Goal: Transaction & Acquisition: Purchase product/service

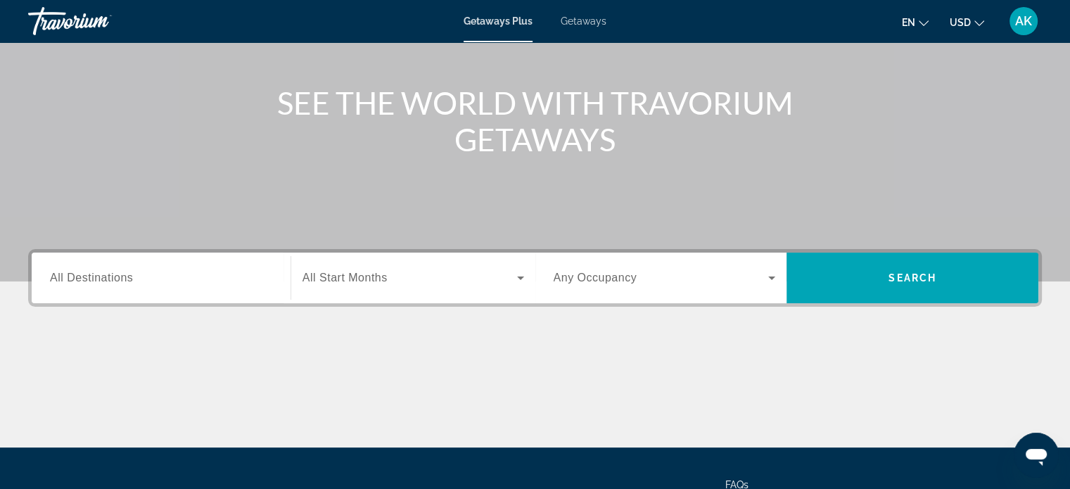
click at [234, 272] on input "Destination All Destinations" at bounding box center [161, 278] width 222 height 17
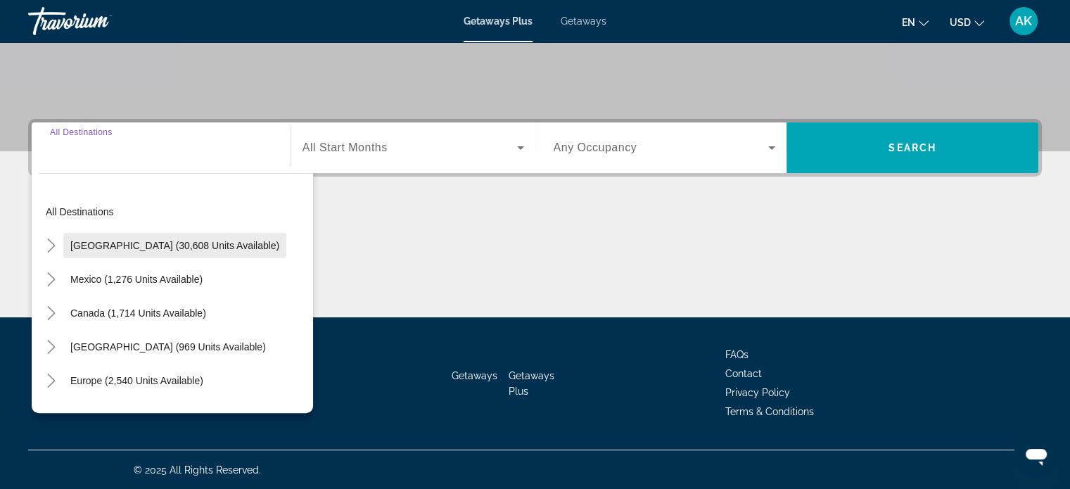
scroll to position [70, 0]
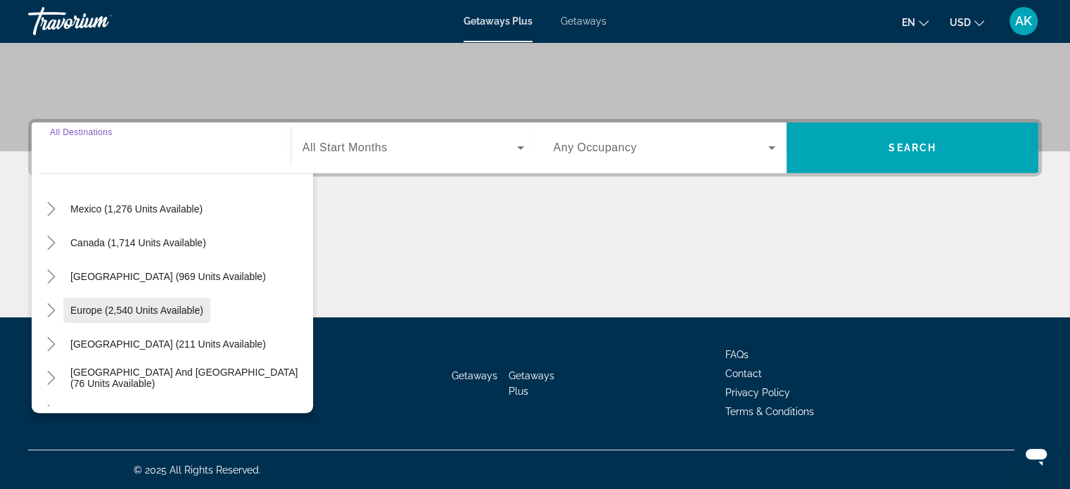
click at [87, 308] on span "Europe (2,540 units available)" at bounding box center [136, 310] width 133 height 11
type input "**********"
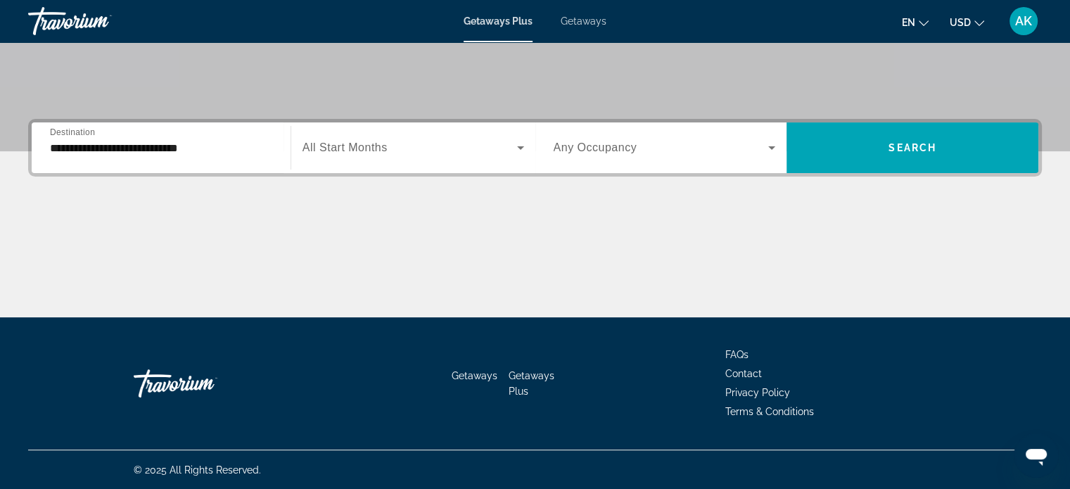
click at [348, 135] on div "Search widget" at bounding box center [413, 147] width 222 height 39
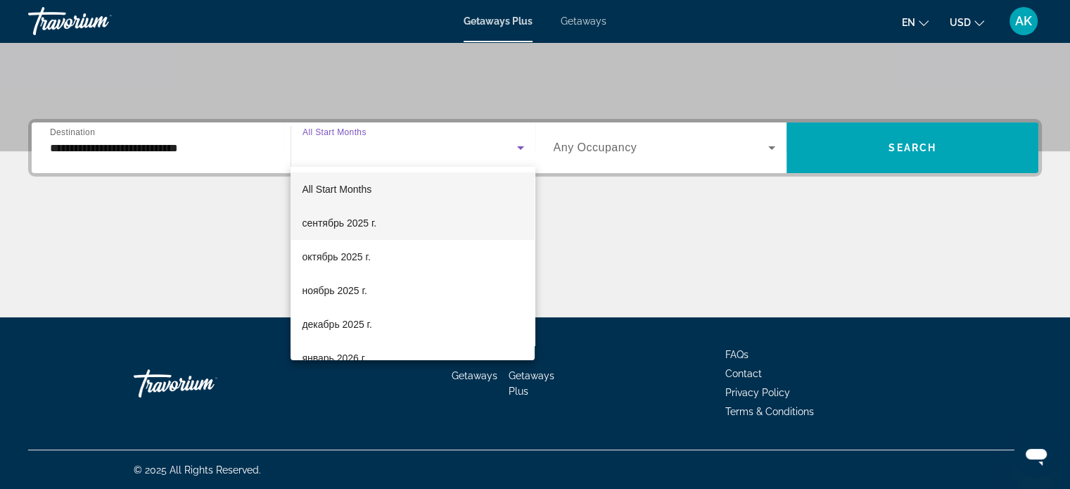
click at [376, 218] on span "сентябрь 2025 г." at bounding box center [339, 223] width 75 height 17
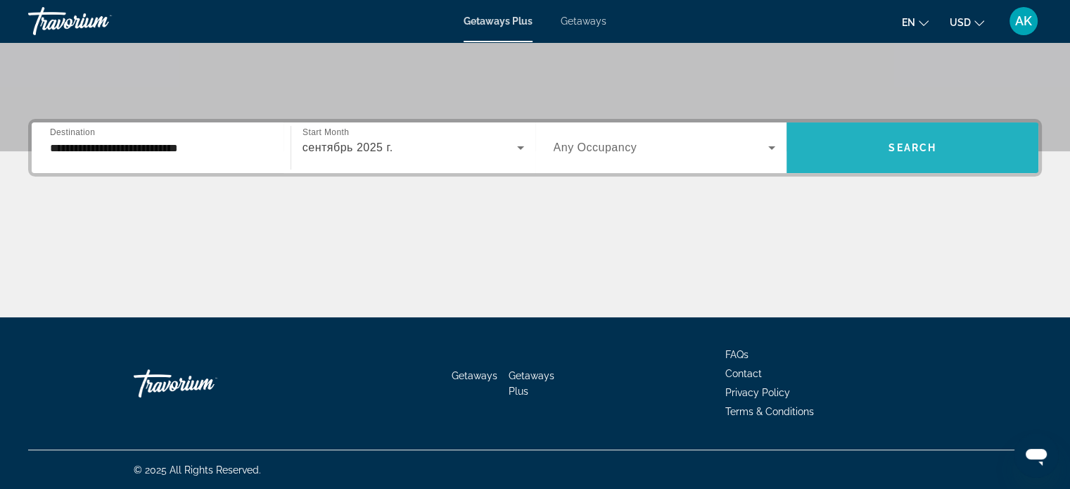
click at [858, 147] on span "Search widget" at bounding box center [912, 148] width 252 height 34
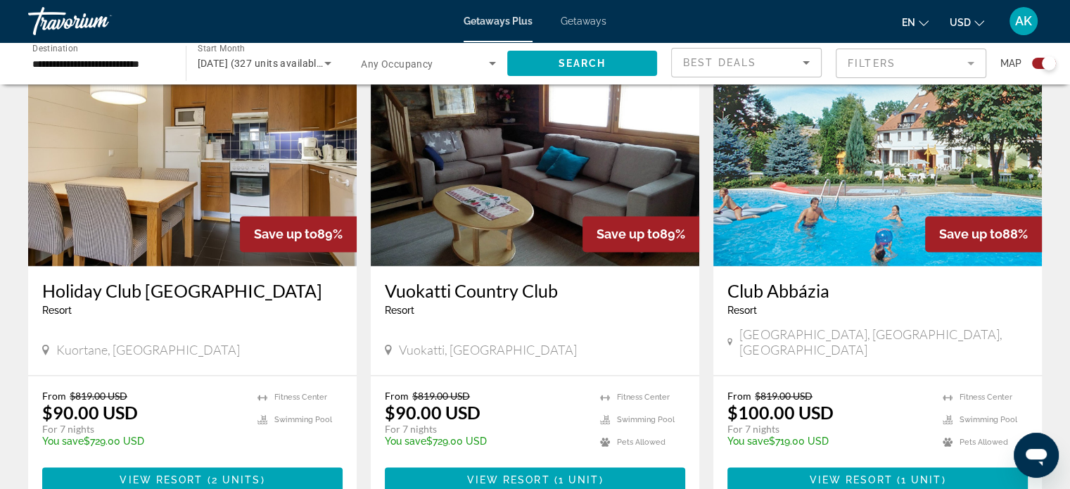
scroll to position [2110, 0]
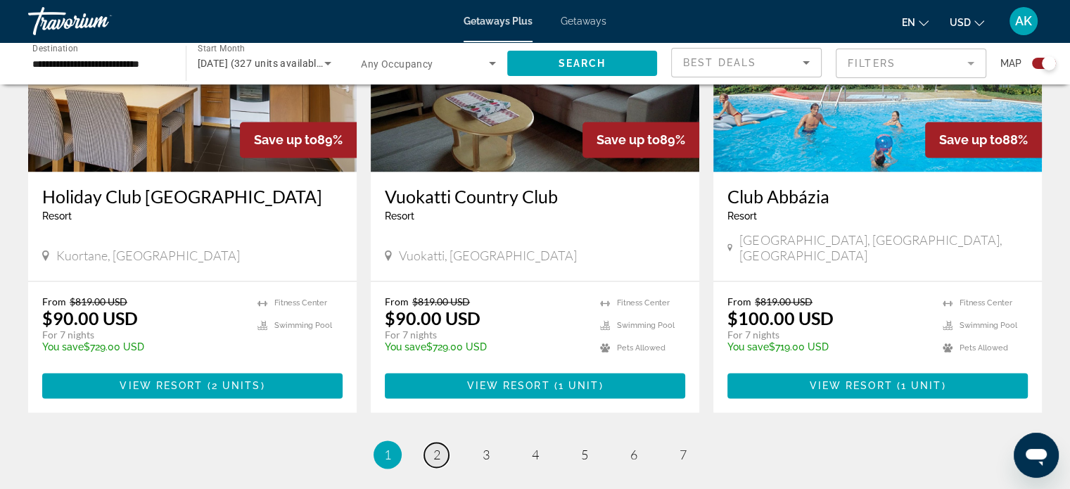
click at [433, 447] on span "2" at bounding box center [436, 454] width 7 height 15
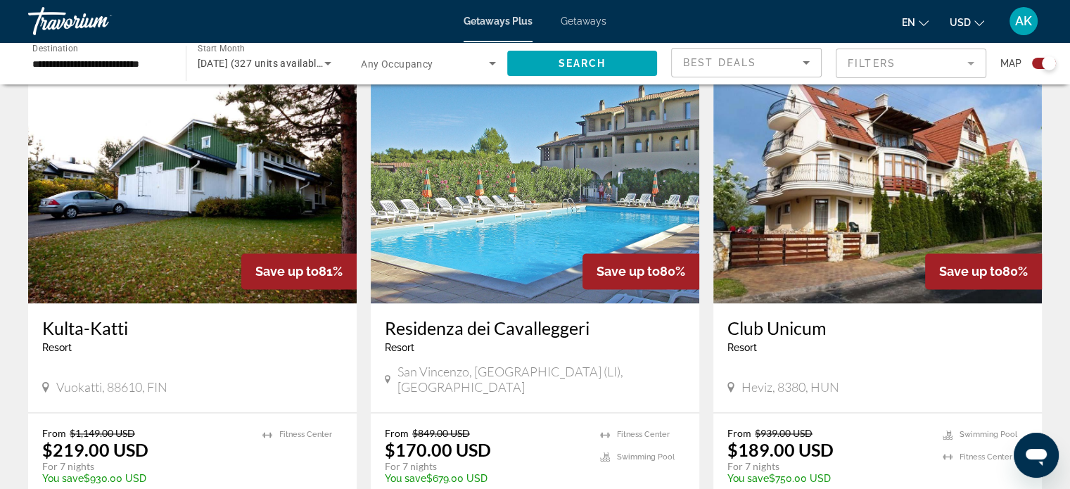
scroll to position [2018, 0]
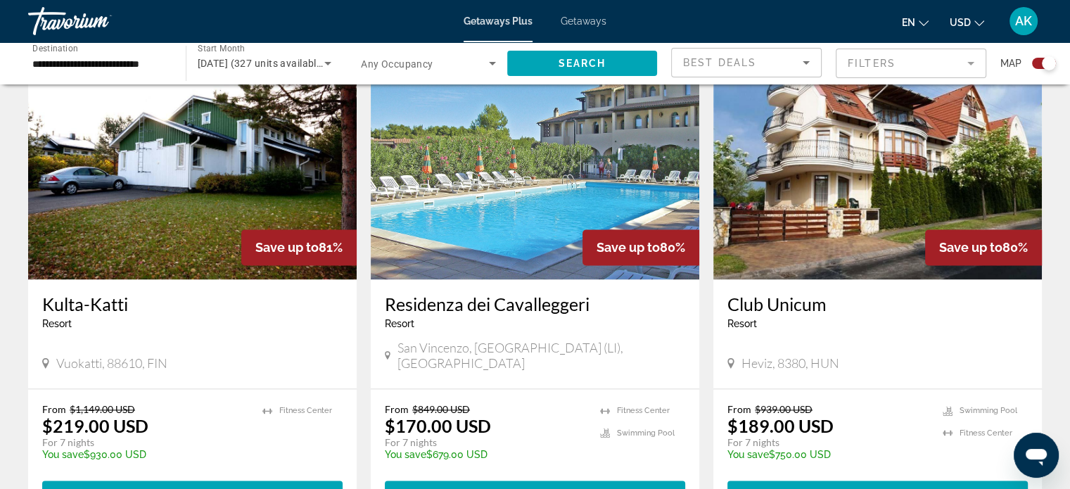
click at [574, 18] on span "Getaways" at bounding box center [584, 20] width 46 height 11
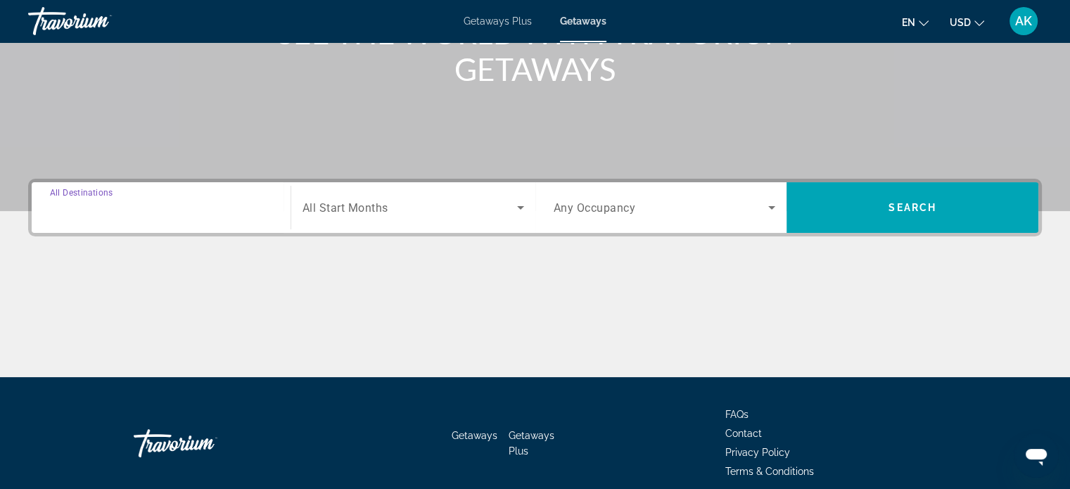
click at [234, 215] on input "Destination All Destinations" at bounding box center [161, 208] width 222 height 17
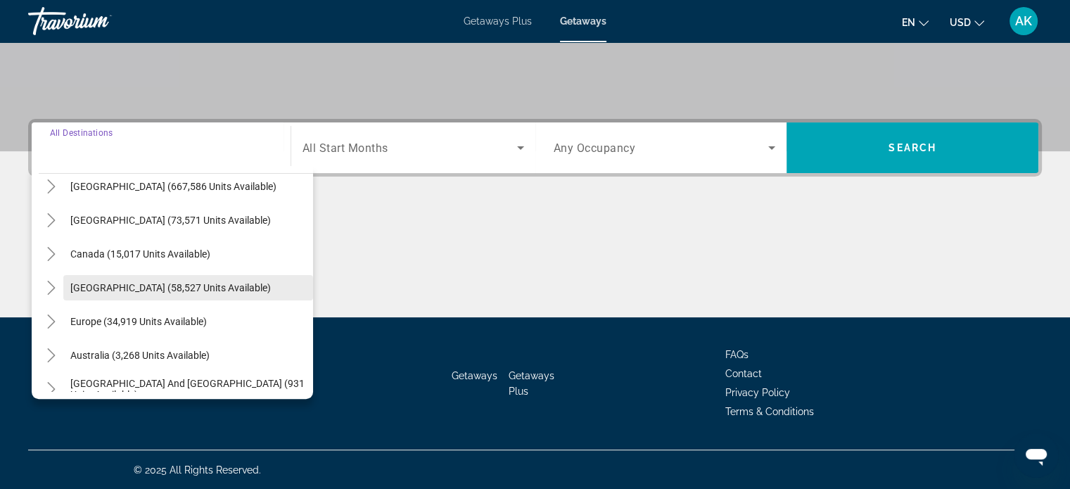
scroll to position [70, 0]
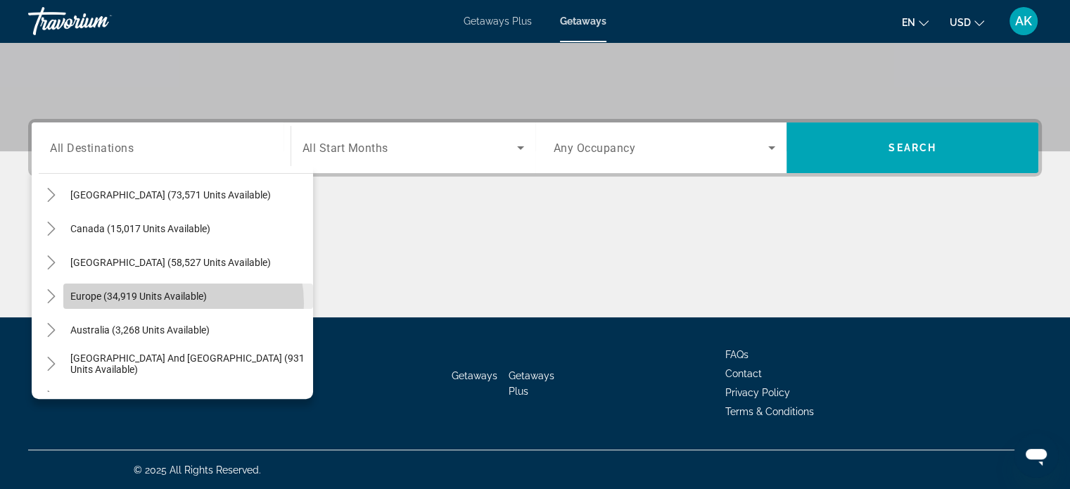
click at [177, 302] on span "Search widget" at bounding box center [188, 296] width 250 height 34
type input "**********"
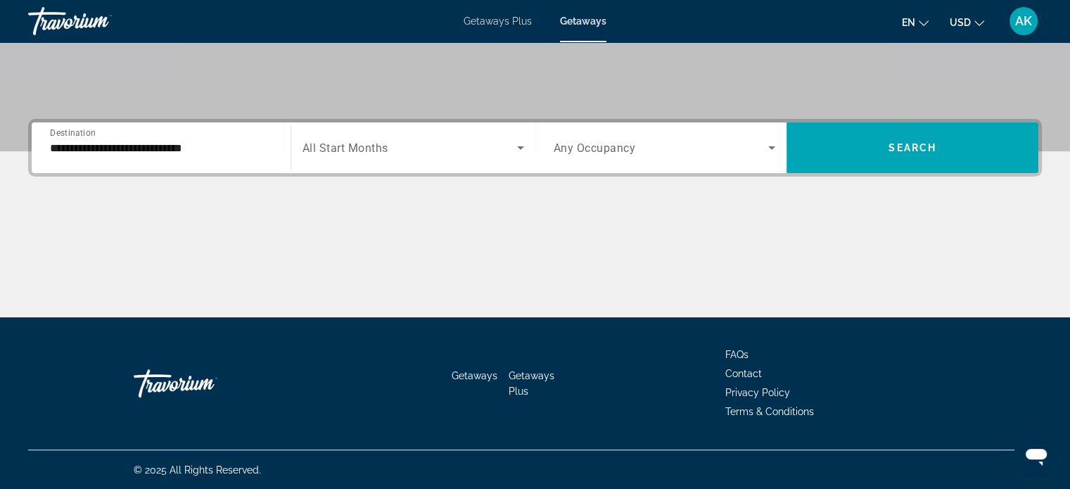
click at [461, 157] on div "Search widget" at bounding box center [413, 147] width 222 height 39
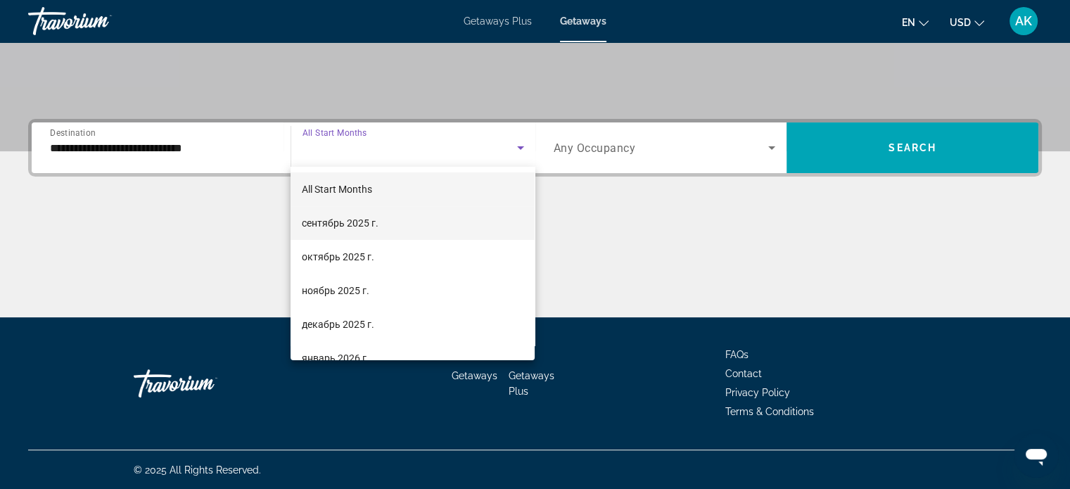
click at [436, 210] on mat-option "сентябрь 2025 г." at bounding box center [413, 223] width 244 height 34
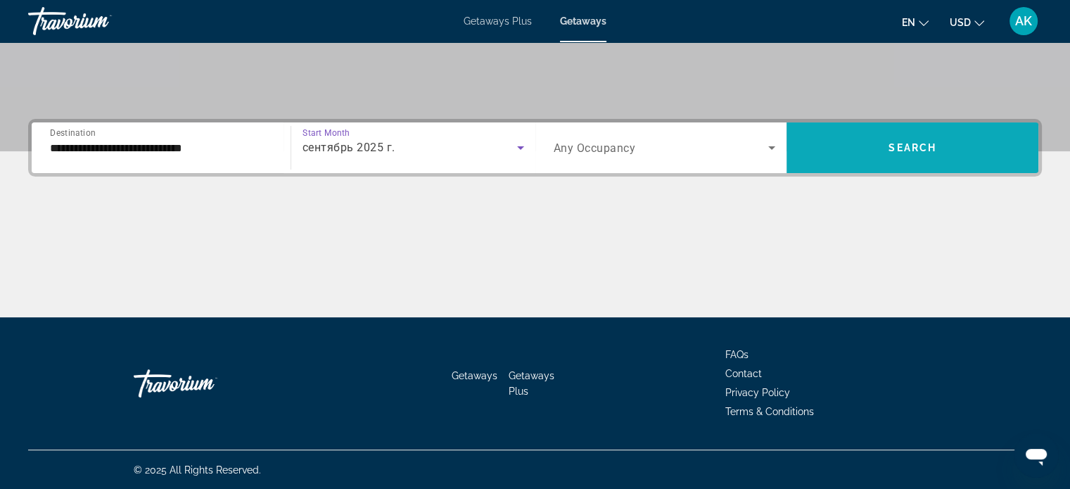
click at [867, 158] on span "Search widget" at bounding box center [912, 148] width 252 height 34
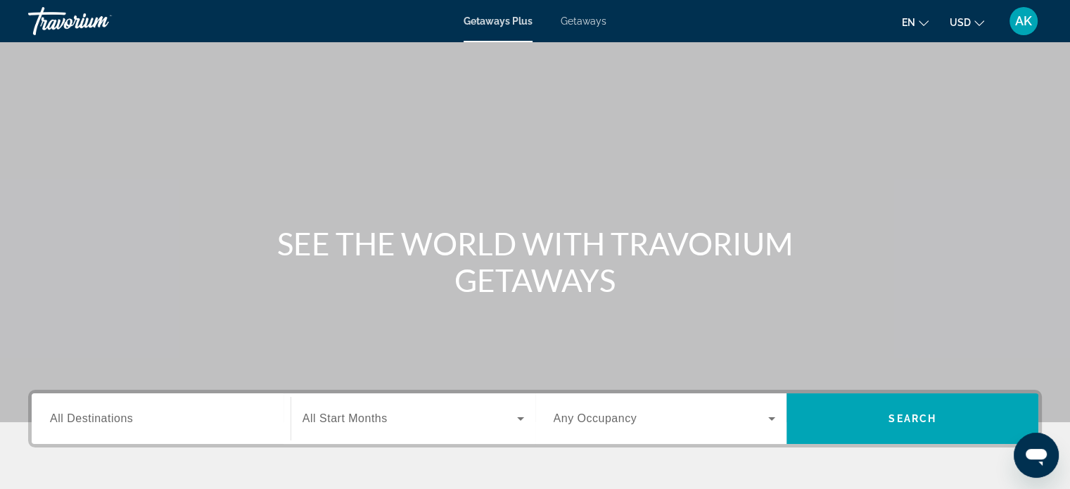
click at [594, 29] on div "Getaways Plus Getaways en English Español Français Italiano Português русский U…" at bounding box center [535, 21] width 1070 height 37
click at [589, 20] on span "Getaways" at bounding box center [584, 20] width 46 height 11
click at [172, 435] on div "Search widget" at bounding box center [161, 419] width 222 height 40
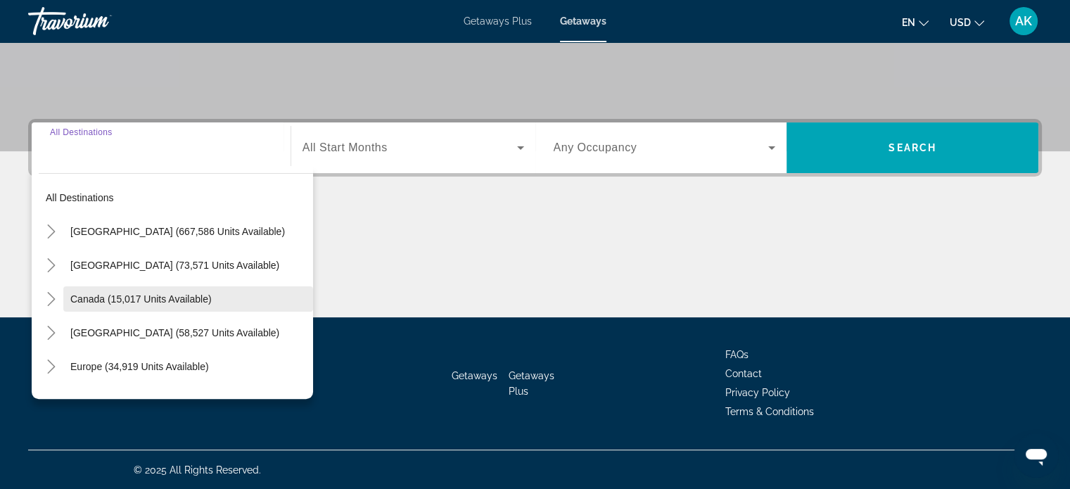
scroll to position [70, 0]
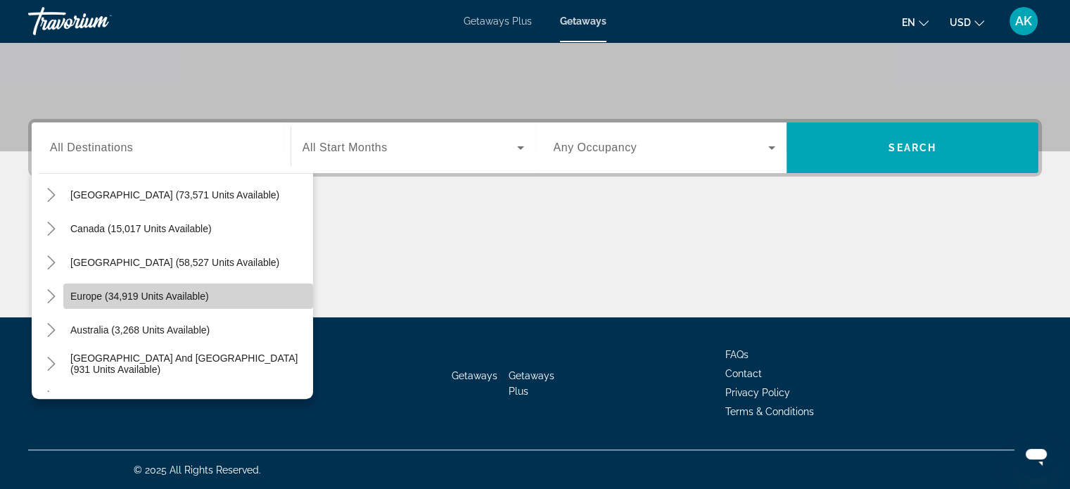
click at [189, 283] on span "Search widget" at bounding box center [188, 296] width 250 height 34
type input "**********"
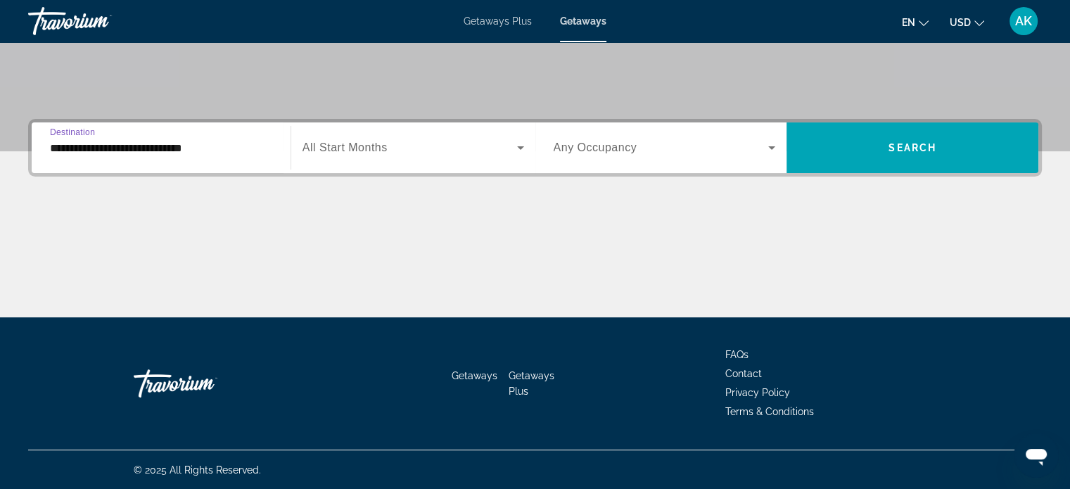
click at [338, 151] on span "All Start Months" at bounding box center [344, 147] width 85 height 12
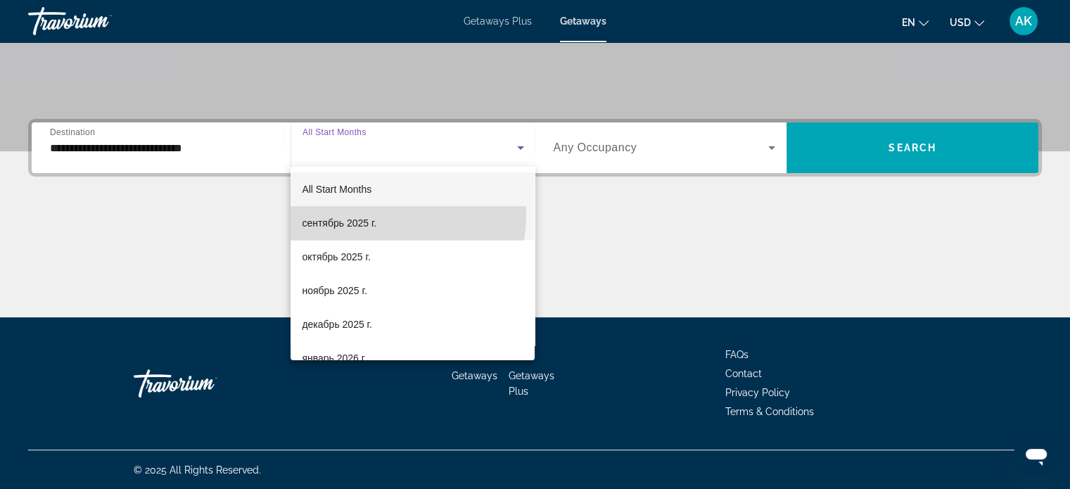
click at [347, 213] on mat-option "сентябрь 2025 г." at bounding box center [413, 223] width 244 height 34
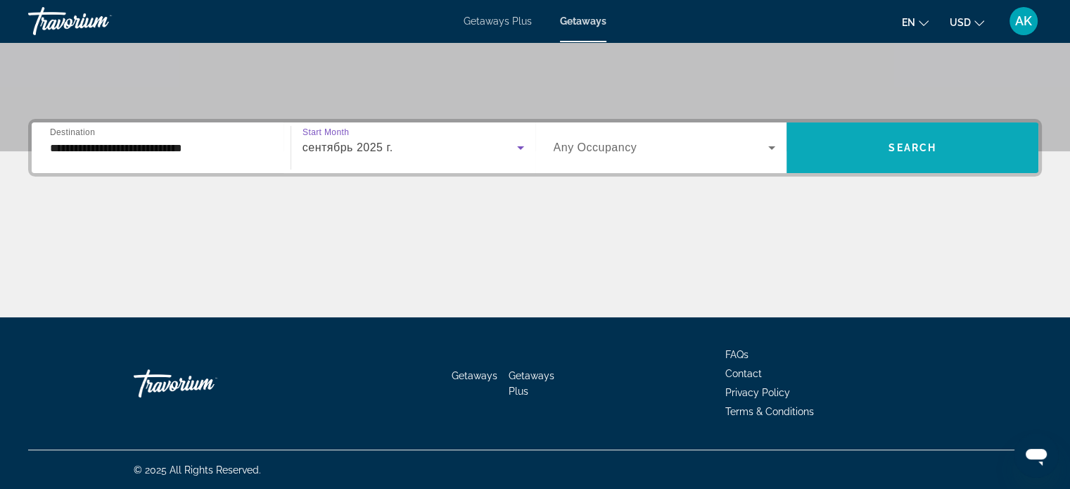
click at [868, 144] on span "Search widget" at bounding box center [912, 148] width 252 height 34
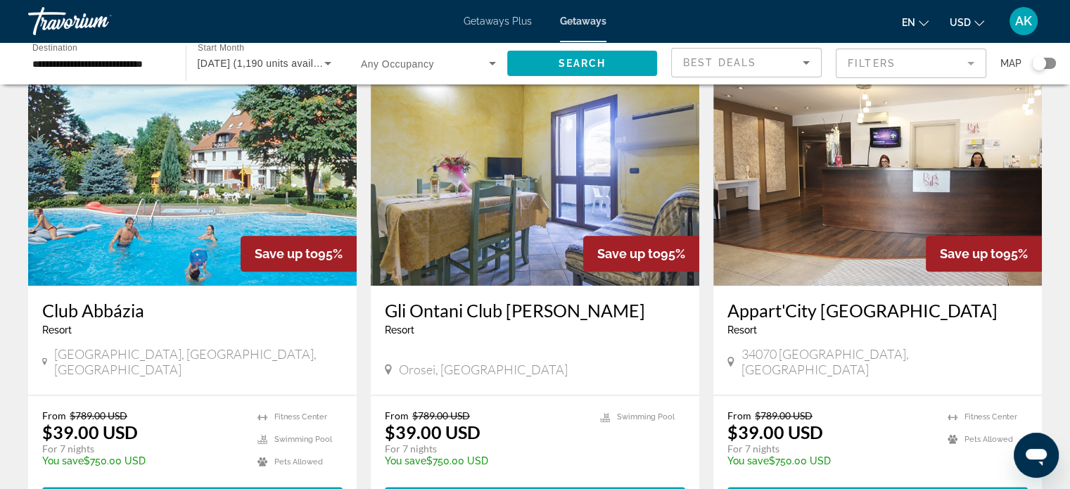
scroll to position [1688, 0]
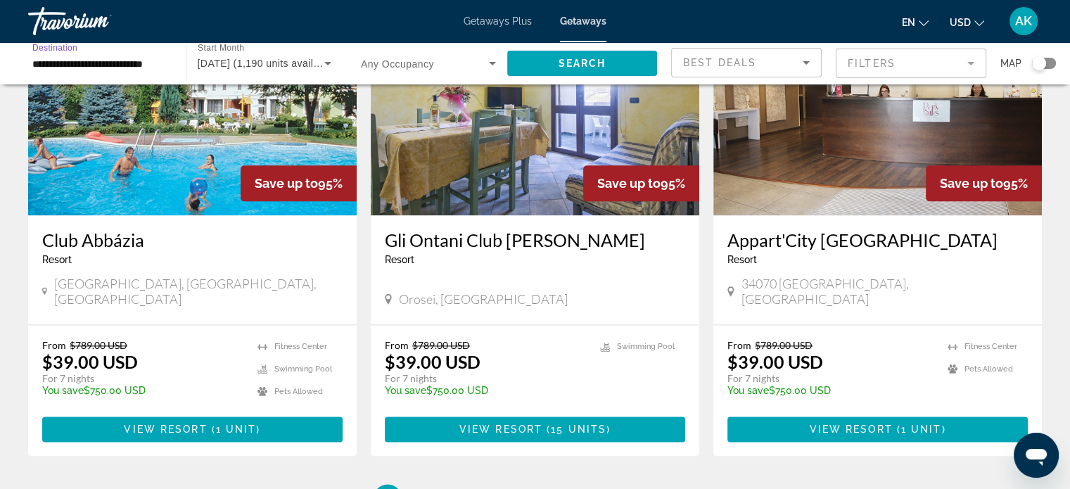
click at [113, 70] on input "**********" at bounding box center [99, 64] width 135 height 17
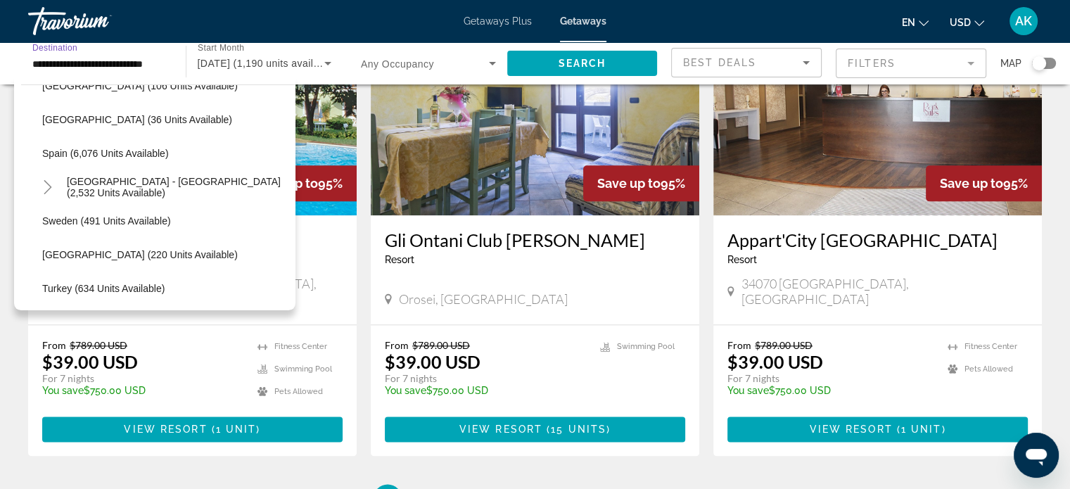
scroll to position [717, 0]
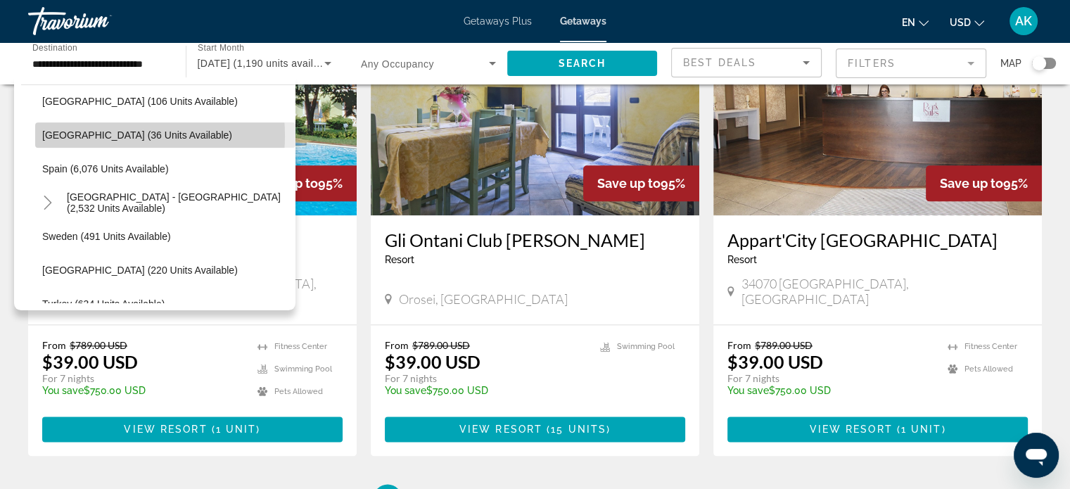
click at [107, 135] on span "Slovakia (36 units available)" at bounding box center [137, 134] width 190 height 11
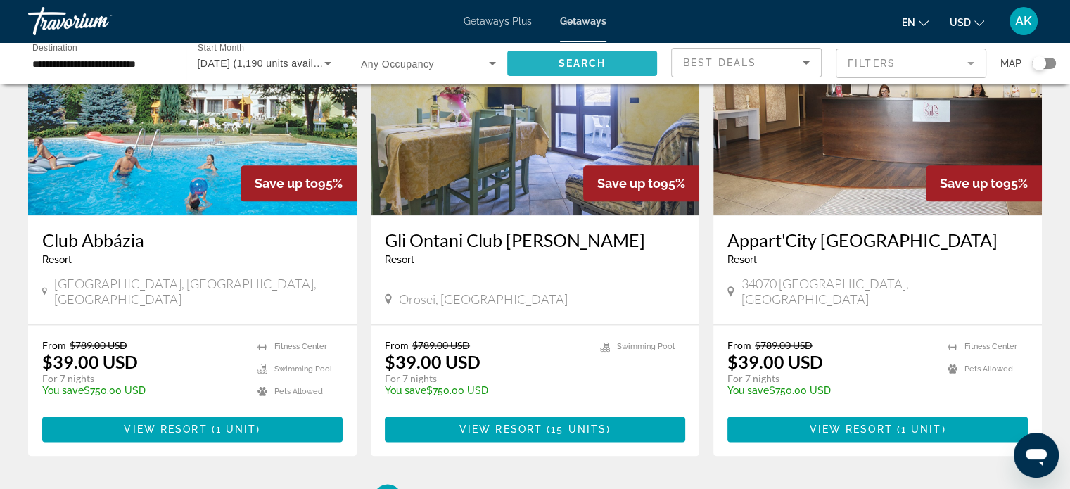
click at [577, 64] on span "Search" at bounding box center [582, 63] width 48 height 11
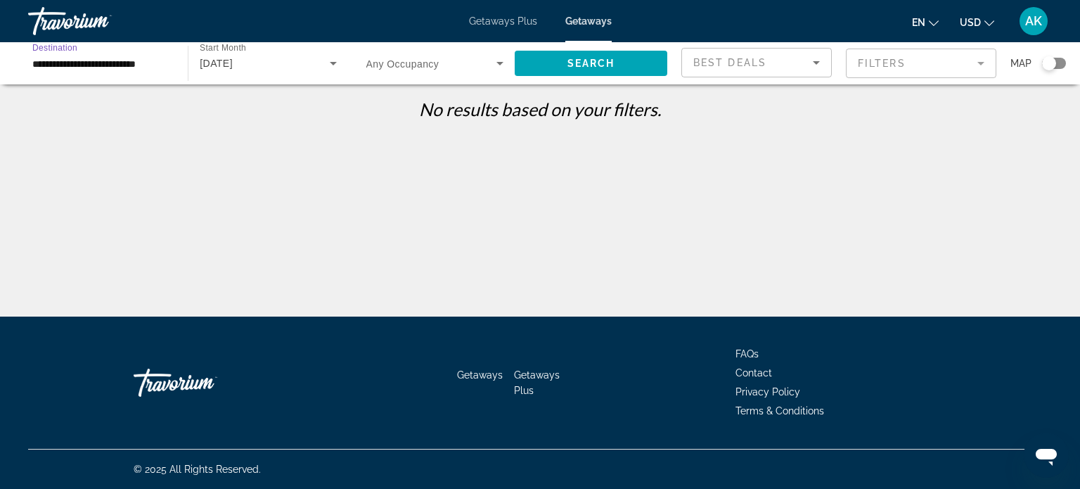
click at [132, 65] on input "**********" at bounding box center [100, 64] width 137 height 17
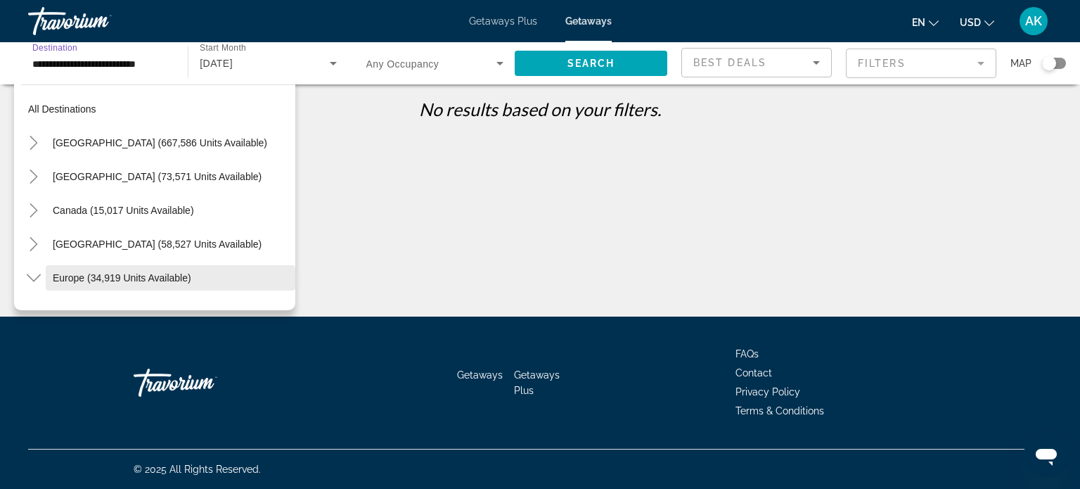
click at [84, 272] on span "Europe (34,919 units available)" at bounding box center [122, 277] width 139 height 11
type input "**********"
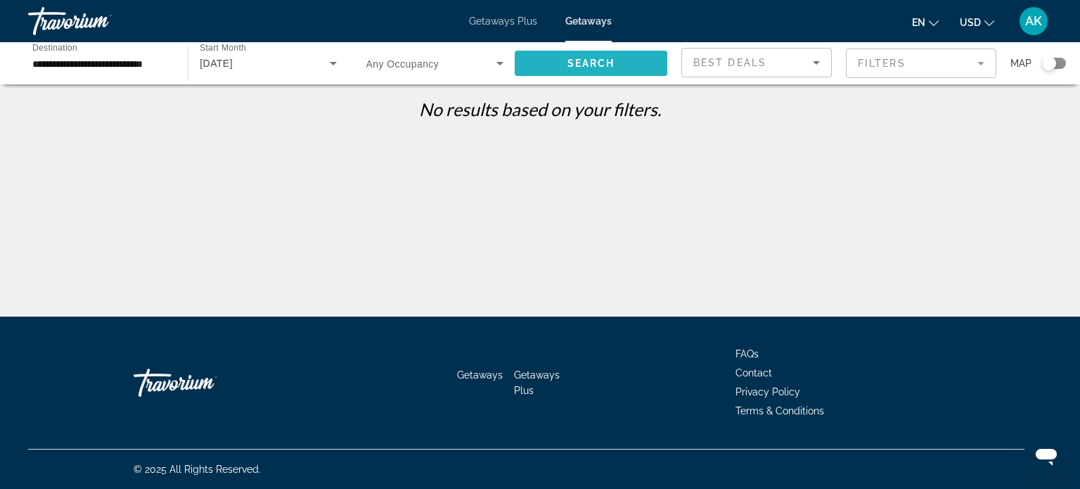
click at [625, 70] on span "Search widget" at bounding box center [591, 63] width 153 height 34
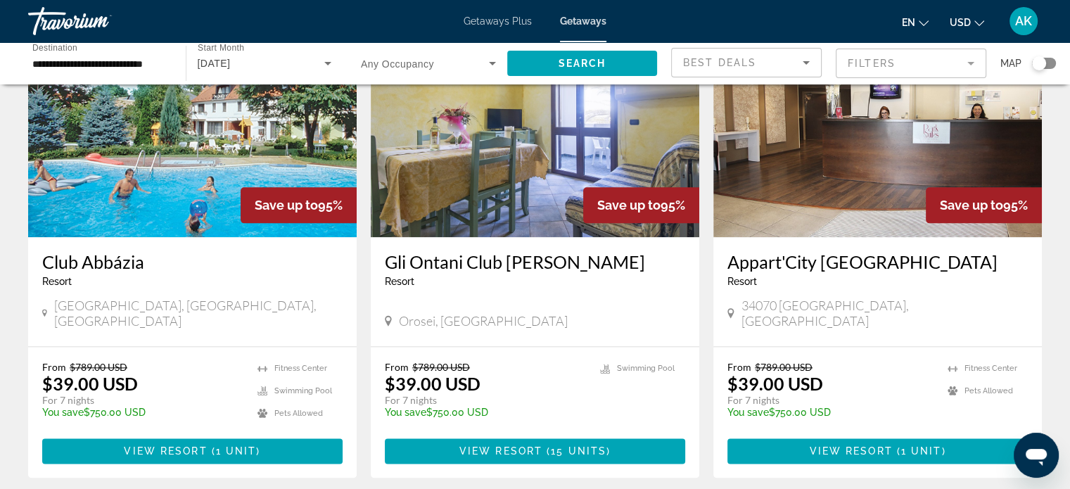
scroll to position [1666, 0]
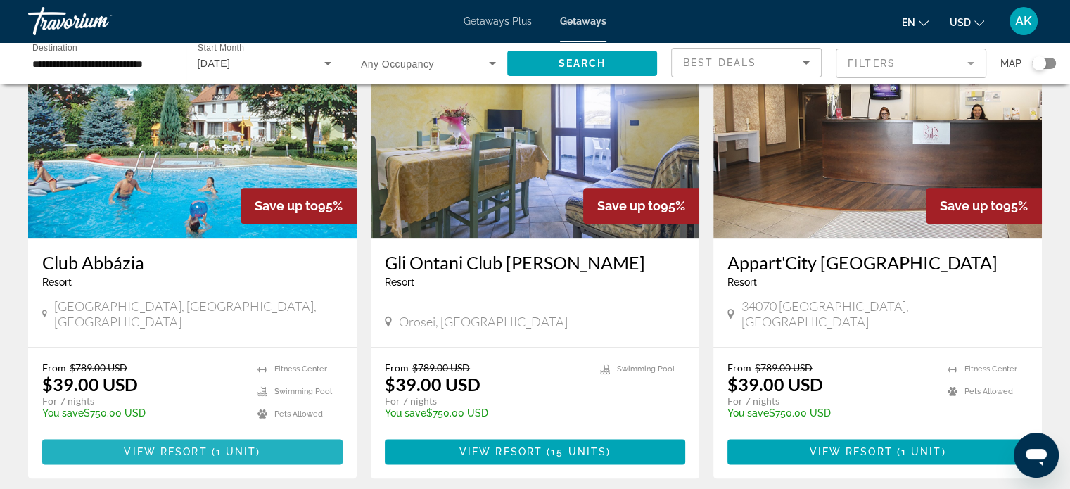
click at [224, 446] on span "1 unit" at bounding box center [236, 451] width 41 height 11
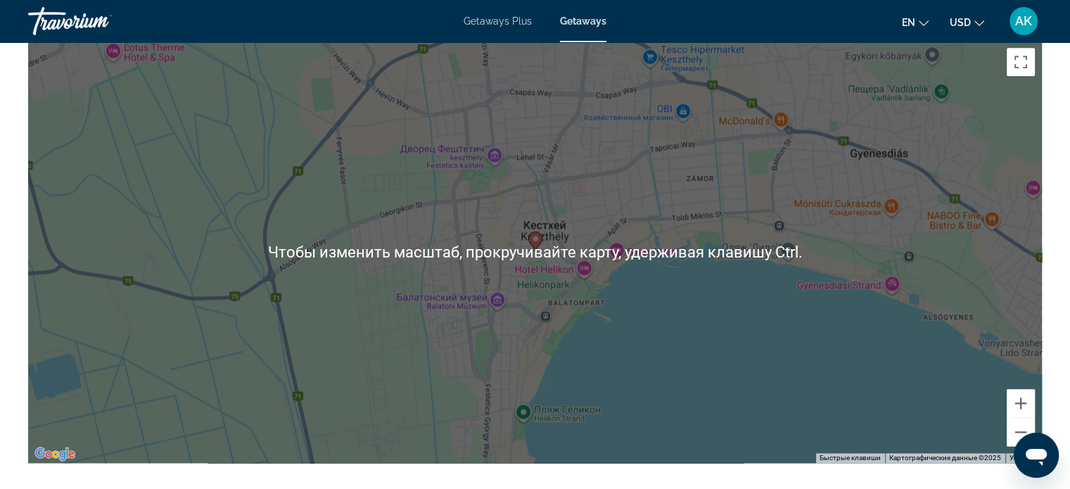
scroll to position [1838, 0]
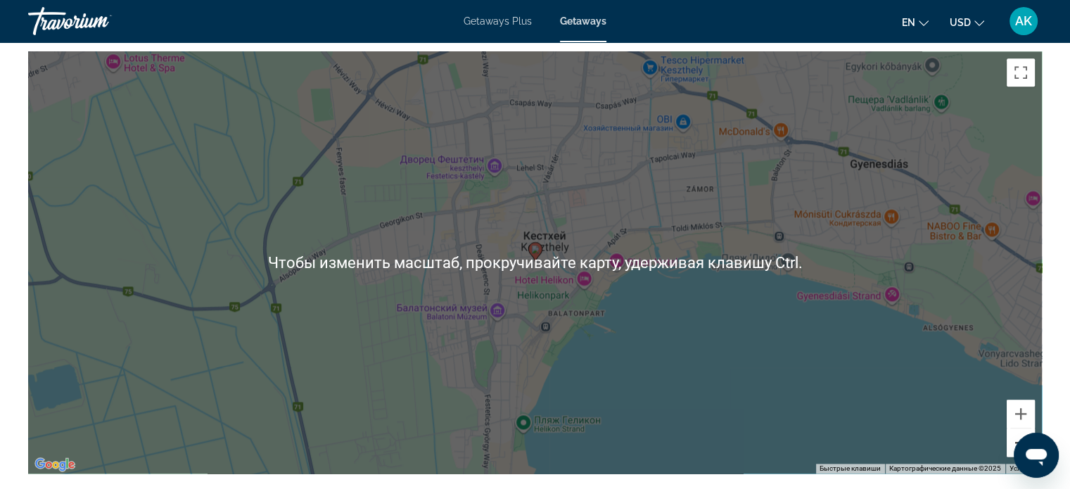
click at [1012, 440] on button "Уменьшить" at bounding box center [1021, 442] width 28 height 28
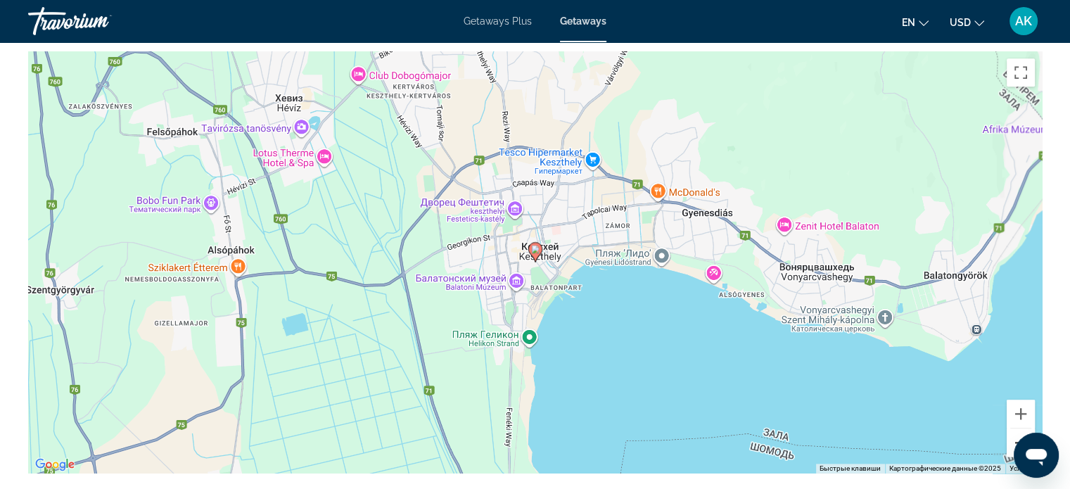
click at [1012, 440] on button "Уменьшить" at bounding box center [1021, 442] width 28 height 28
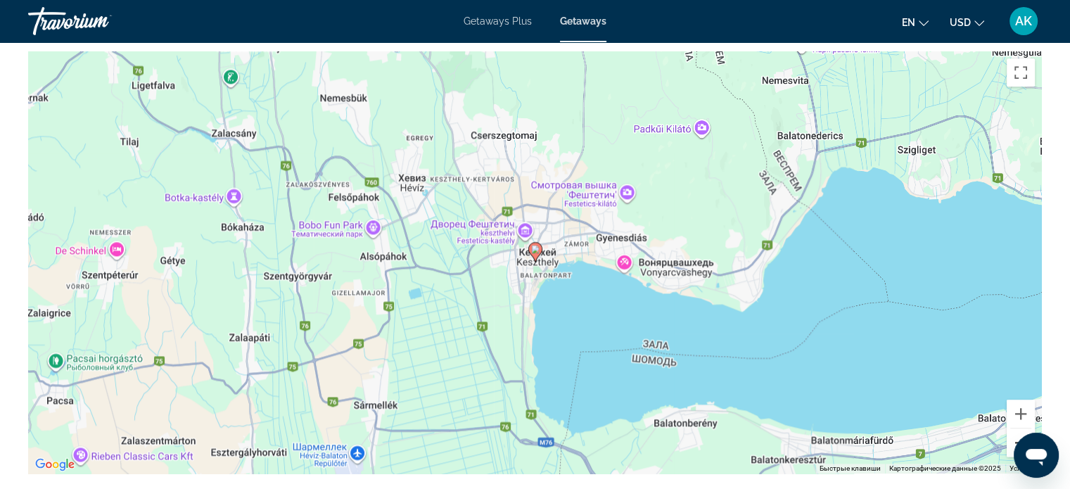
click at [1012, 440] on button "Уменьшить" at bounding box center [1021, 442] width 28 height 28
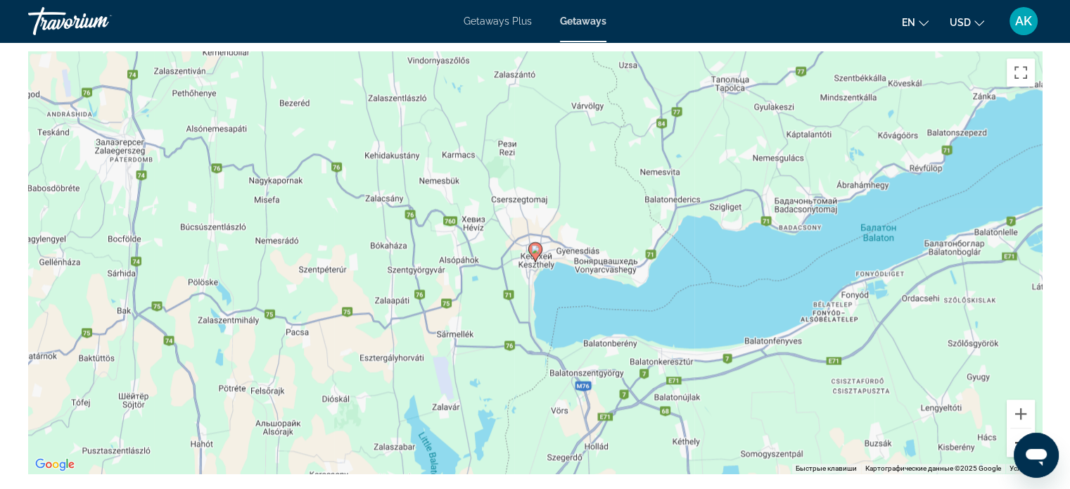
click at [1012, 440] on button "Уменьшить" at bounding box center [1021, 442] width 28 height 28
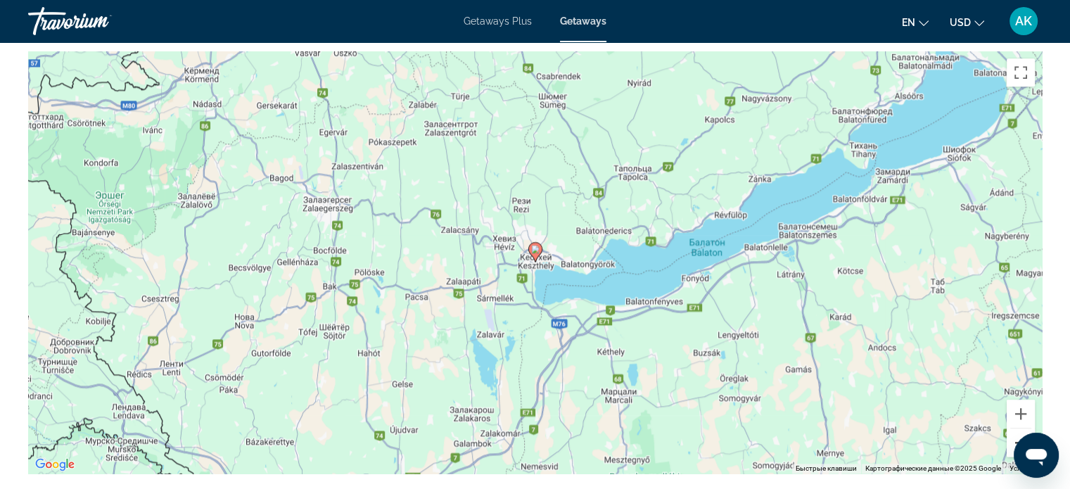
click at [1012, 440] on button "Уменьшить" at bounding box center [1021, 442] width 28 height 28
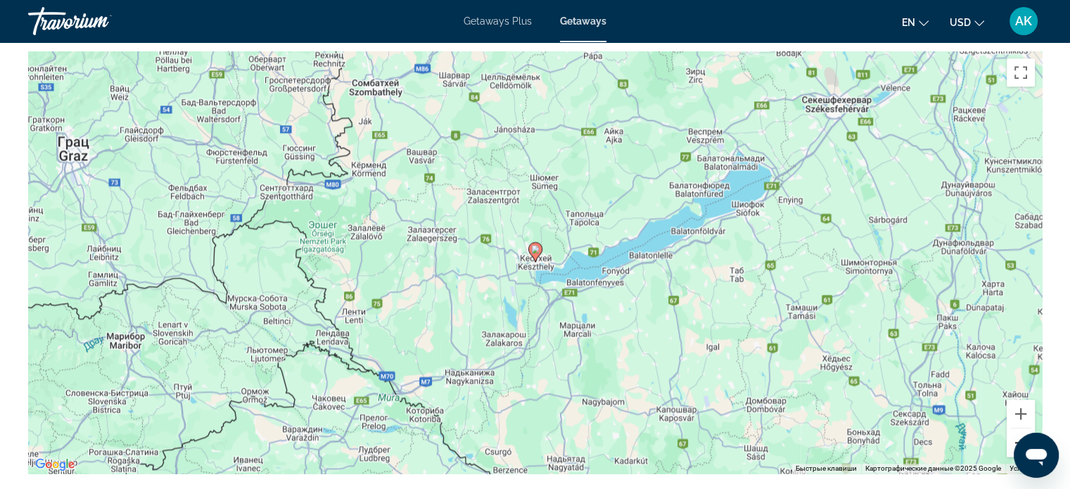
click at [1012, 440] on button "Уменьшить" at bounding box center [1021, 442] width 28 height 28
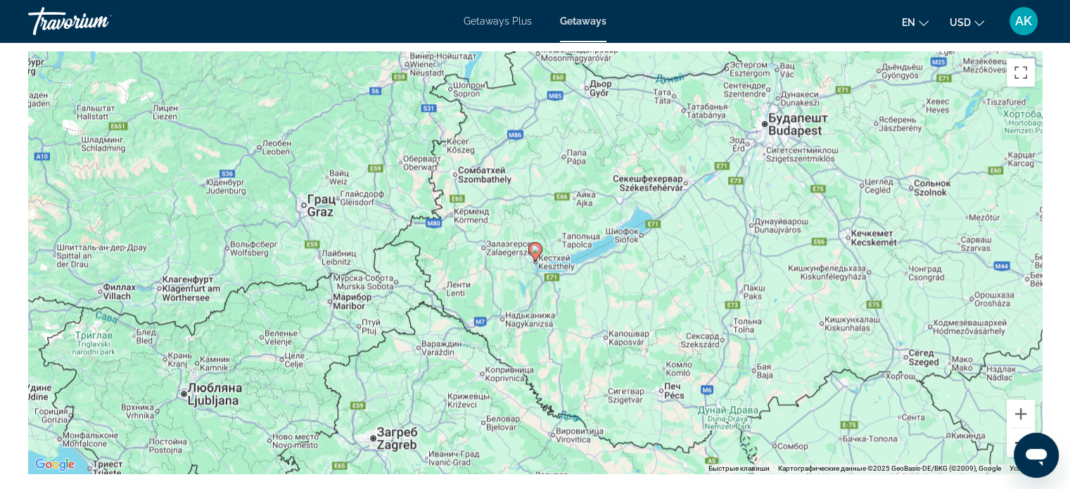
click at [1012, 440] on button "Уменьшить" at bounding box center [1021, 442] width 28 height 28
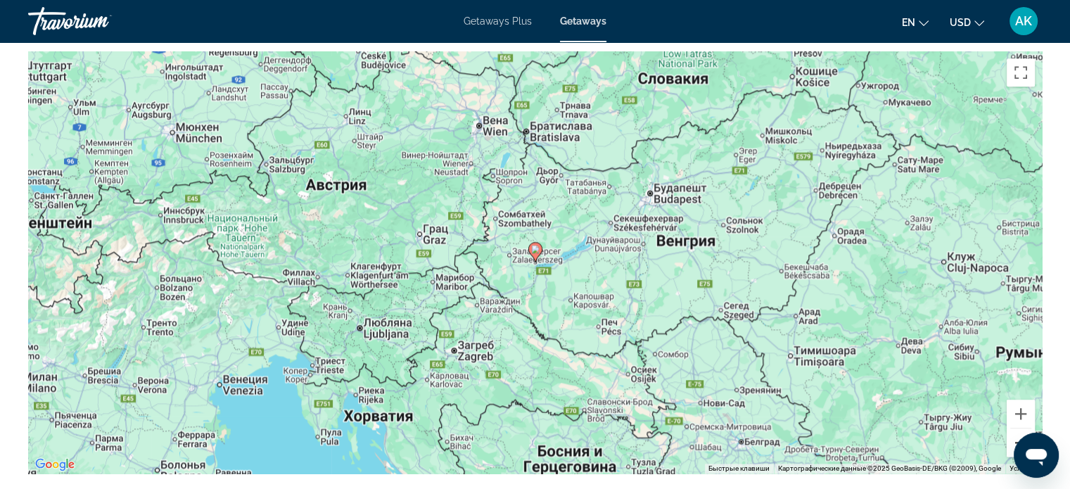
click at [1012, 440] on button "Уменьшить" at bounding box center [1021, 442] width 28 height 28
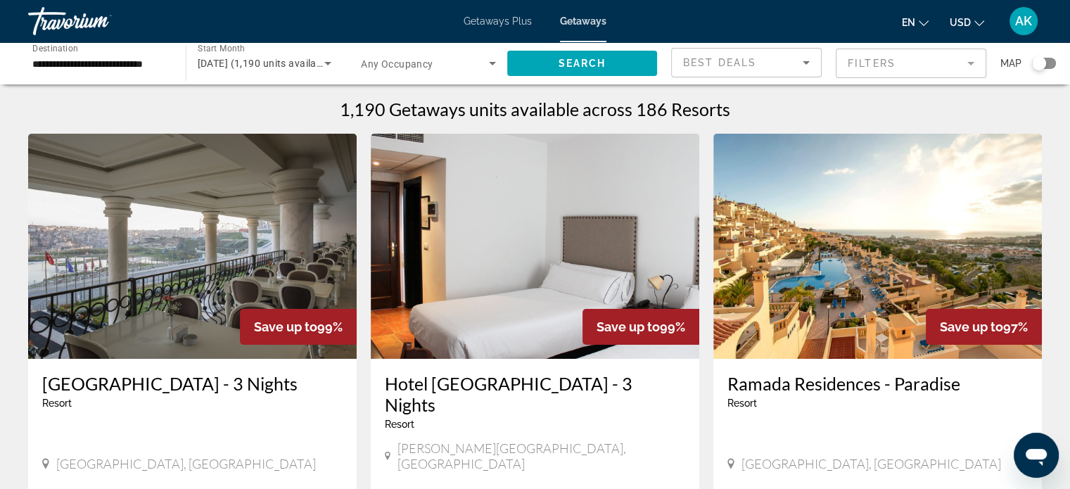
click at [1043, 65] on div "Search widget" at bounding box center [1039, 63] width 14 height 14
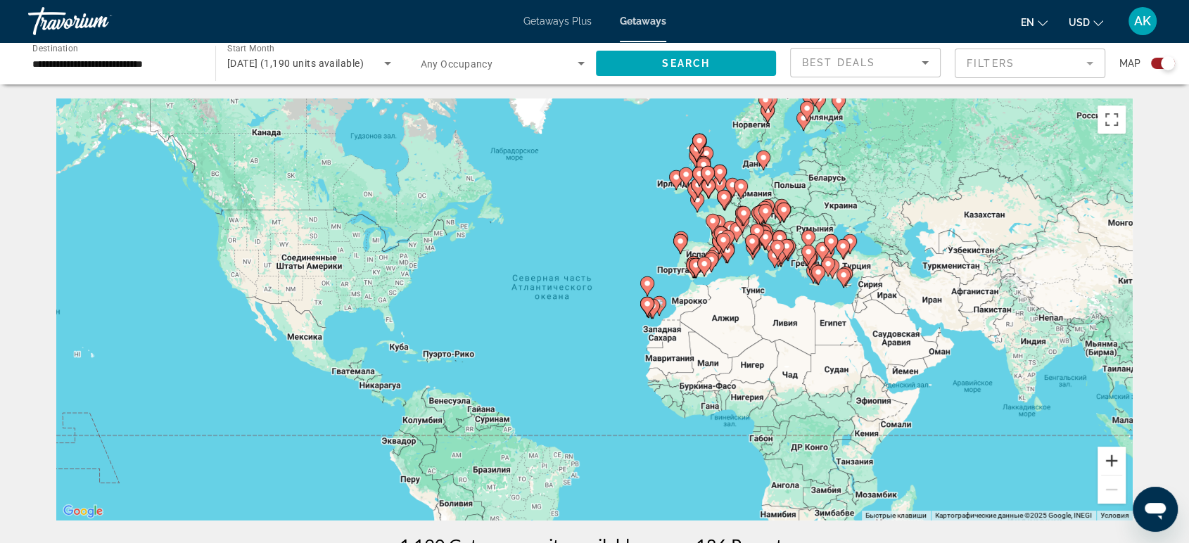
click at [1080, 462] on button "Увеличить" at bounding box center [1111, 461] width 28 height 28
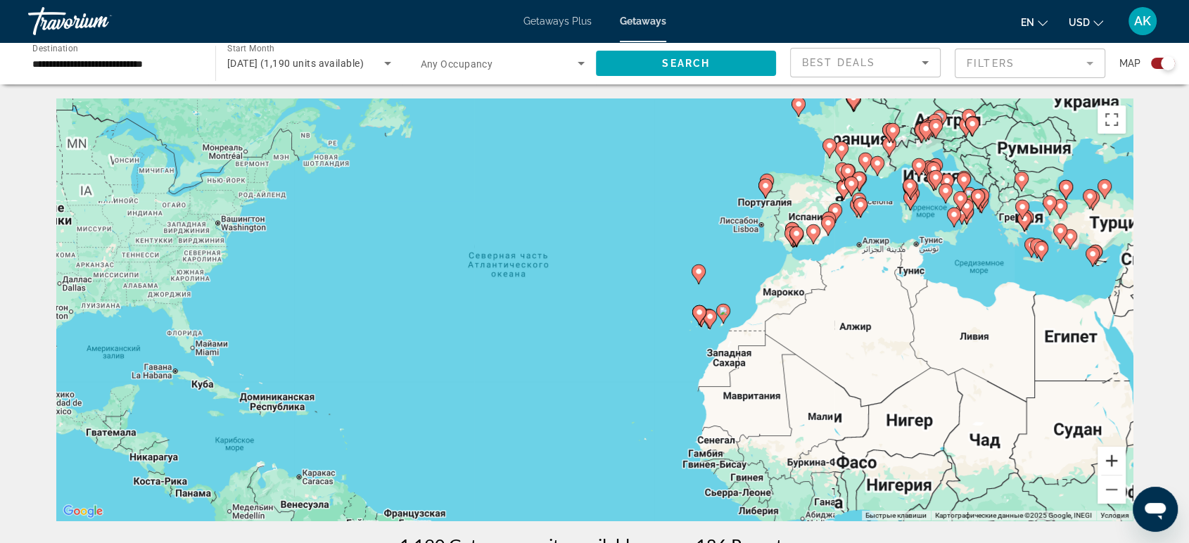
click at [1080, 462] on button "Увеличить" at bounding box center [1111, 461] width 28 height 28
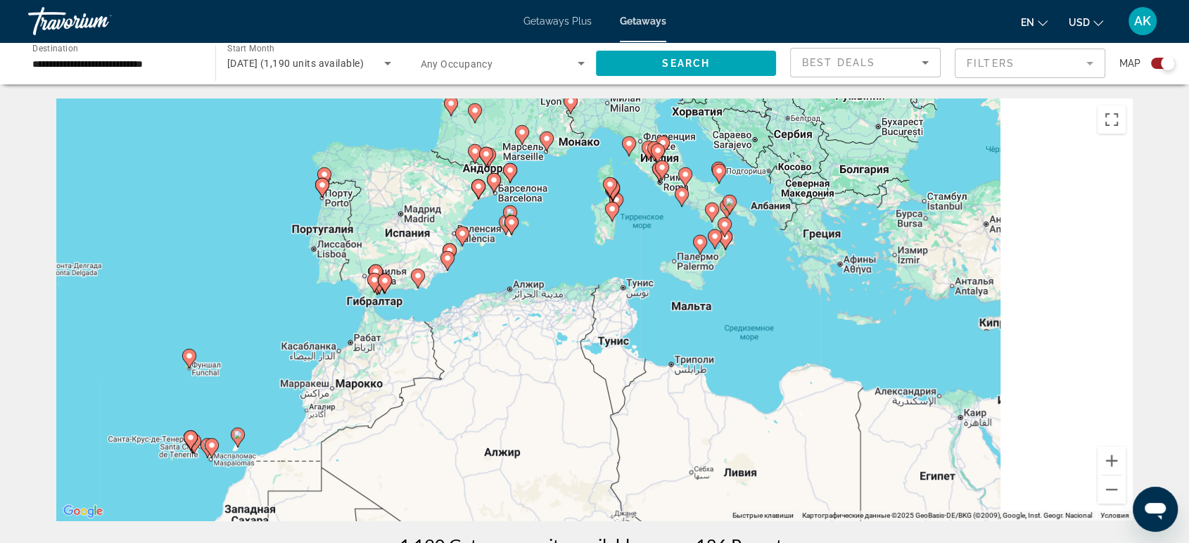
drag, startPoint x: 1017, startPoint y: 281, endPoint x: 350, endPoint y: 411, distance: 680.2
click at [349, 415] on div "Чтобы активировать перетаскивание с помощью клавиатуры, нажмите Alt + Ввод. Пос…" at bounding box center [594, 309] width 1076 height 422
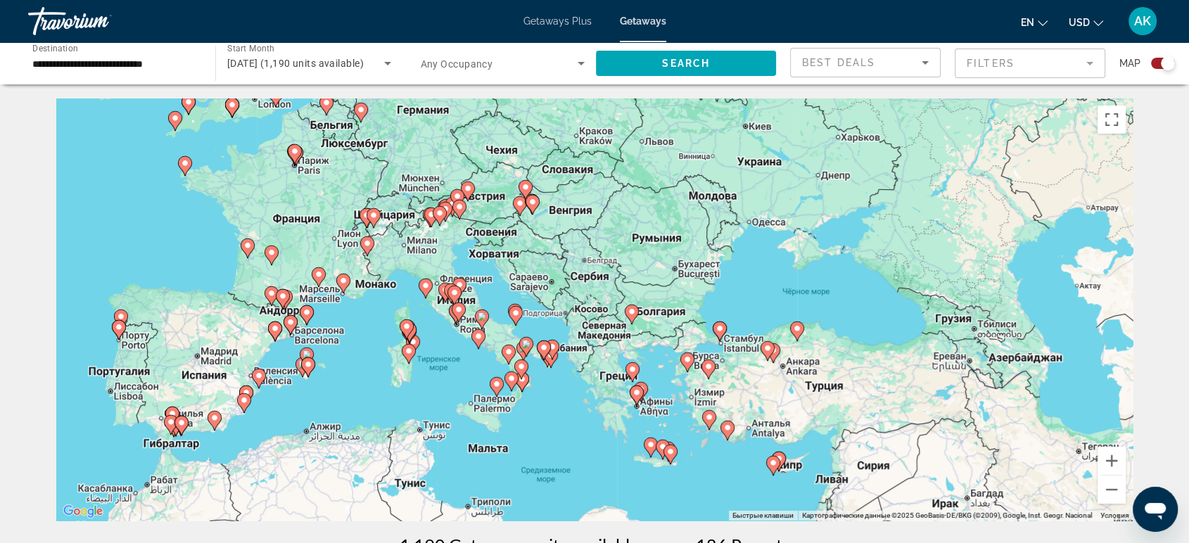
drag, startPoint x: 645, startPoint y: 236, endPoint x: 502, endPoint y: 345, distance: 179.8
click at [502, 345] on div "Чтобы активировать перетаскивание с помощью клавиатуры, нажмите Alt + Ввод. Пос…" at bounding box center [594, 309] width 1076 height 422
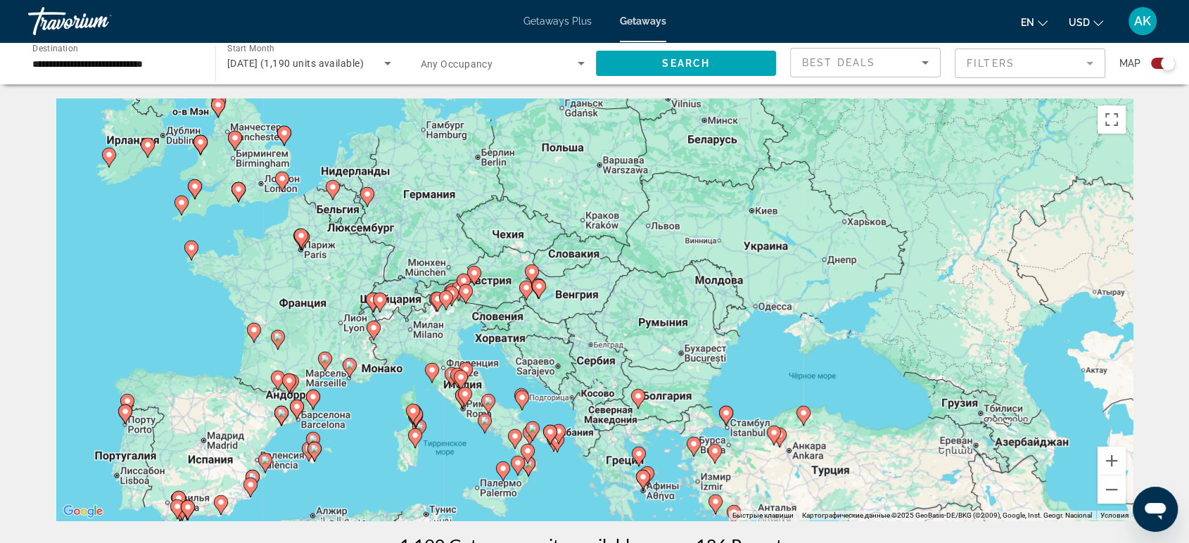
drag, startPoint x: 563, startPoint y: 281, endPoint x: 573, endPoint y: 332, distance: 52.2
click at [573, 332] on div "Чтобы активировать перетаскивание с помощью клавиатуры, нажмите Alt + Ввод. Пос…" at bounding box center [594, 309] width 1076 height 422
click at [1080, 457] on button "Увеличить" at bounding box center [1111, 461] width 28 height 28
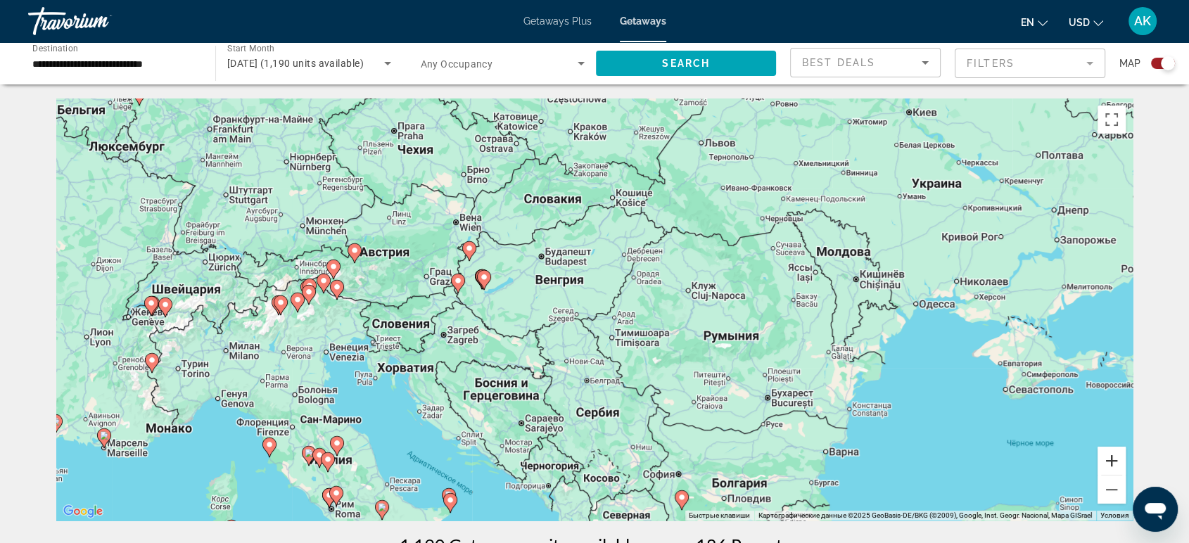
click at [1080, 455] on button "Увеличить" at bounding box center [1111, 461] width 28 height 28
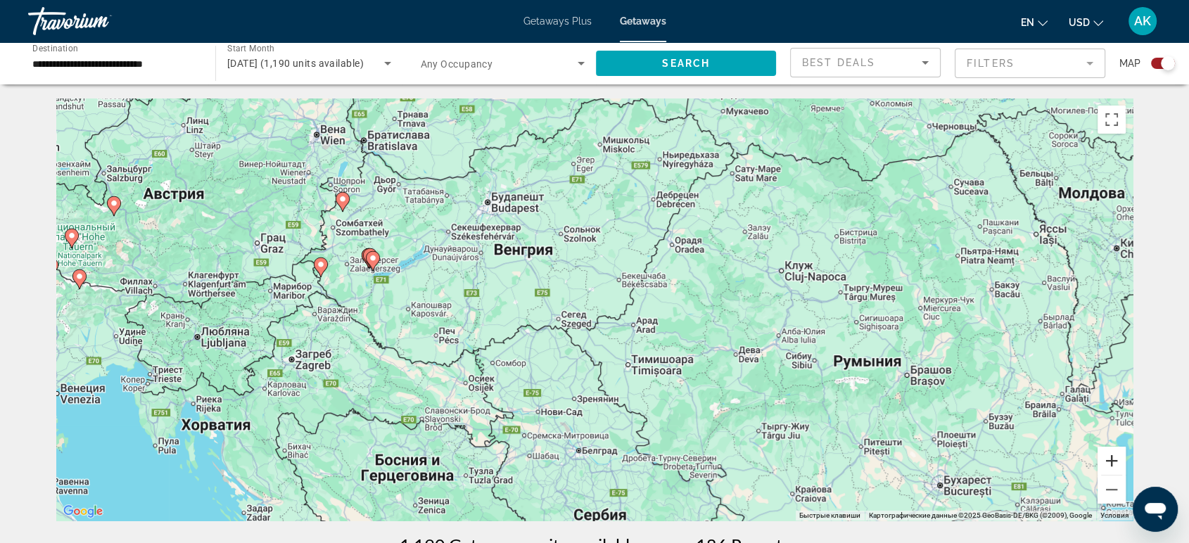
click at [1080, 455] on button "Увеличить" at bounding box center [1111, 461] width 28 height 28
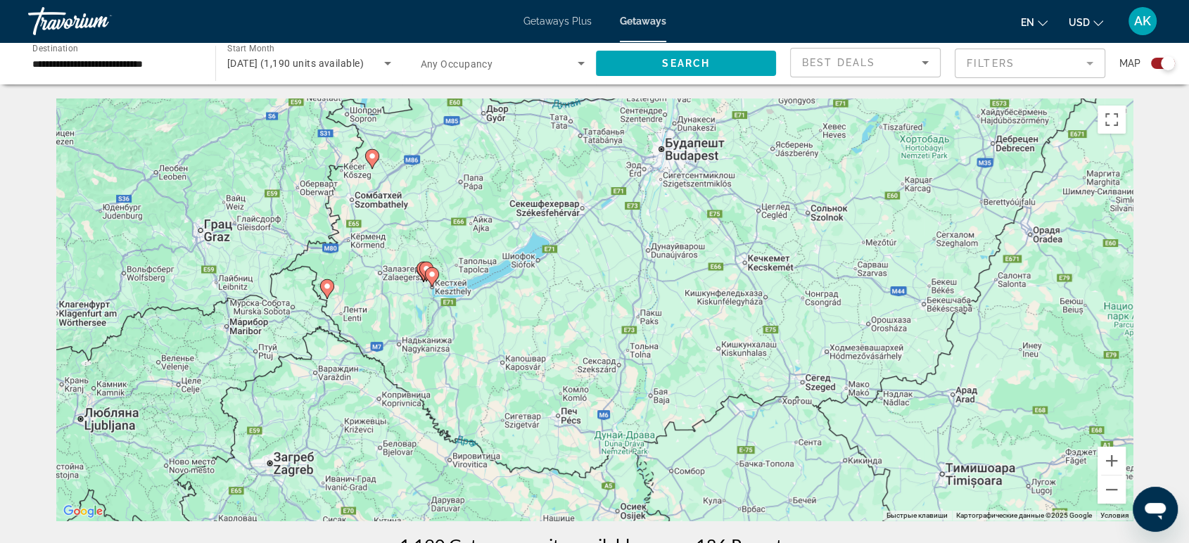
drag, startPoint x: 222, startPoint y: 340, endPoint x: 506, endPoint y: 395, distance: 290.1
click at [506, 395] on div "Чтобы активировать перетаскивание с помощью клавиатуры, нажмите Alt + Ввод. Пос…" at bounding box center [594, 309] width 1076 height 422
click at [1080, 461] on button "Увеличить" at bounding box center [1111, 461] width 28 height 28
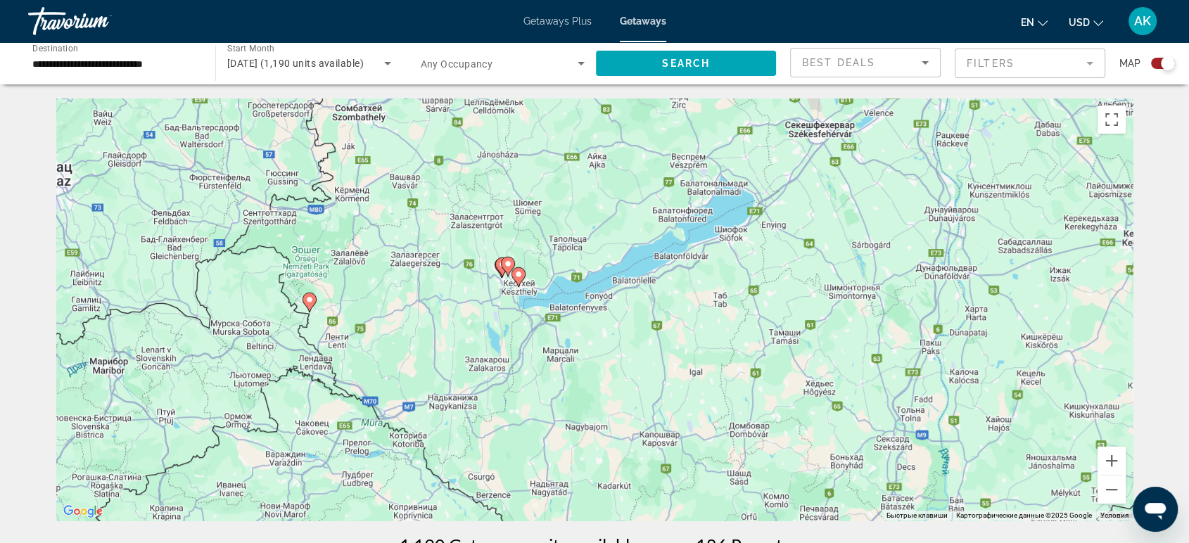
drag, startPoint x: 212, startPoint y: 320, endPoint x: 468, endPoint y: 346, distance: 258.1
click at [468, 346] on div "Чтобы активировать перетаскивание с помощью клавиатуры, нажмите Alt + Ввод. Пос…" at bounding box center [594, 309] width 1076 height 422
click at [1080, 459] on button "Увеличить" at bounding box center [1111, 461] width 28 height 28
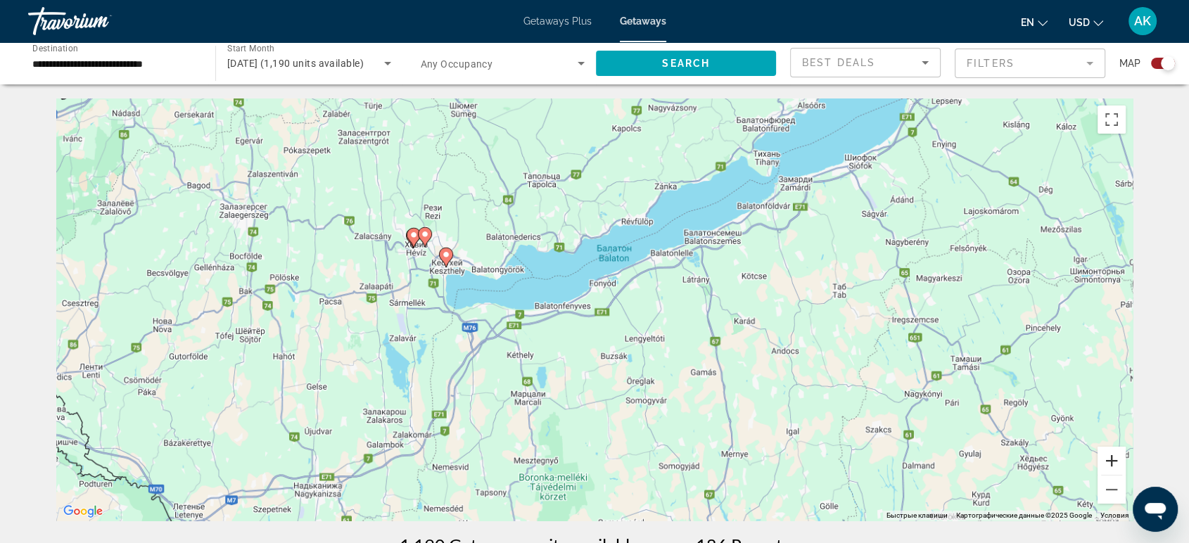
click at [1080, 458] on button "Увеличить" at bounding box center [1111, 461] width 28 height 28
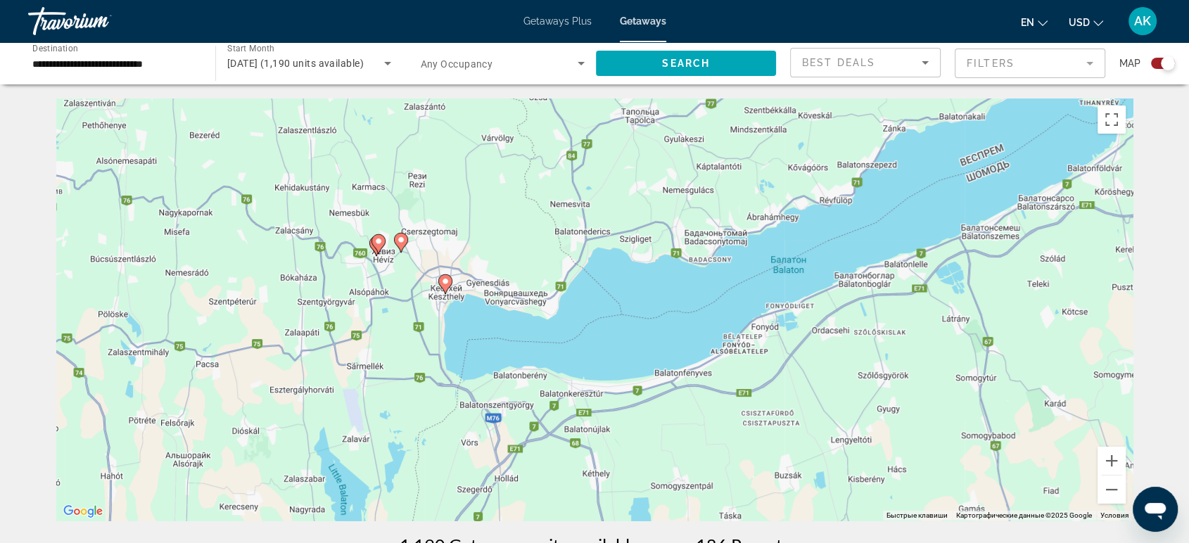
drag, startPoint x: 343, startPoint y: 331, endPoint x: 490, endPoint y: 397, distance: 160.6
click at [490, 397] on div "Чтобы активировать перетаскивание с помощью клавиатуры, нажмите Alt + Ввод. Пос…" at bounding box center [594, 309] width 1076 height 422
click at [447, 288] on icon "Main content" at bounding box center [445, 284] width 13 height 18
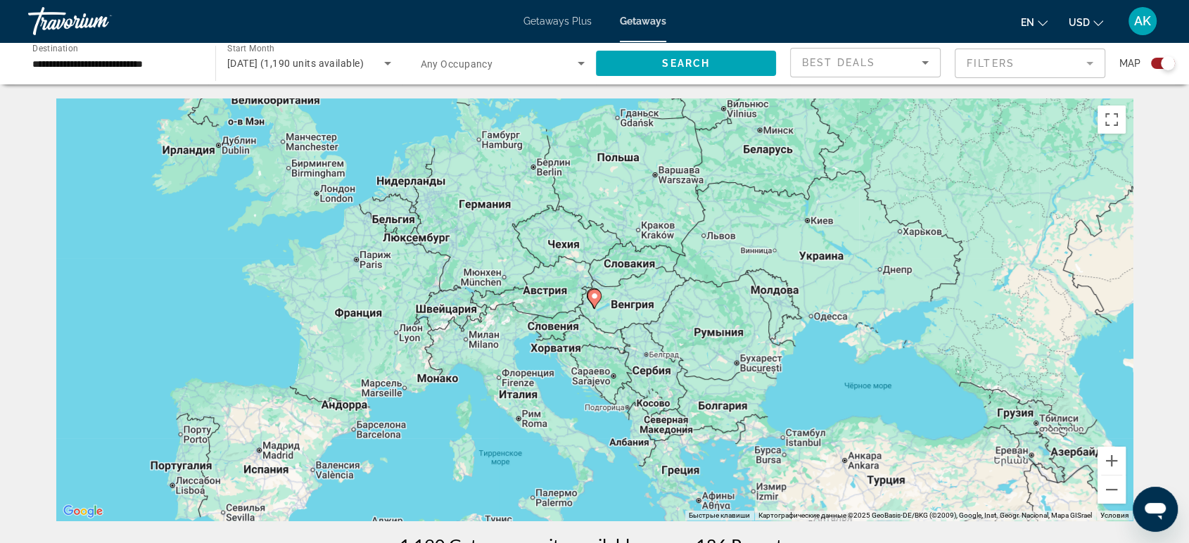
click at [596, 300] on image "Main content" at bounding box center [594, 296] width 8 height 8
type input "**********"
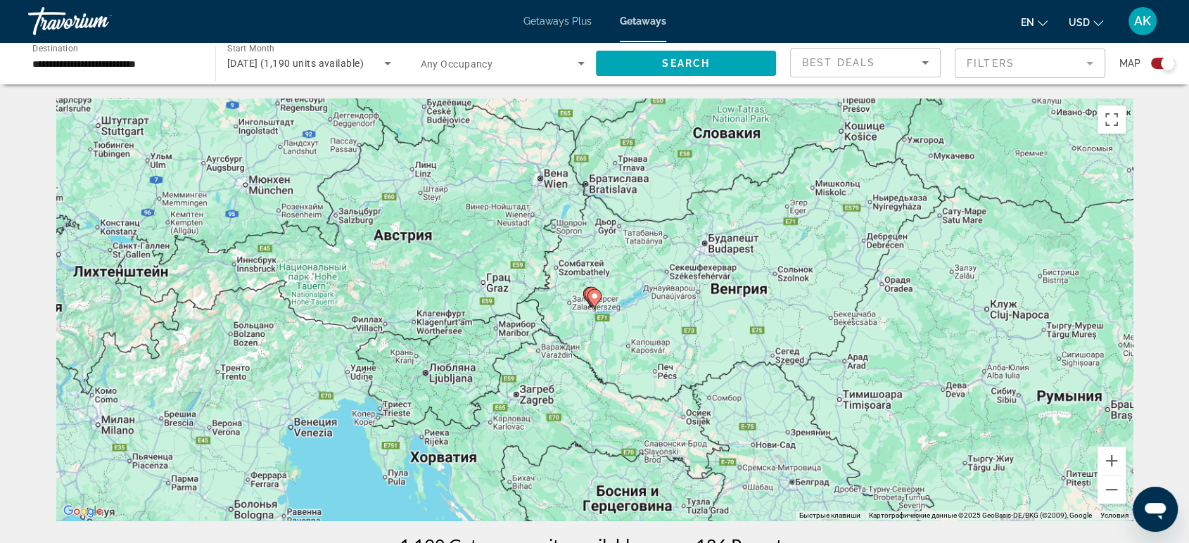
click at [596, 300] on image "Main content" at bounding box center [594, 296] width 8 height 8
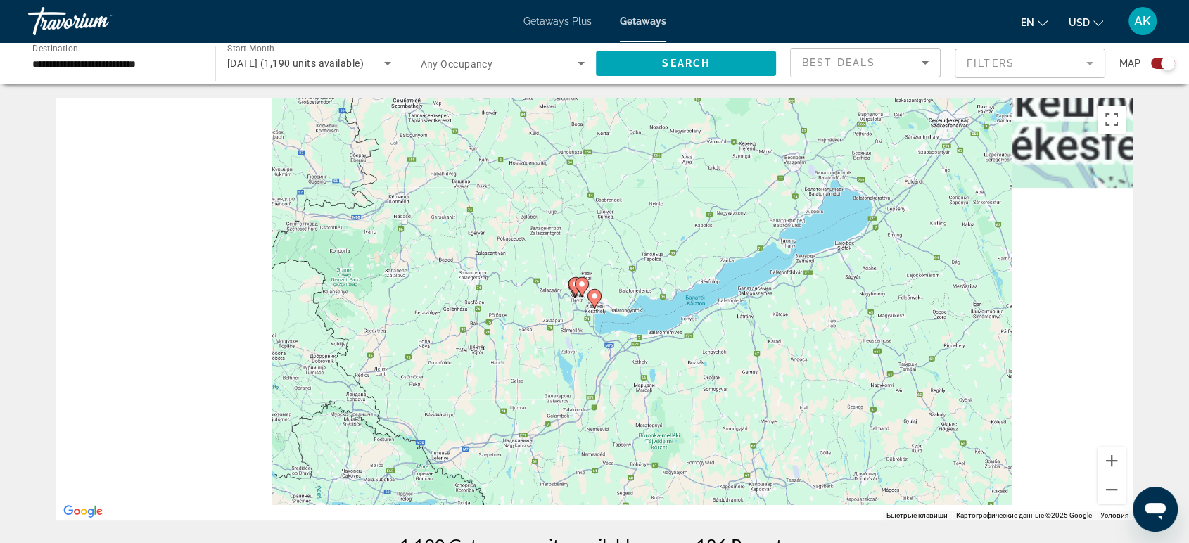
click at [590, 299] on icon "Main content" at bounding box center [594, 299] width 13 height 18
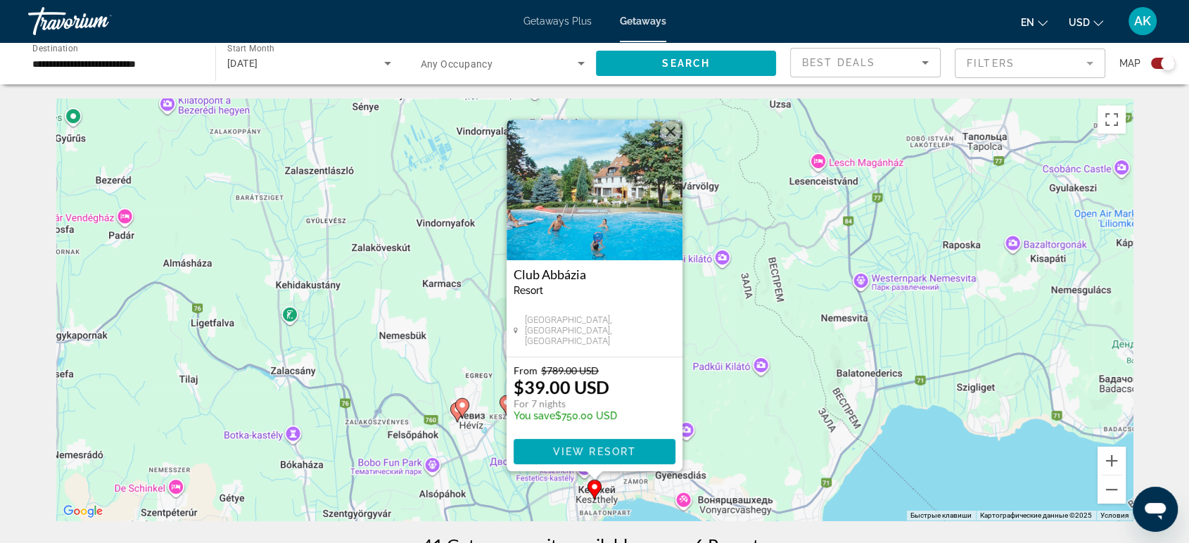
click at [462, 413] on icon "Main content" at bounding box center [462, 408] width 13 height 18
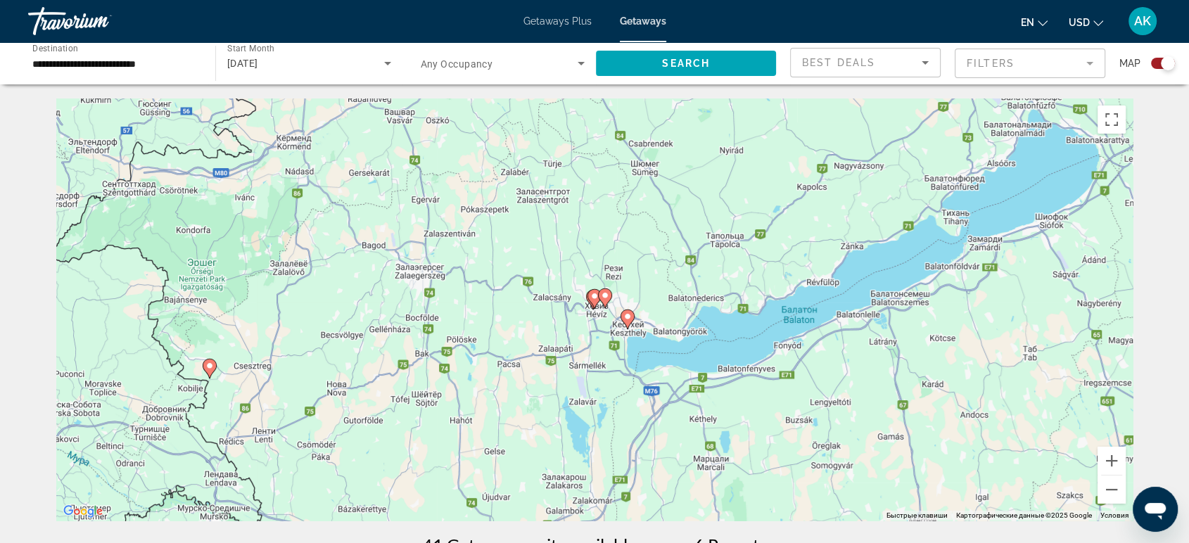
click at [602, 297] on image "Main content" at bounding box center [605, 295] width 8 height 8
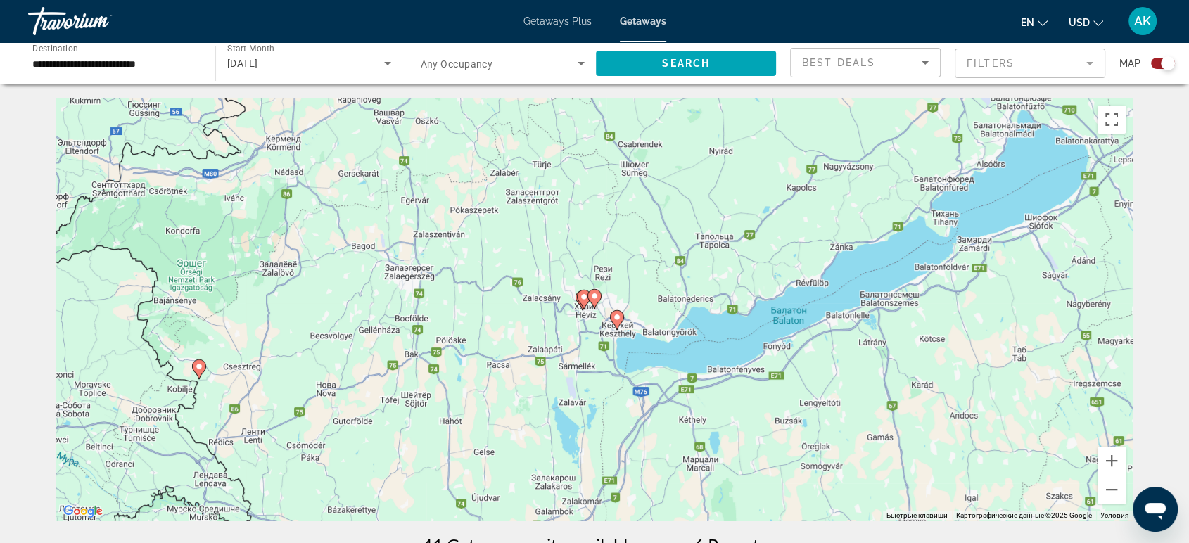
click at [595, 297] on image "Main content" at bounding box center [594, 296] width 8 height 8
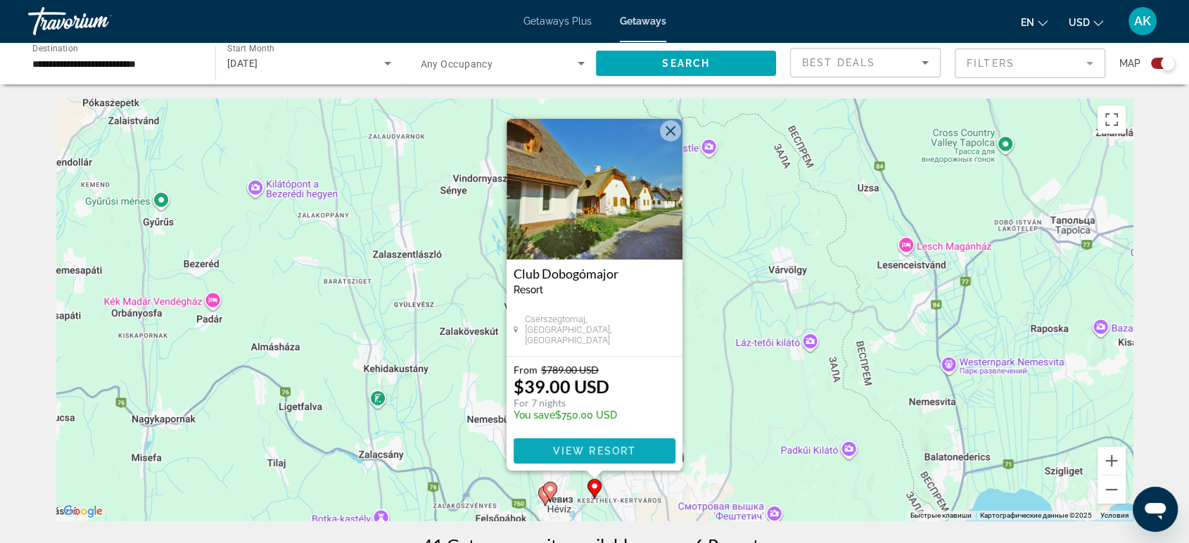
click at [585, 456] on span "View Resort" at bounding box center [594, 450] width 83 height 11
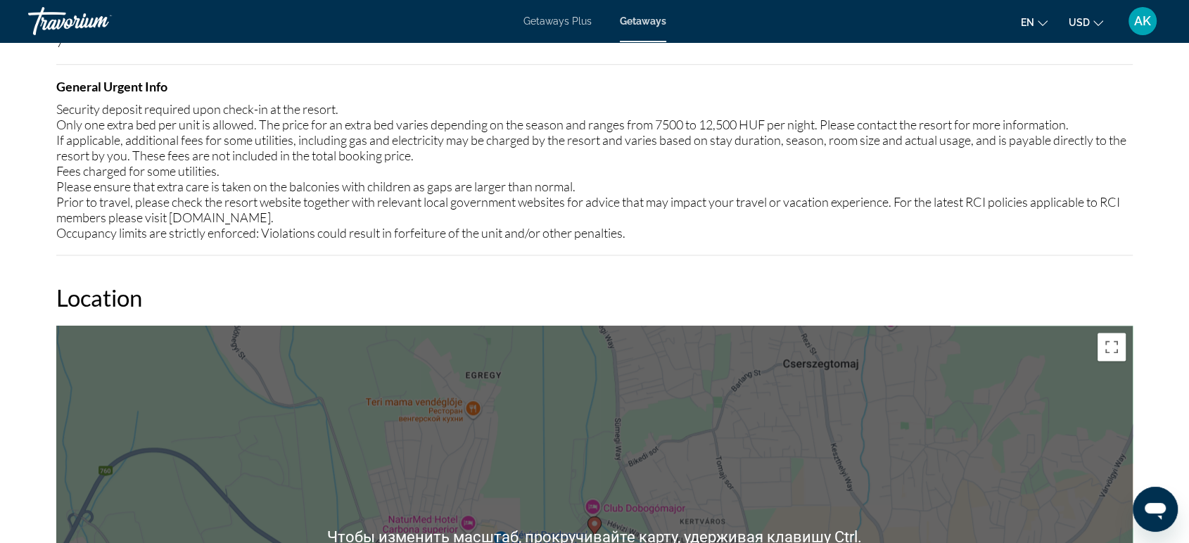
scroll to position [1805, 0]
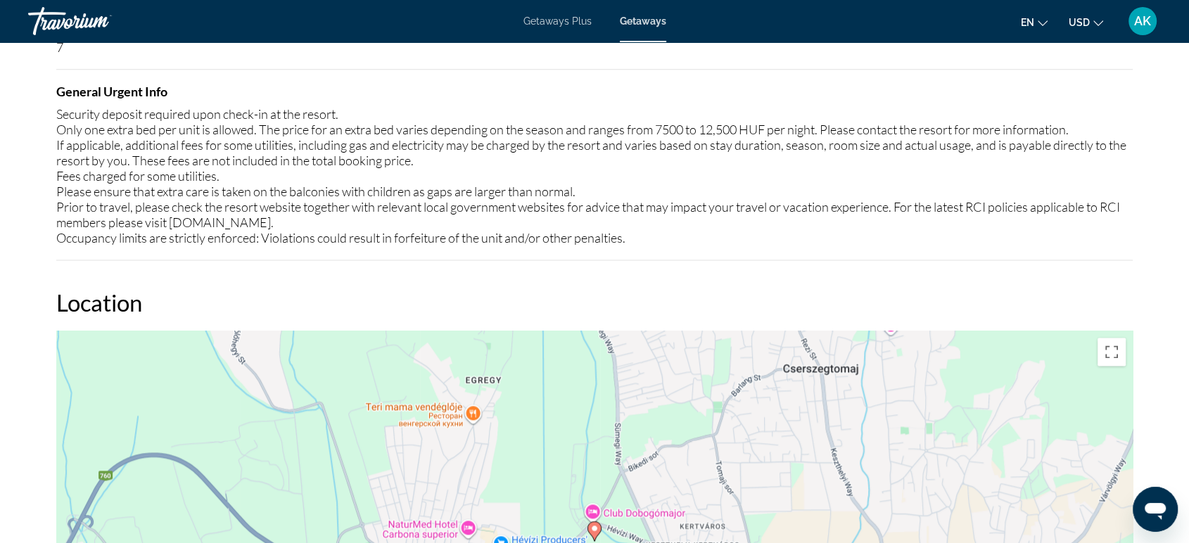
click at [568, 22] on span "Getaways Plus" at bounding box center [557, 20] width 68 height 11
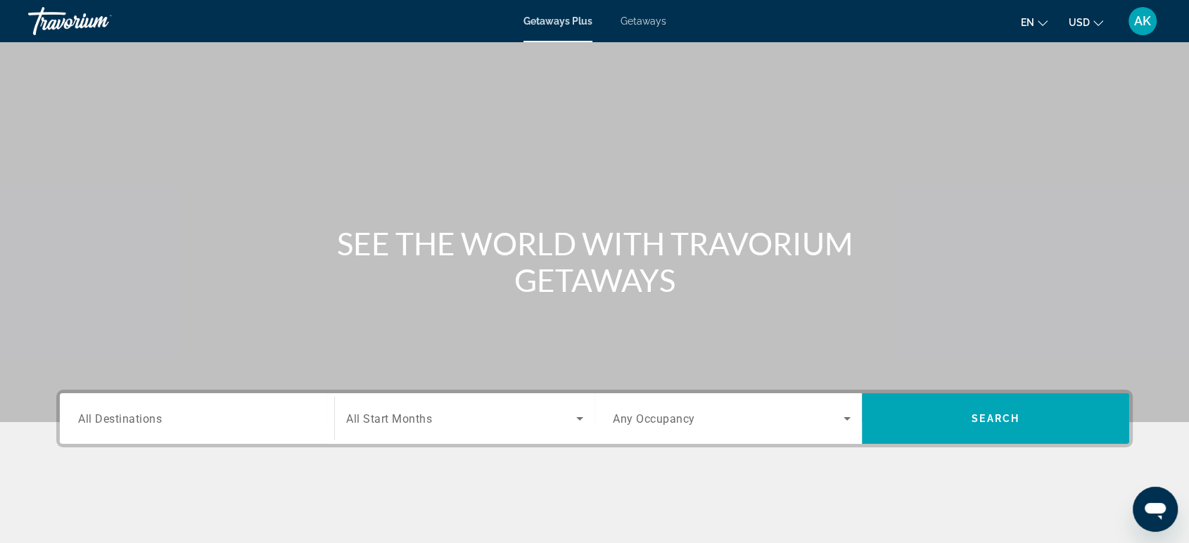
click at [186, 421] on input "Destination All Destinations" at bounding box center [197, 419] width 238 height 17
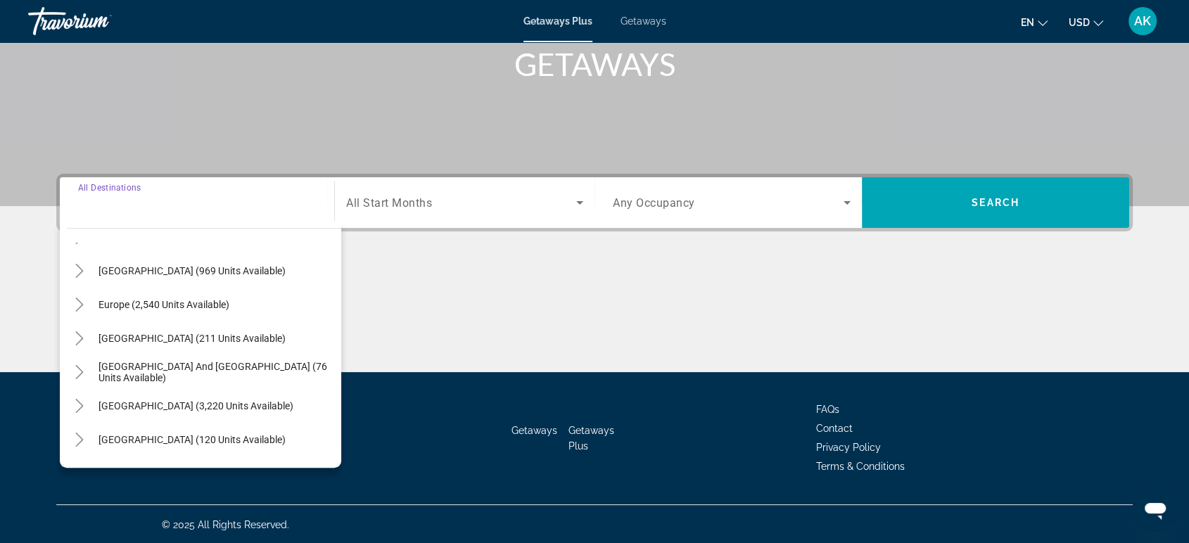
scroll to position [156, 0]
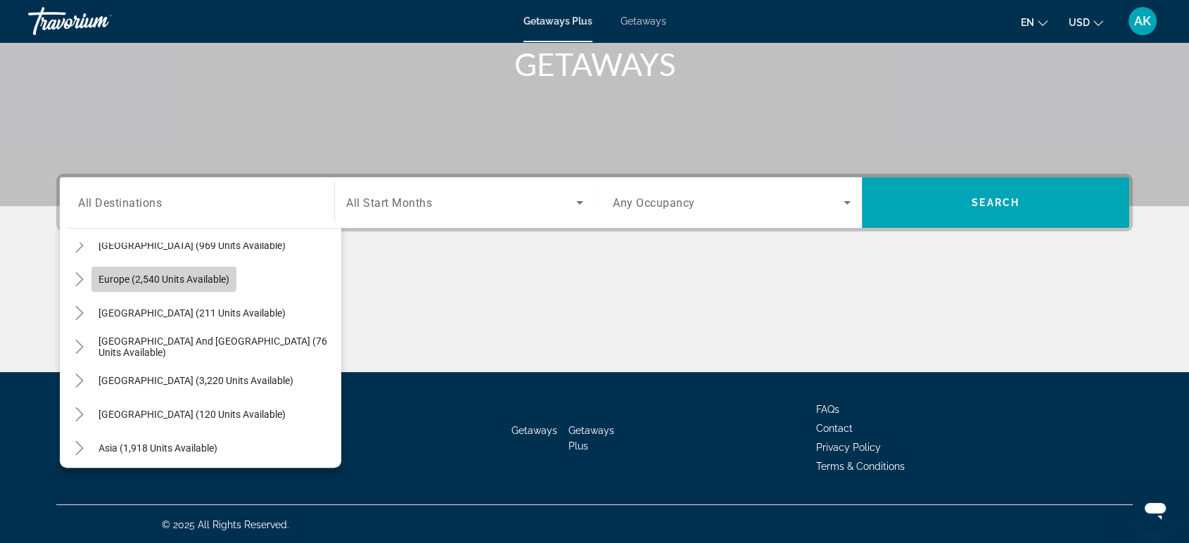
click at [115, 283] on span "Europe (2,540 units available)" at bounding box center [163, 279] width 131 height 11
type input "**********"
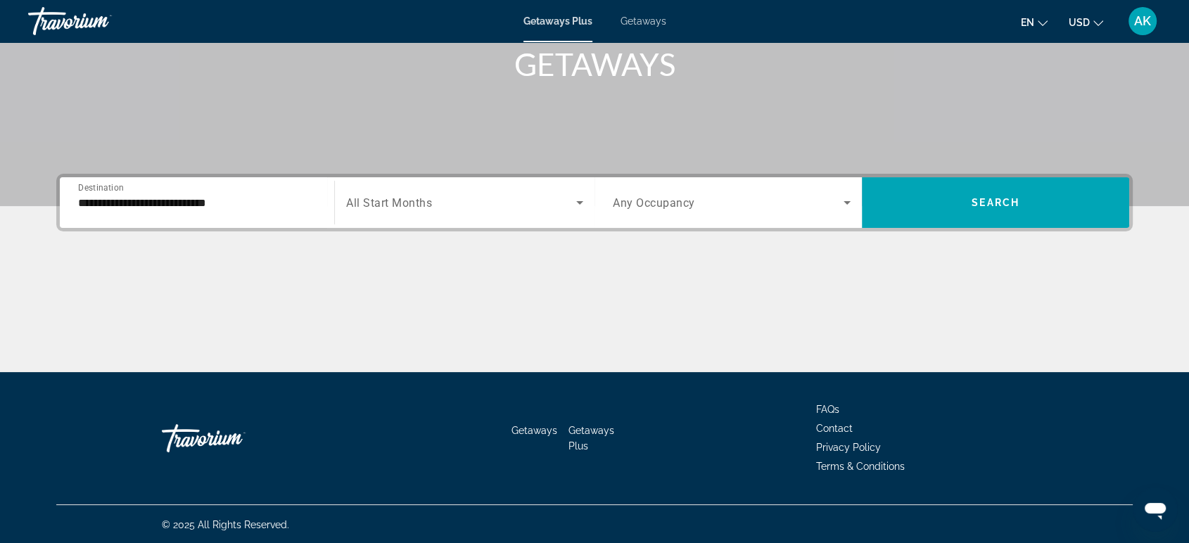
click at [528, 216] on div "Search widget" at bounding box center [464, 202] width 237 height 39
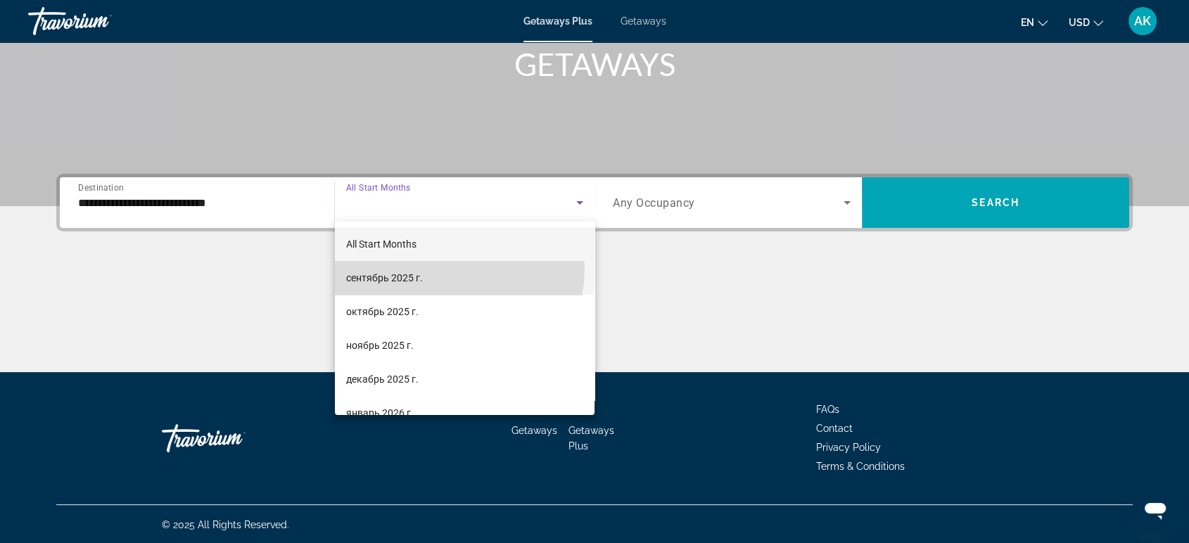
click at [456, 269] on mat-option "сентябрь 2025 г." at bounding box center [465, 278] width 260 height 34
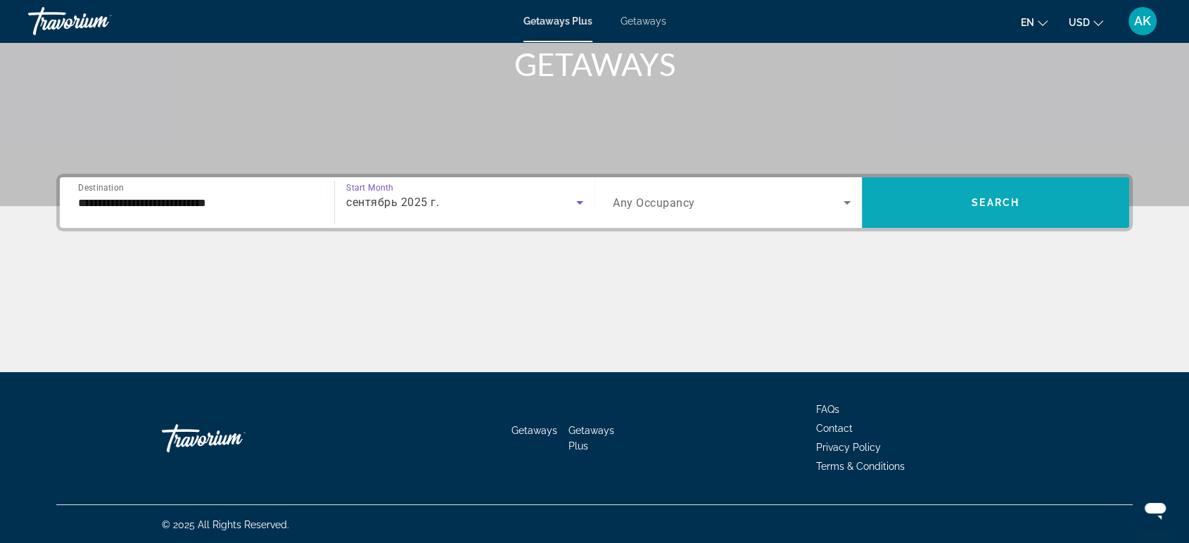
click at [947, 190] on span "Search widget" at bounding box center [995, 203] width 267 height 34
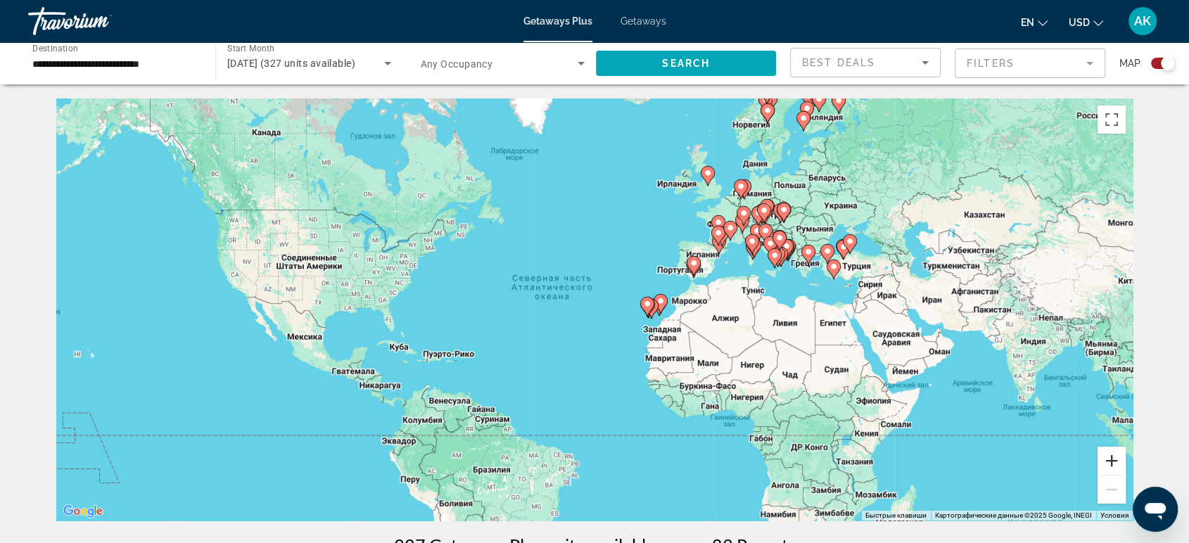
click at [1080, 462] on button "Увеличить" at bounding box center [1111, 461] width 28 height 28
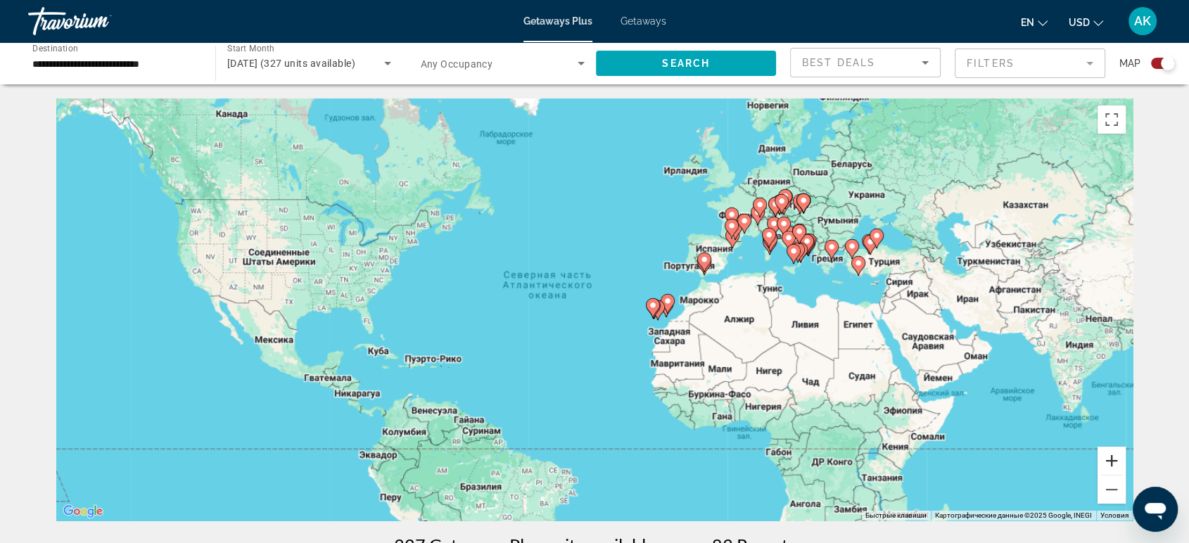
click at [1080, 460] on button "Увеличить" at bounding box center [1111, 461] width 28 height 28
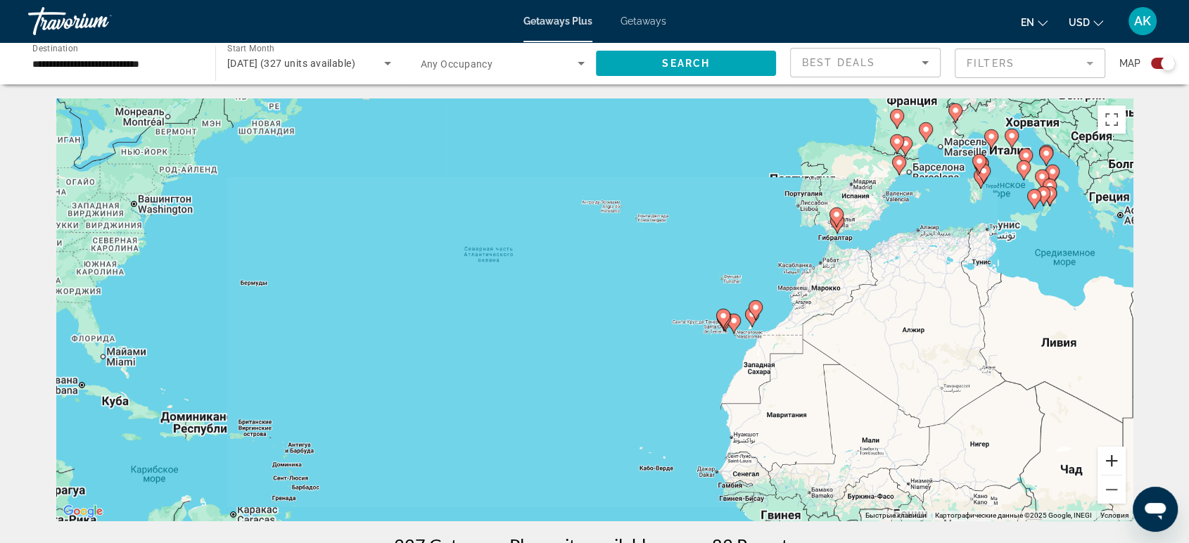
click at [1080, 459] on button "Увеличить" at bounding box center [1111, 461] width 28 height 28
click at [1080, 458] on button "Увеличить" at bounding box center [1111, 461] width 28 height 28
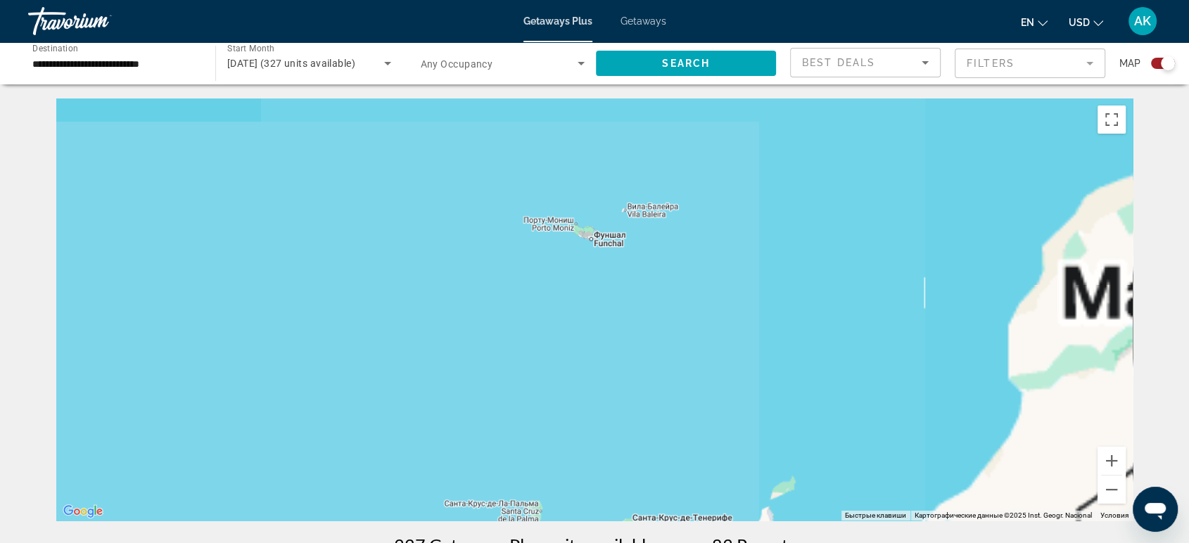
drag, startPoint x: 1007, startPoint y: 281, endPoint x: 230, endPoint y: 395, distance: 784.9
click at [231, 395] on div "Main content" at bounding box center [594, 309] width 1076 height 422
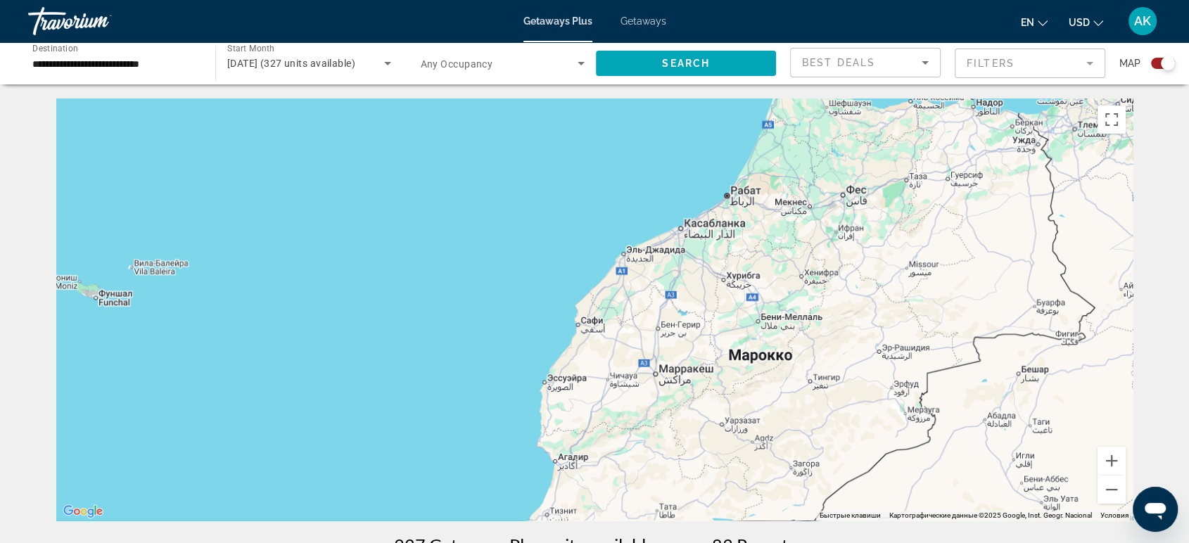
drag, startPoint x: 812, startPoint y: 319, endPoint x: 371, endPoint y: 359, distance: 442.9
click at [388, 359] on div "Main content" at bounding box center [594, 309] width 1076 height 422
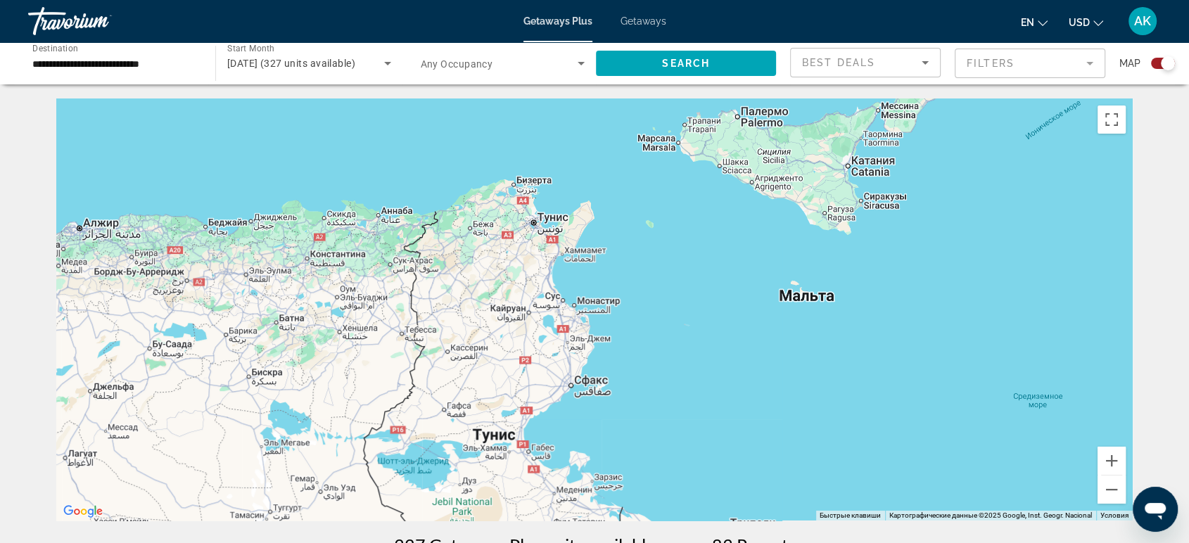
drag, startPoint x: 761, startPoint y: 309, endPoint x: 762, endPoint y: 457, distance: 147.7
click at [755, 473] on div "Main content" at bounding box center [594, 309] width 1076 height 422
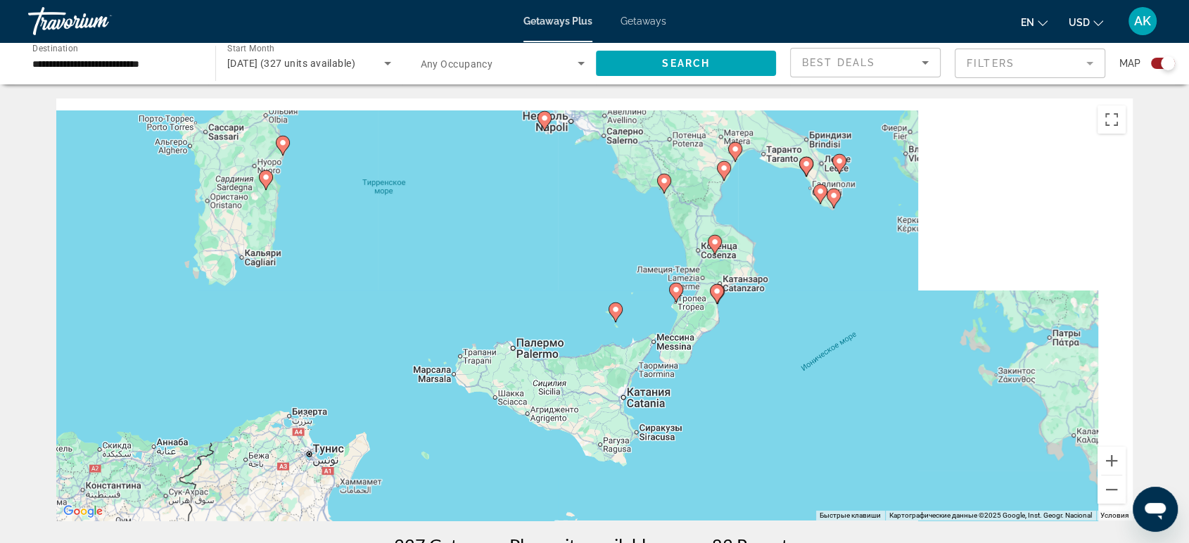
drag, startPoint x: 801, startPoint y: 321, endPoint x: 610, endPoint y: 529, distance: 282.2
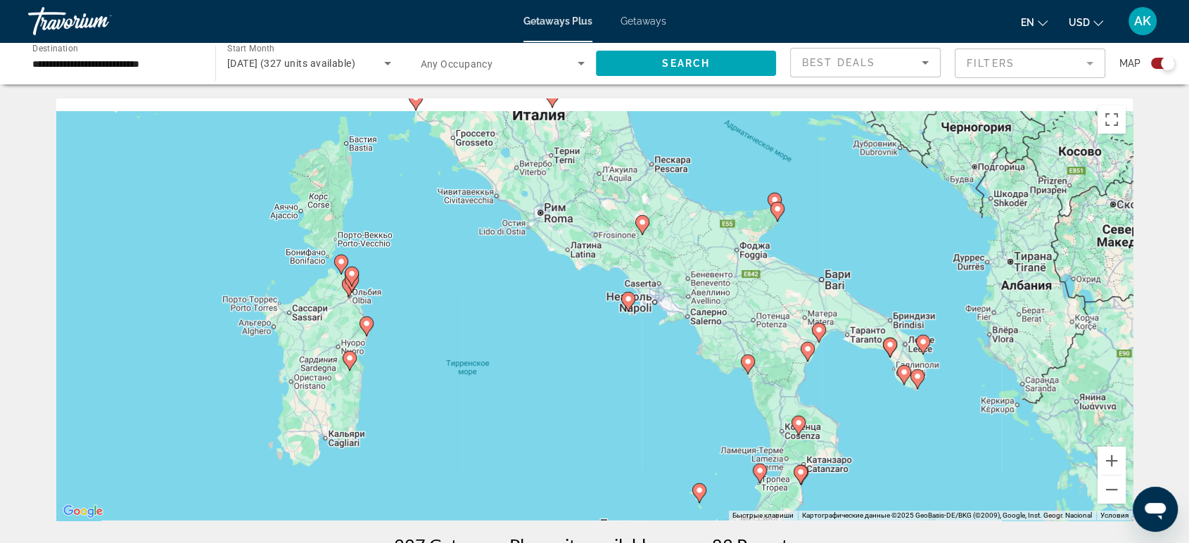
drag, startPoint x: 681, startPoint y: 348, endPoint x: 500, endPoint y: 503, distance: 238.0
click at [497, 488] on div "Чтобы активировать перетаскивание с помощью клавиатуры, нажмите Alt + Ввод. Пос…" at bounding box center [594, 309] width 1076 height 422
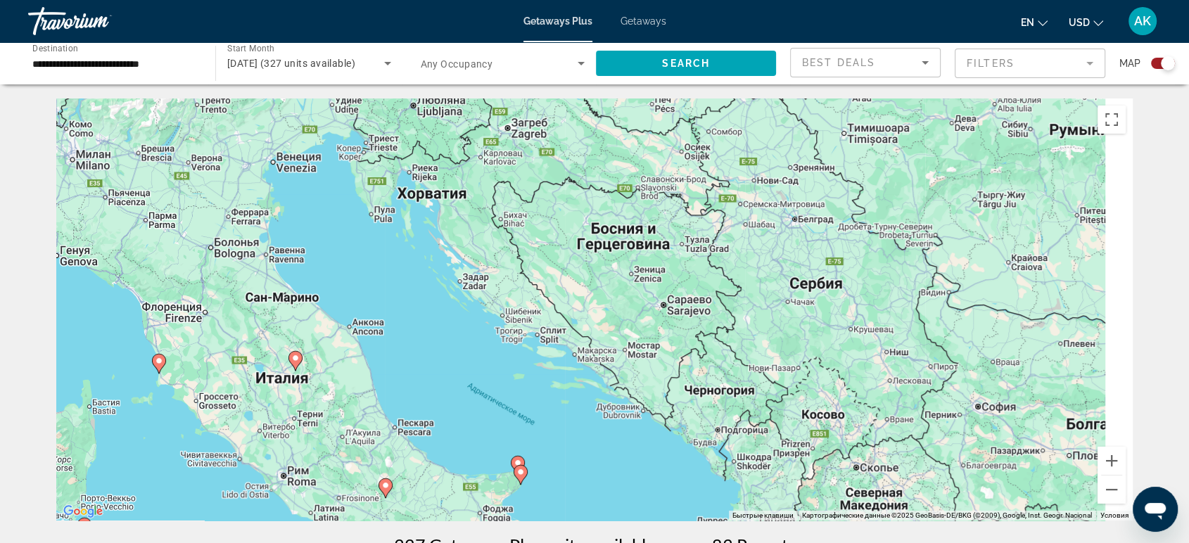
drag, startPoint x: 715, startPoint y: 355, endPoint x: 644, endPoint y: 480, distance: 143.0
click at [637, 488] on div "Чтобы активировать перетаскивание с помощью клавиатуры, нажмите Alt + Ввод. Пос…" at bounding box center [594, 309] width 1076 height 422
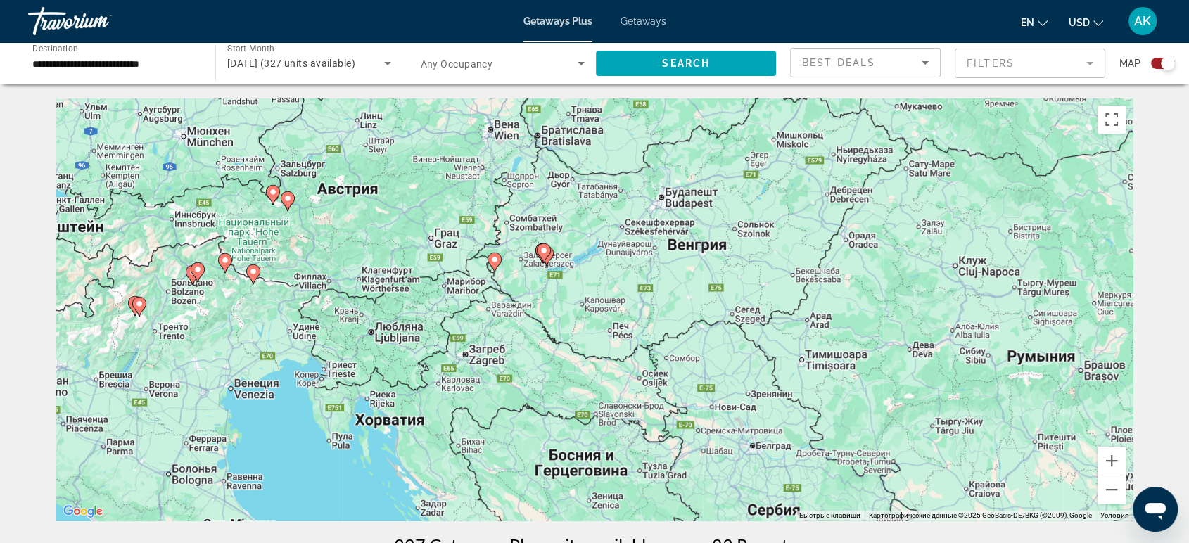
drag, startPoint x: 691, startPoint y: 373, endPoint x: 669, endPoint y: 477, distance: 106.4
click at [669, 477] on div "Чтобы активировать перетаскивание с помощью клавиатуры, нажмите Alt + Ввод. Пос…" at bounding box center [594, 309] width 1076 height 422
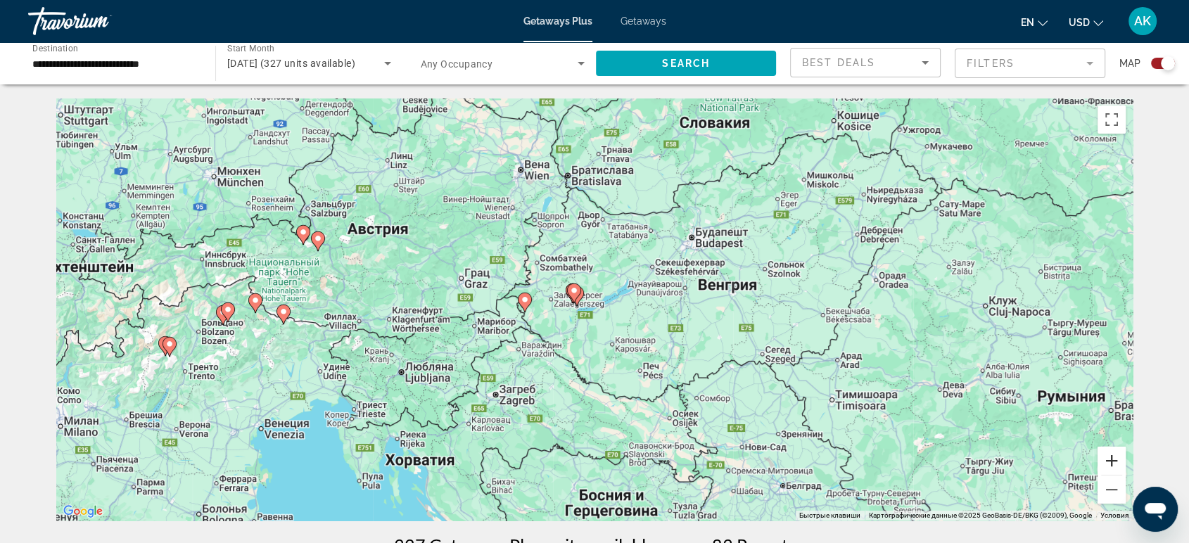
click at [1080, 462] on button "Увеличить" at bounding box center [1111, 461] width 28 height 28
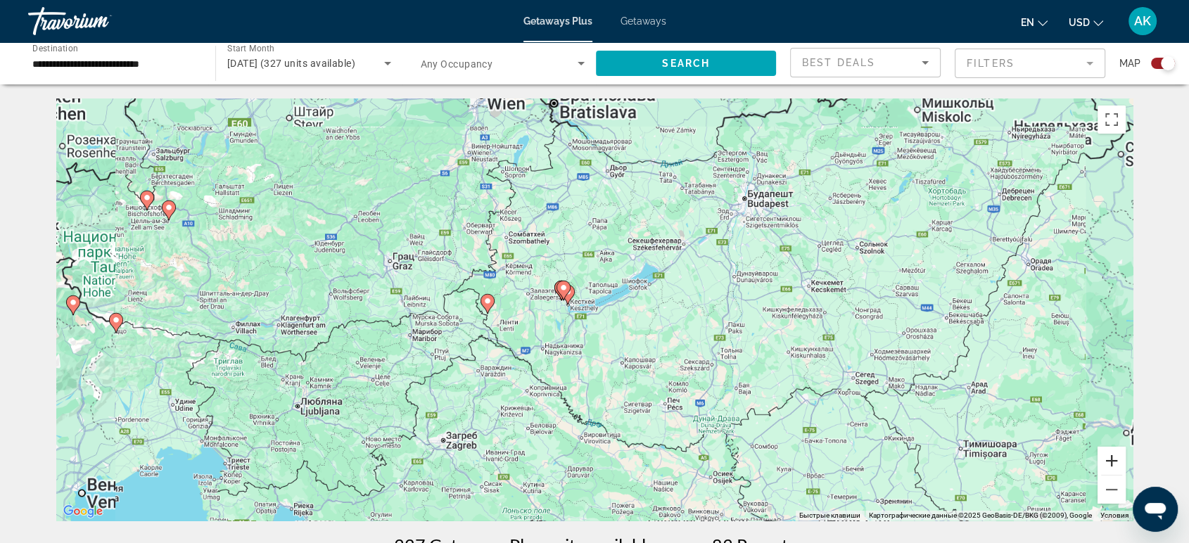
click at [1080, 462] on button "Увеличить" at bounding box center [1111, 461] width 28 height 28
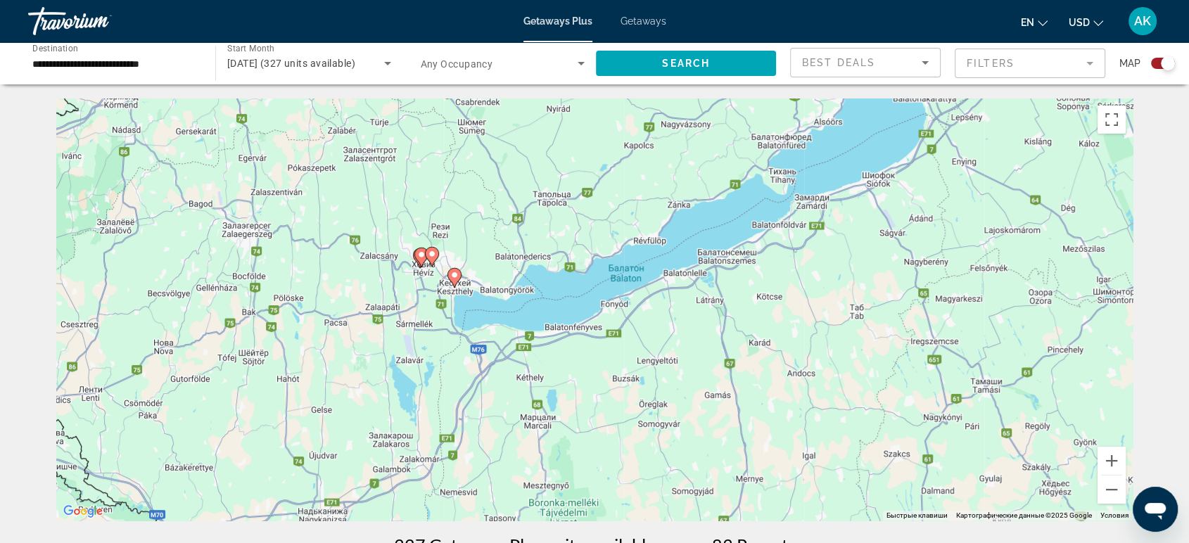
click at [456, 286] on icon "Main content" at bounding box center [454, 278] width 14 height 20
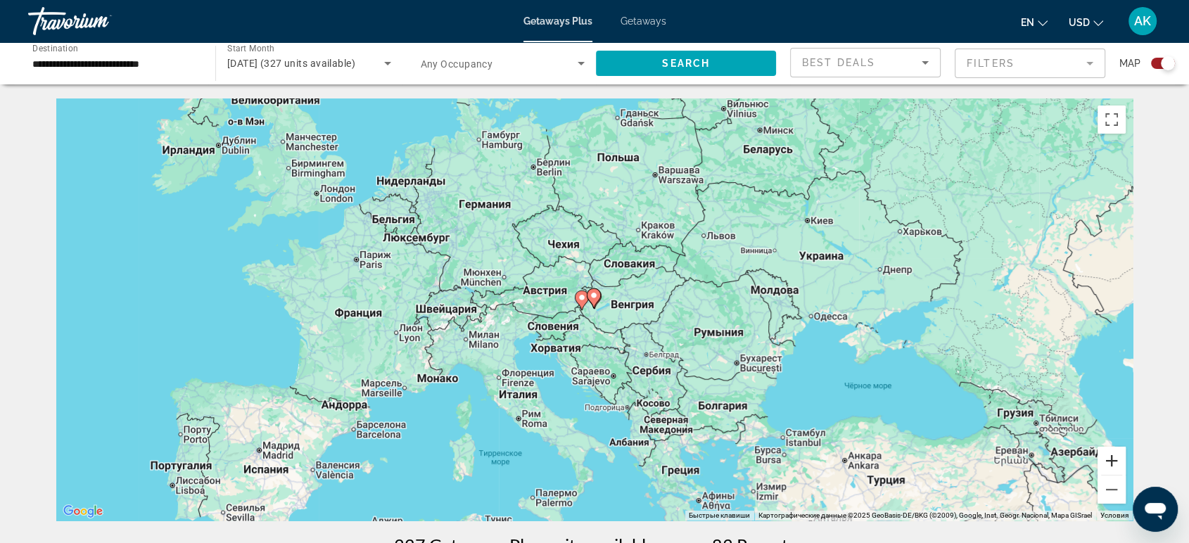
click at [1080, 471] on button "Увеличить" at bounding box center [1111, 461] width 28 height 28
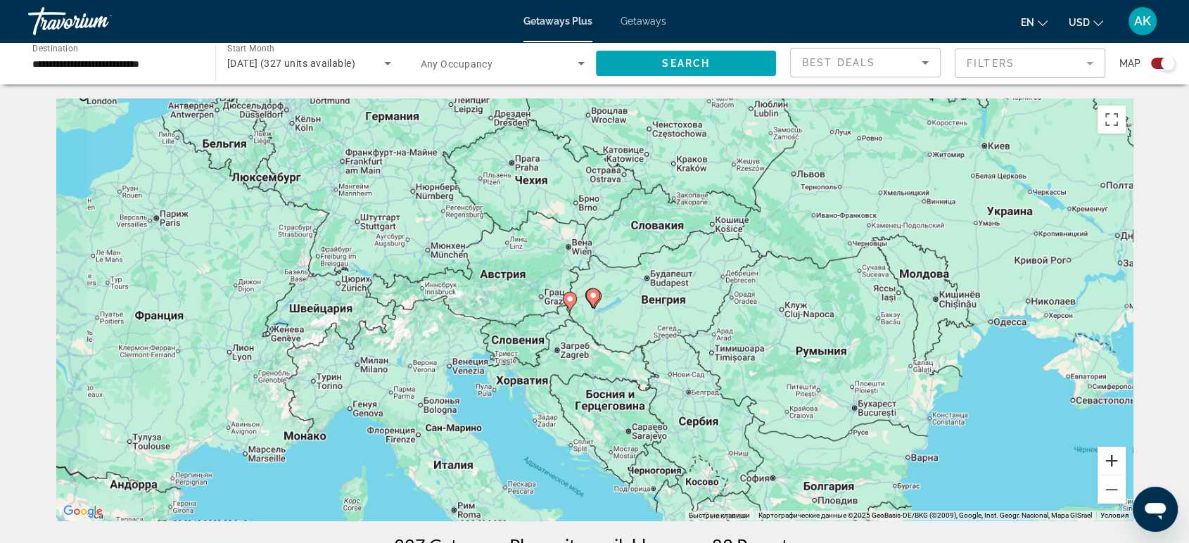
click at [1080, 464] on button "Увеличить" at bounding box center [1111, 461] width 28 height 28
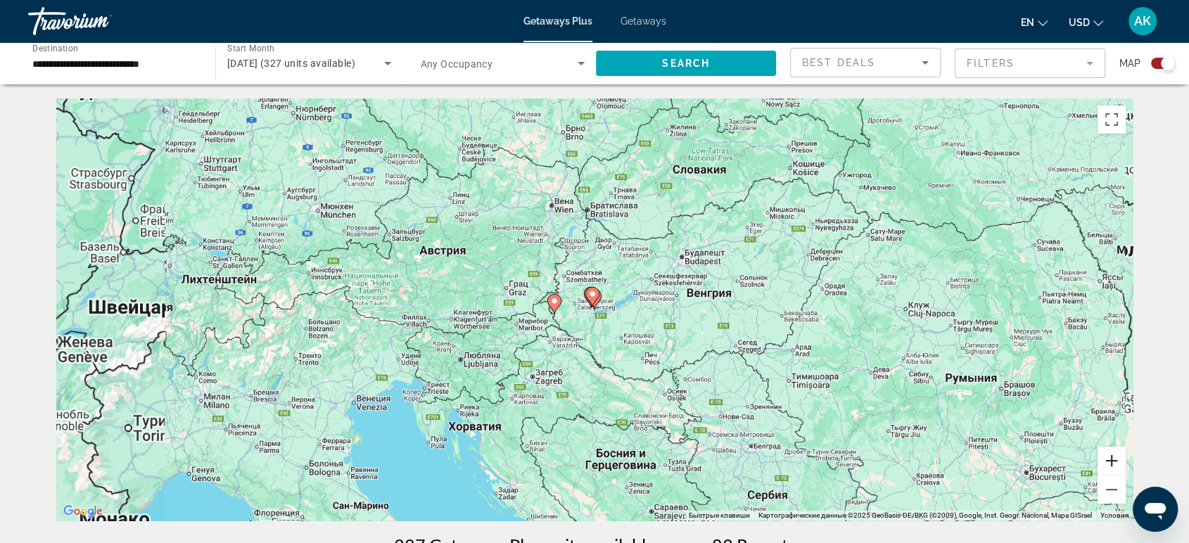
click at [1080, 463] on button "Увеличить" at bounding box center [1111, 461] width 28 height 28
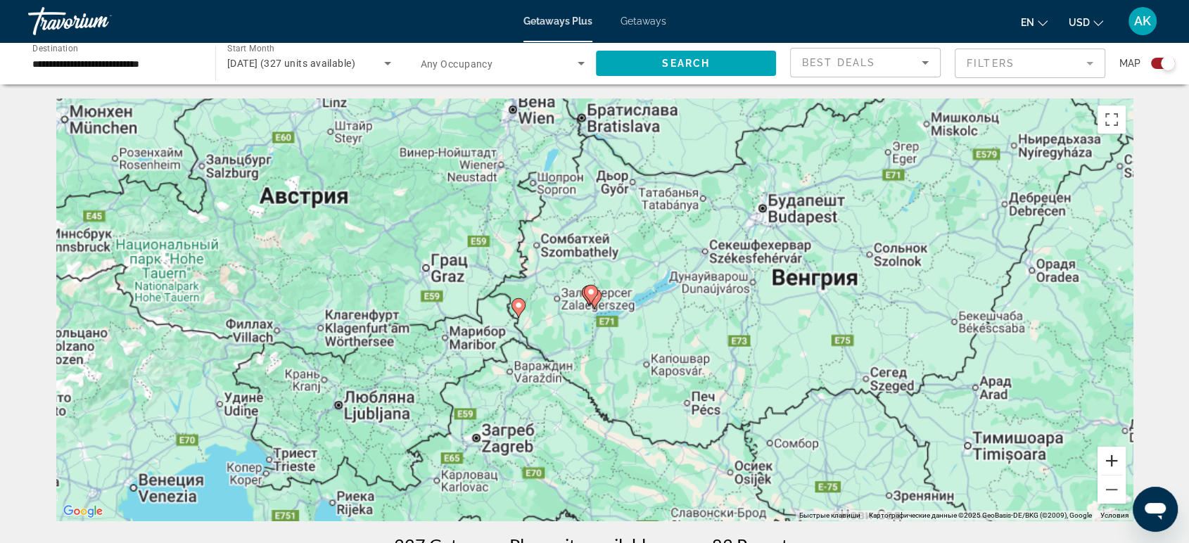
click at [1080, 462] on button "Увеличить" at bounding box center [1111, 461] width 28 height 28
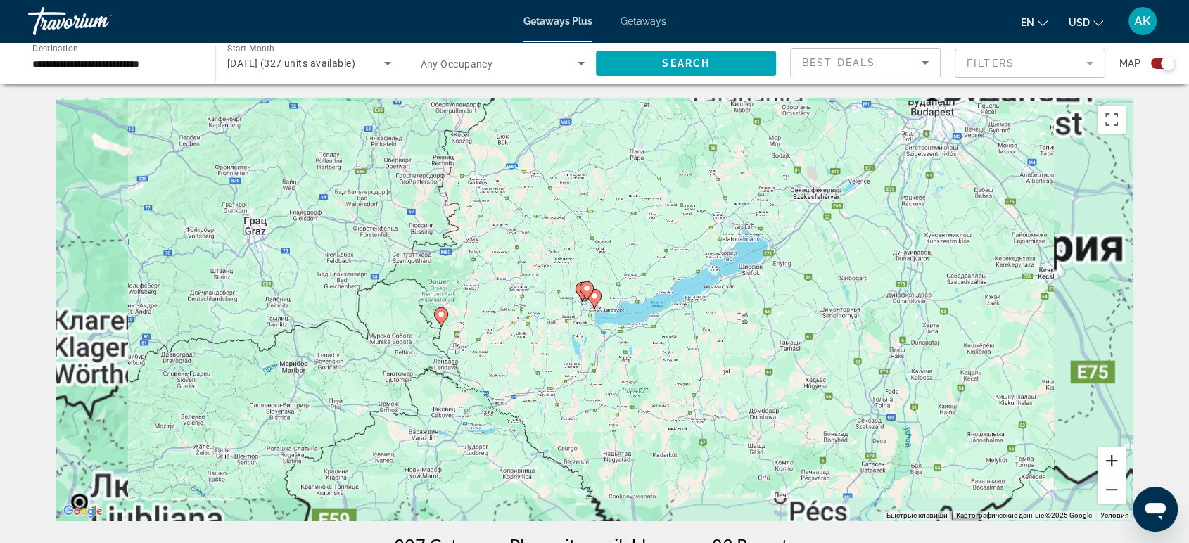
click at [1080, 459] on button "Увеличить" at bounding box center [1111, 461] width 28 height 28
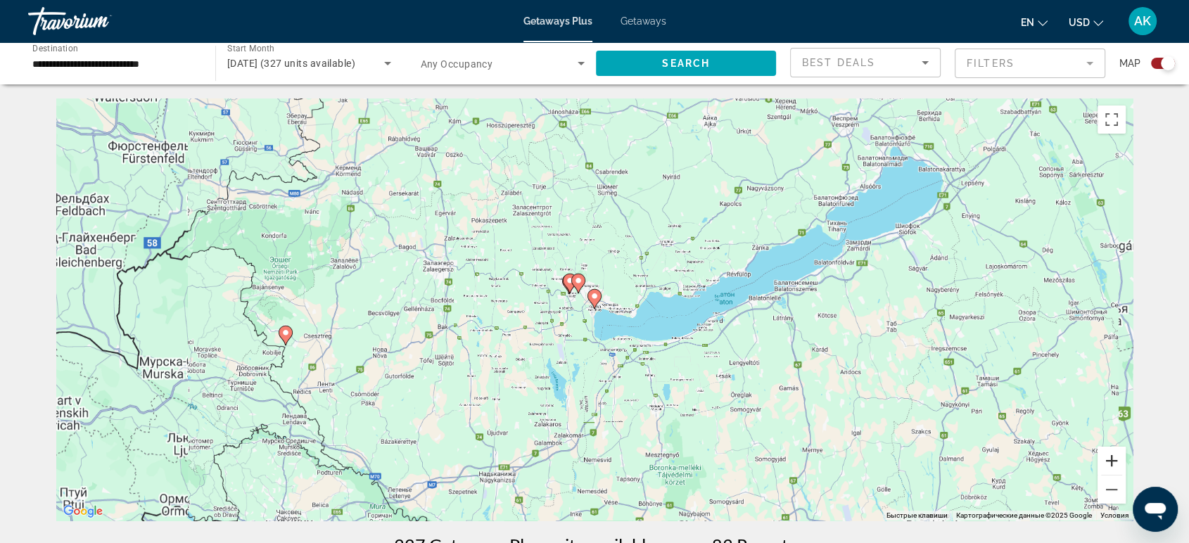
click at [1080, 459] on button "Увеличить" at bounding box center [1111, 461] width 28 height 28
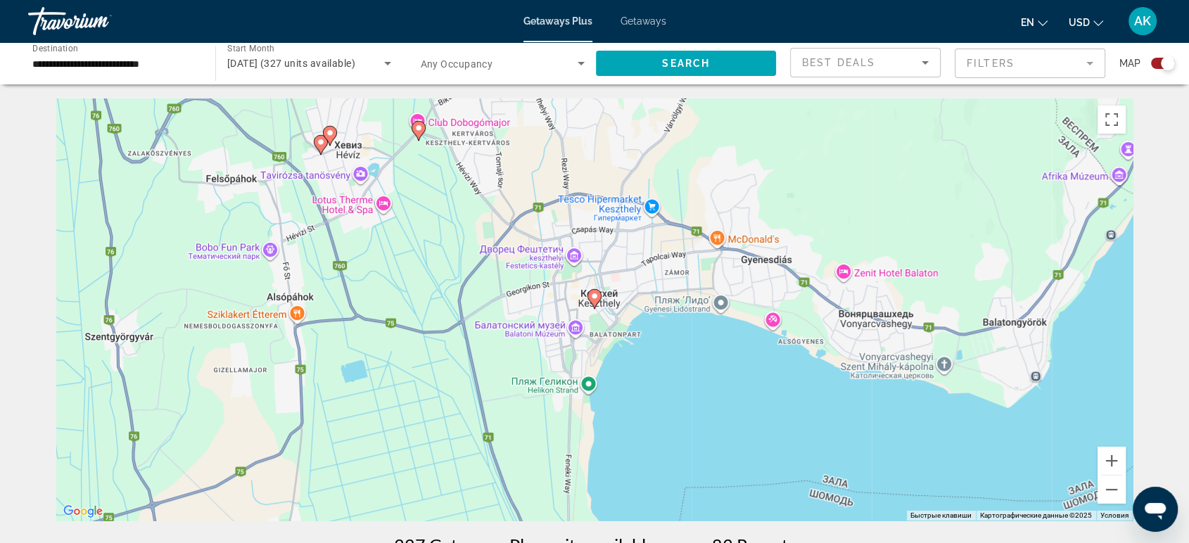
click at [592, 295] on image "Main content" at bounding box center [594, 296] width 8 height 8
type input "**********"
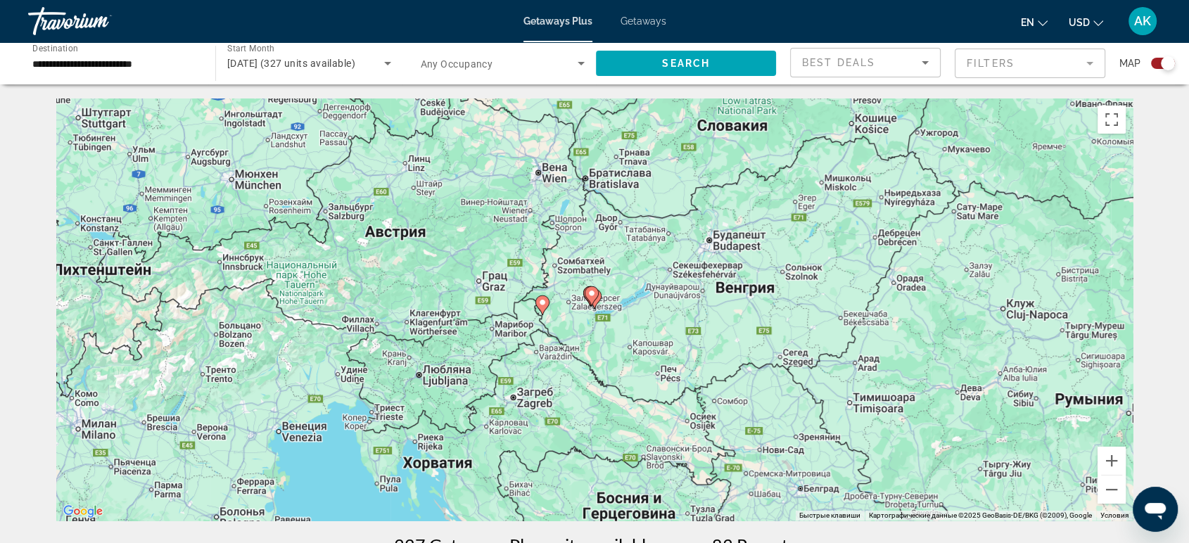
click at [599, 302] on icon "Main content" at bounding box center [594, 299] width 14 height 20
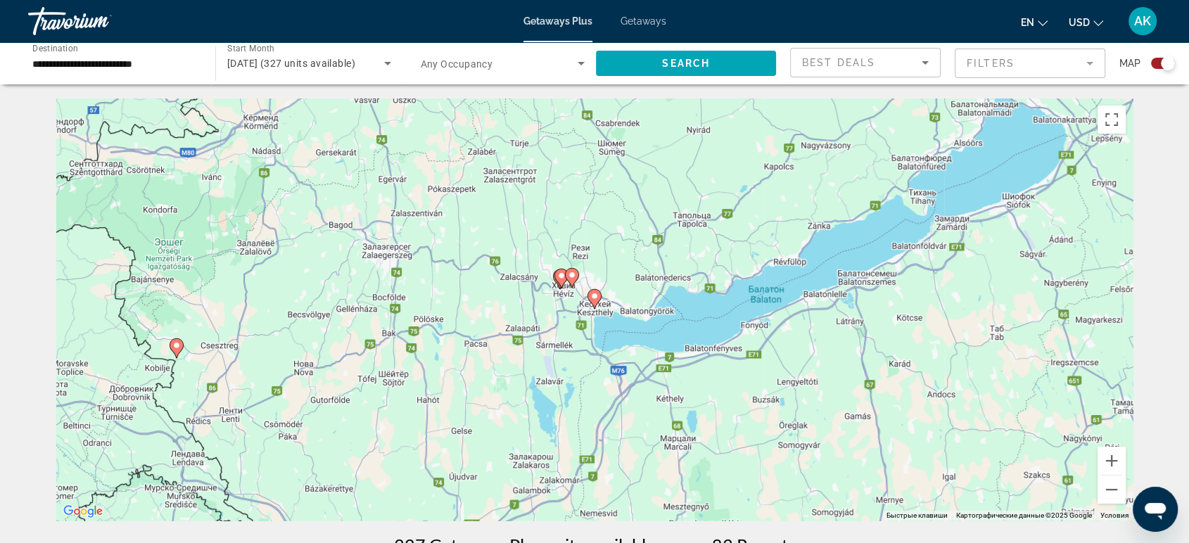
click at [599, 305] on gmp-advanced-marker "Main content" at bounding box center [594, 298] width 14 height 21
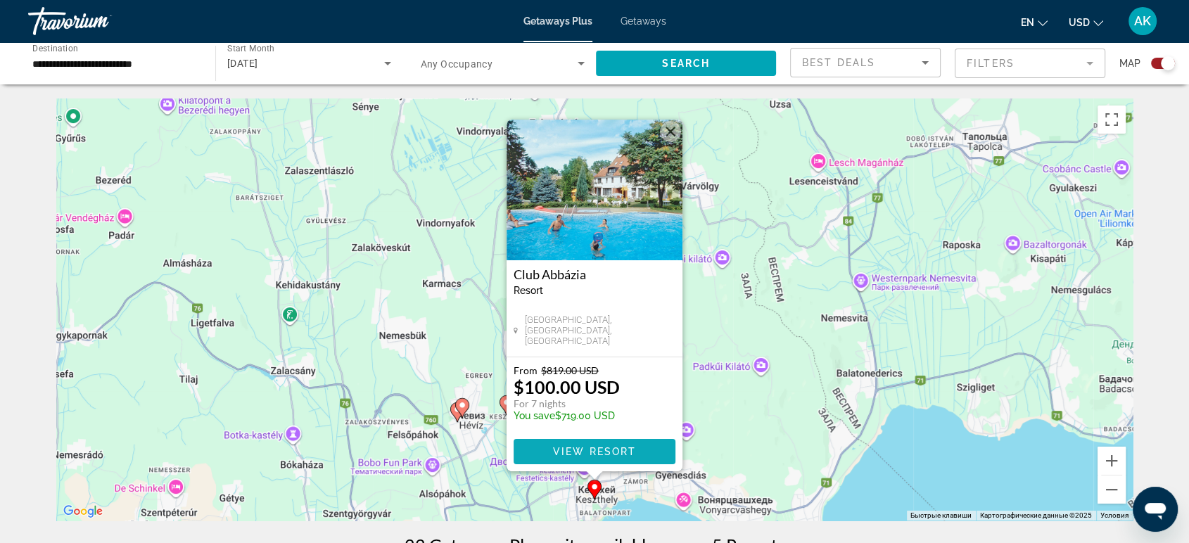
click at [604, 454] on span "View Resort" at bounding box center [594, 451] width 83 height 11
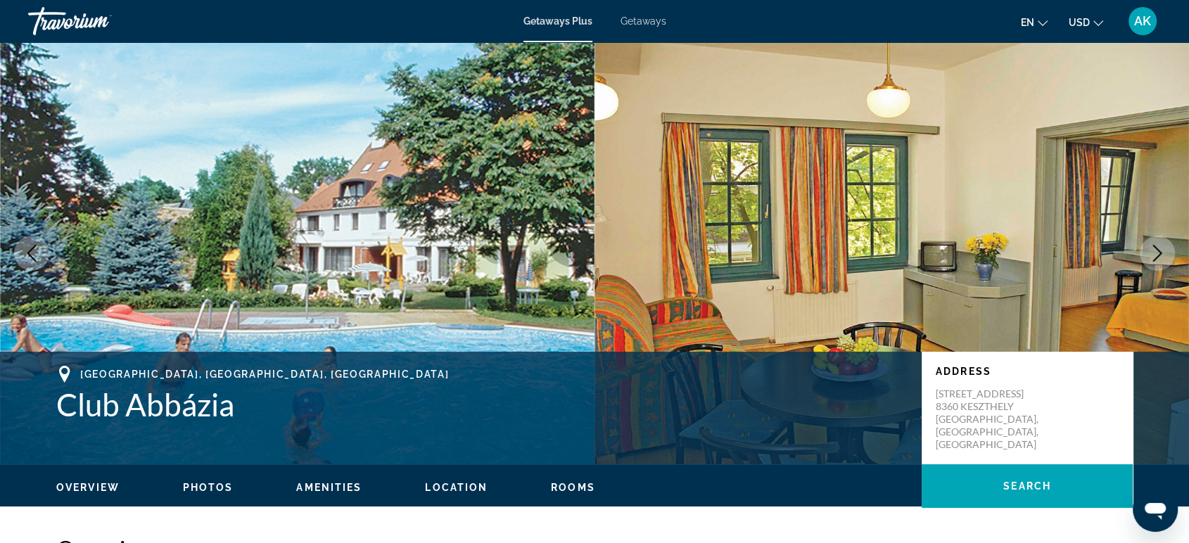
click at [663, 16] on span "Getaways" at bounding box center [643, 20] width 46 height 11
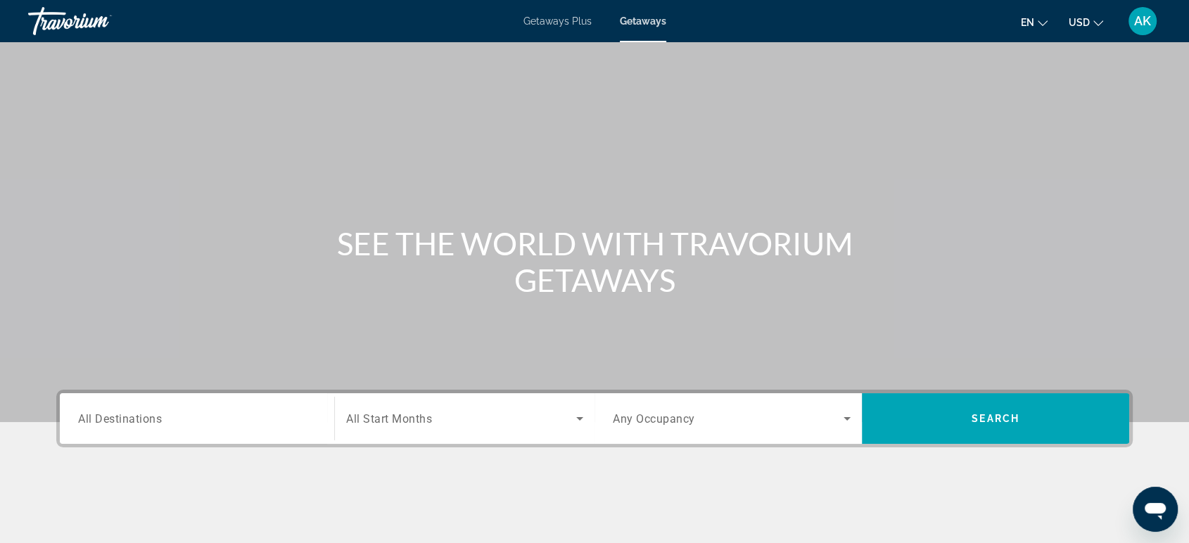
click at [272, 417] on input "Destination All Destinations" at bounding box center [197, 419] width 238 height 17
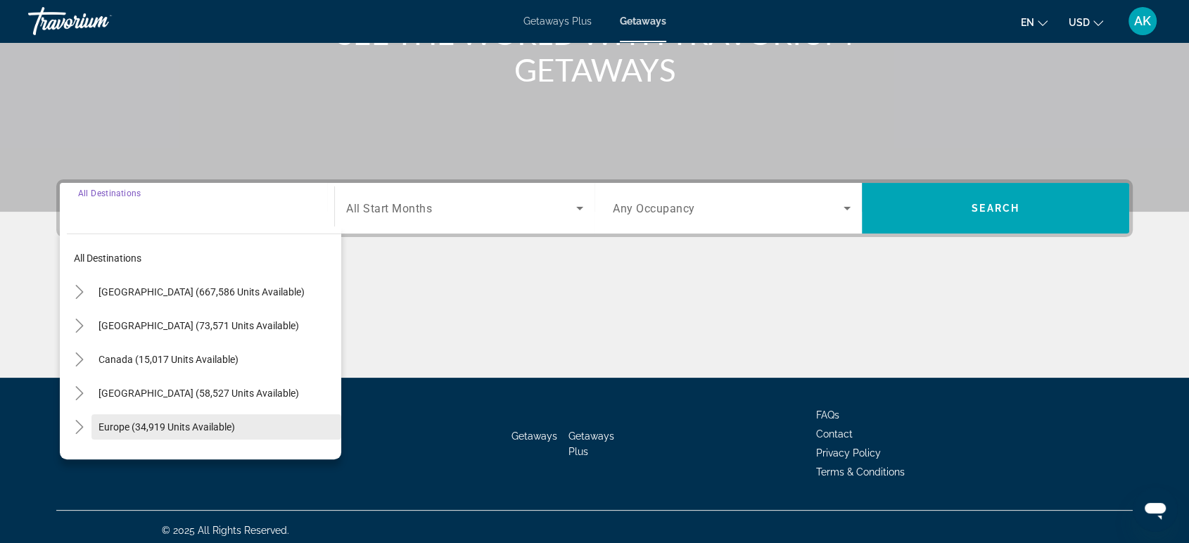
scroll to position [216, 0]
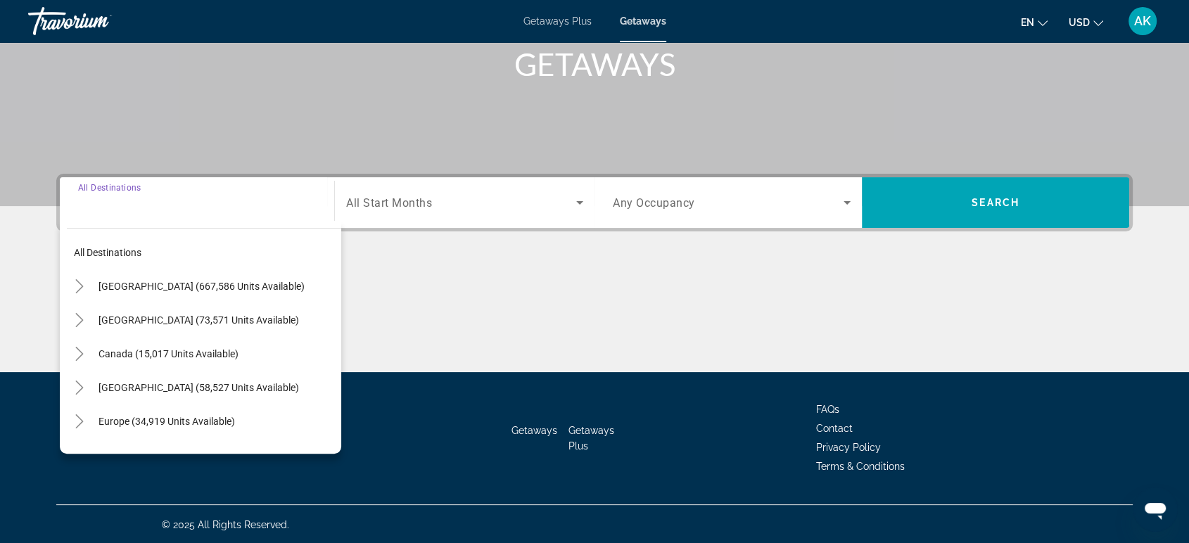
click at [124, 419] on span "Europe (34,919 units available)" at bounding box center [166, 421] width 136 height 11
type input "**********"
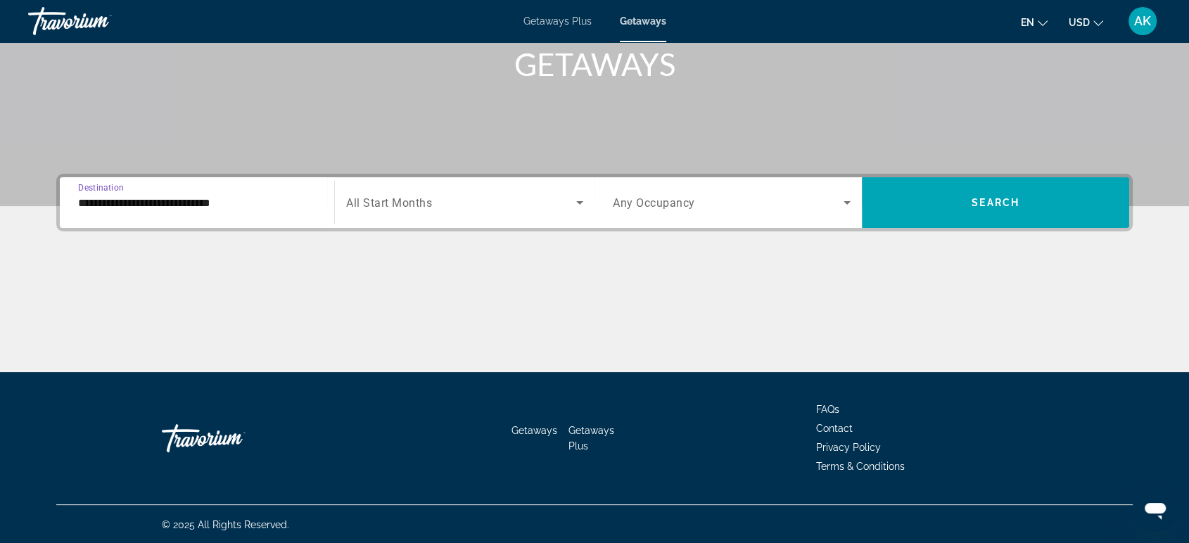
click at [471, 189] on div "Search widget" at bounding box center [464, 202] width 237 height 39
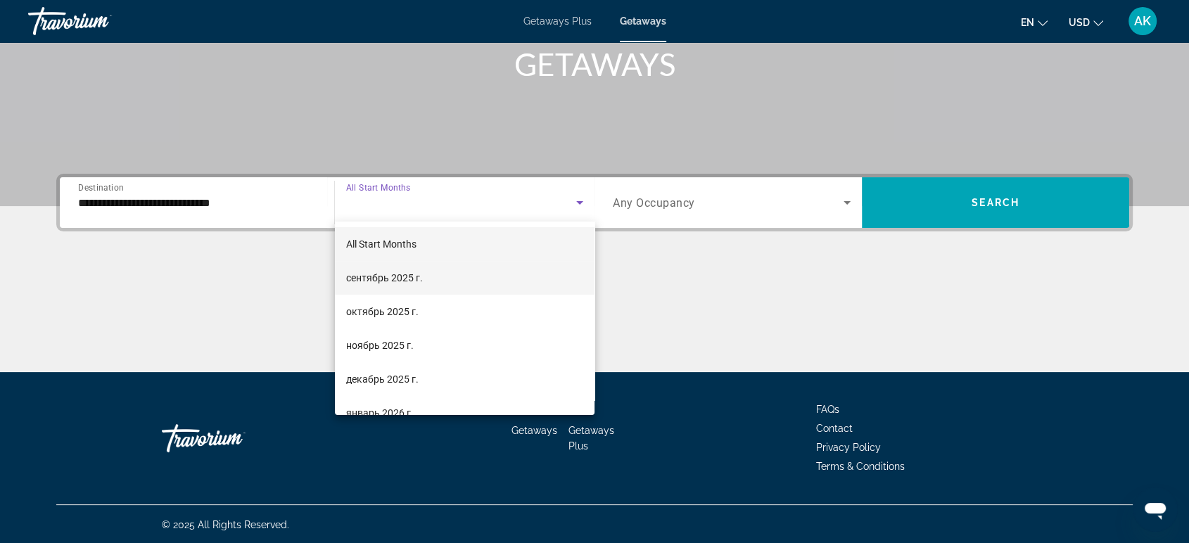
click at [436, 275] on mat-option "сентябрь 2025 г." at bounding box center [465, 278] width 260 height 34
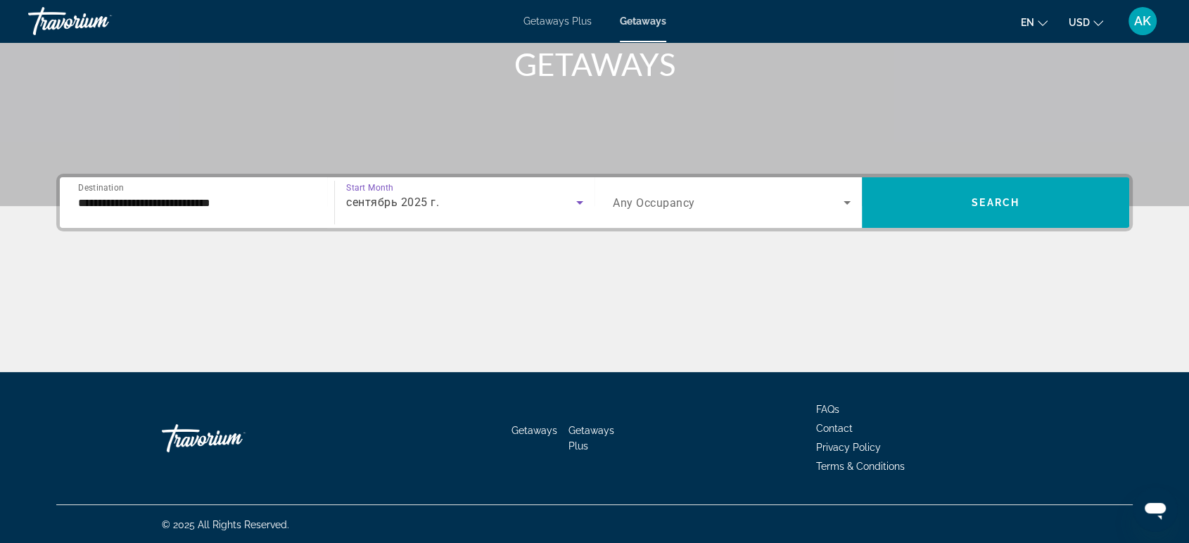
click at [699, 202] on span "Search widget" at bounding box center [728, 202] width 231 height 17
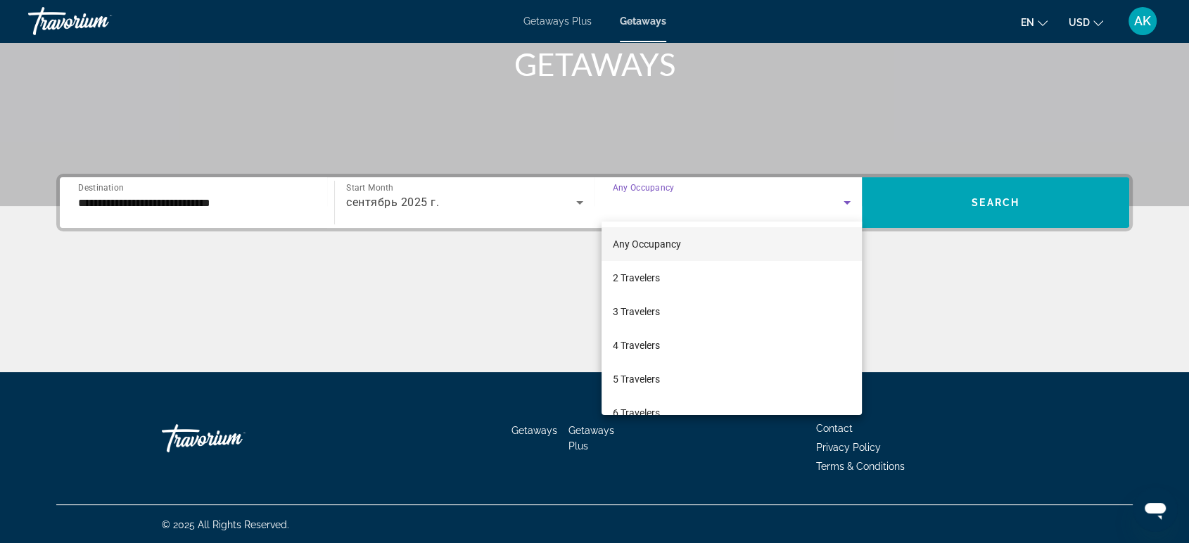
click at [700, 201] on div at bounding box center [594, 271] width 1189 height 543
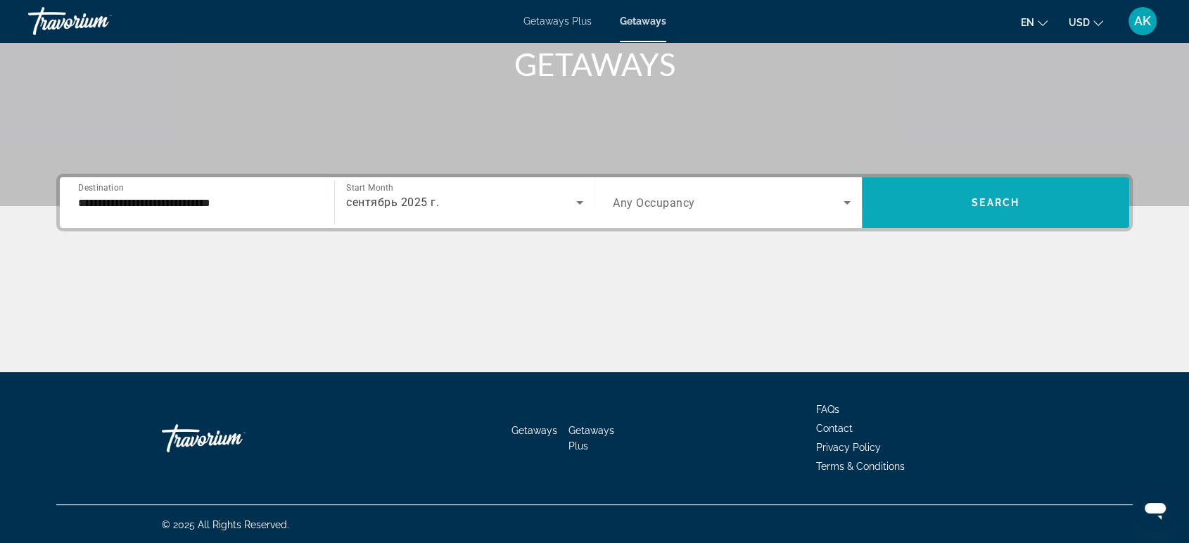
click at [906, 196] on span "Search widget" at bounding box center [995, 203] width 267 height 34
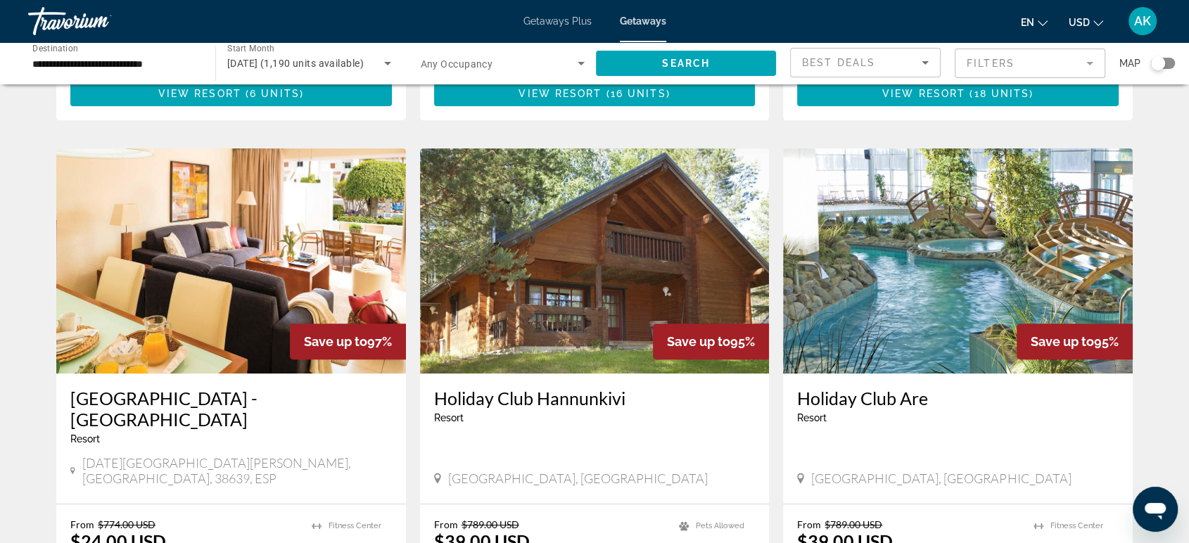
scroll to position [468, 0]
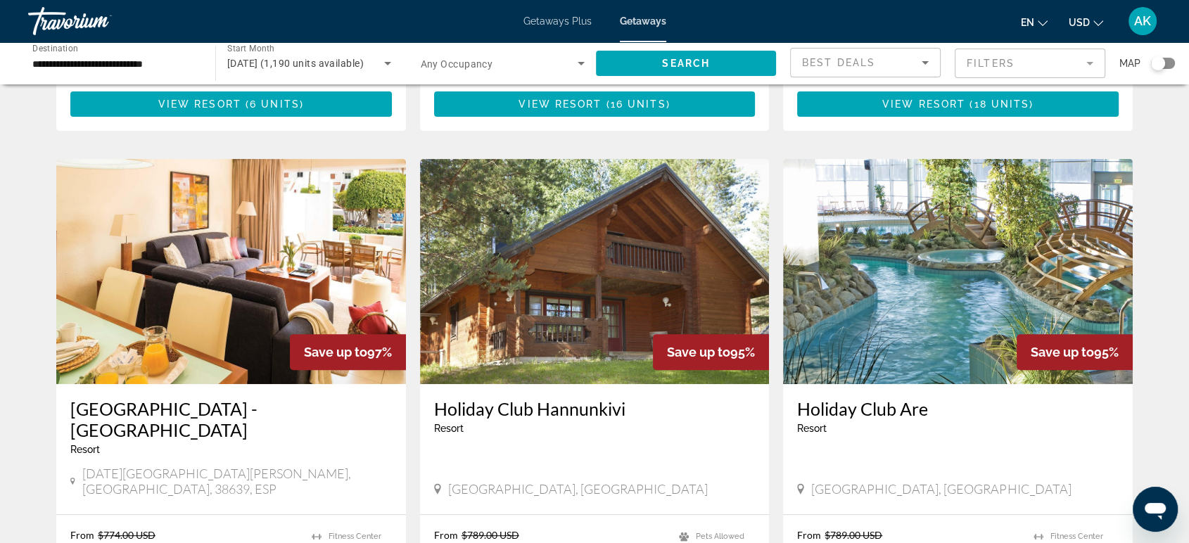
click at [113, 65] on input "**********" at bounding box center [114, 64] width 165 height 17
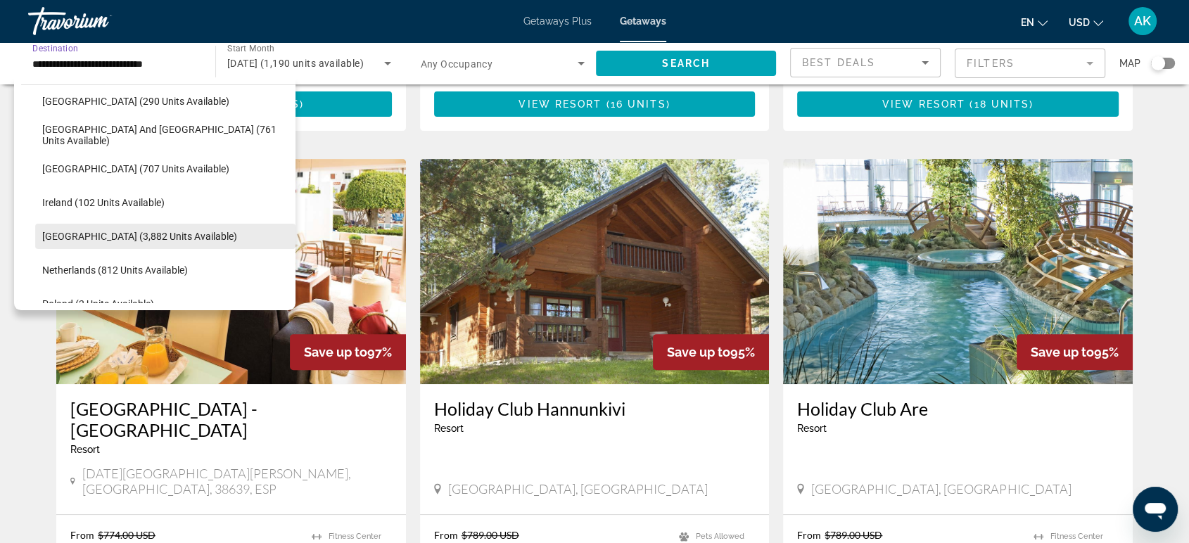
scroll to position [474, 0]
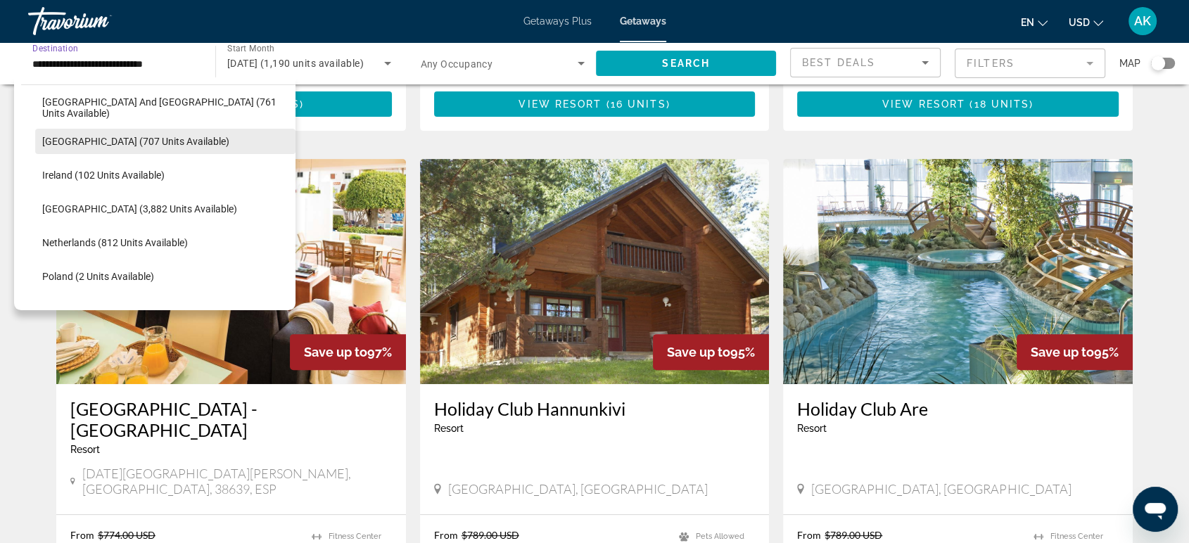
click at [146, 136] on span "Hungary (707 units available)" at bounding box center [135, 141] width 187 height 11
type input "**********"
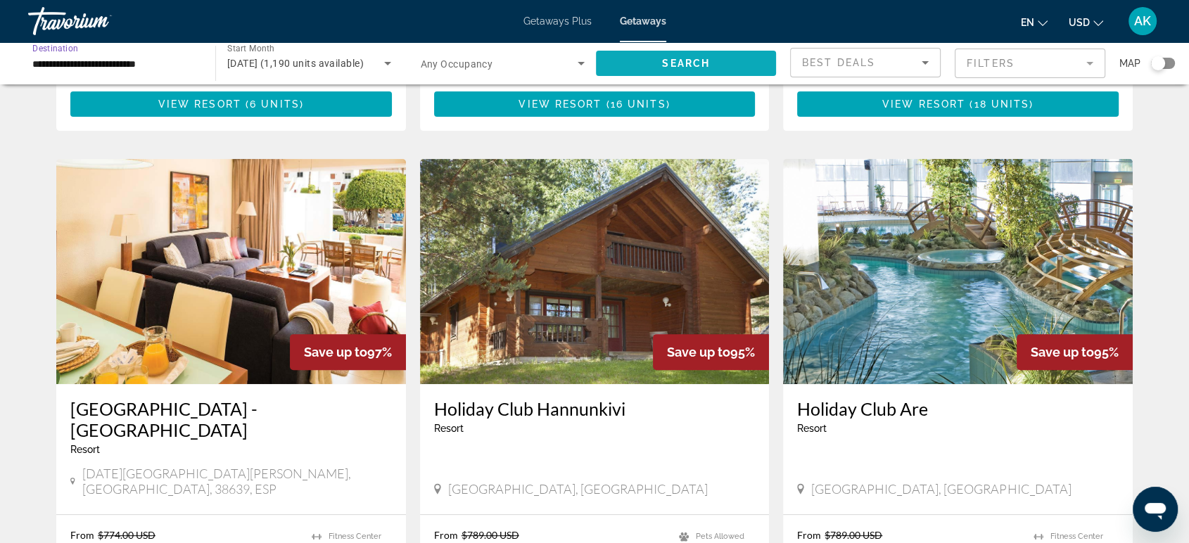
click at [651, 58] on span "Search widget" at bounding box center [686, 63] width 180 height 34
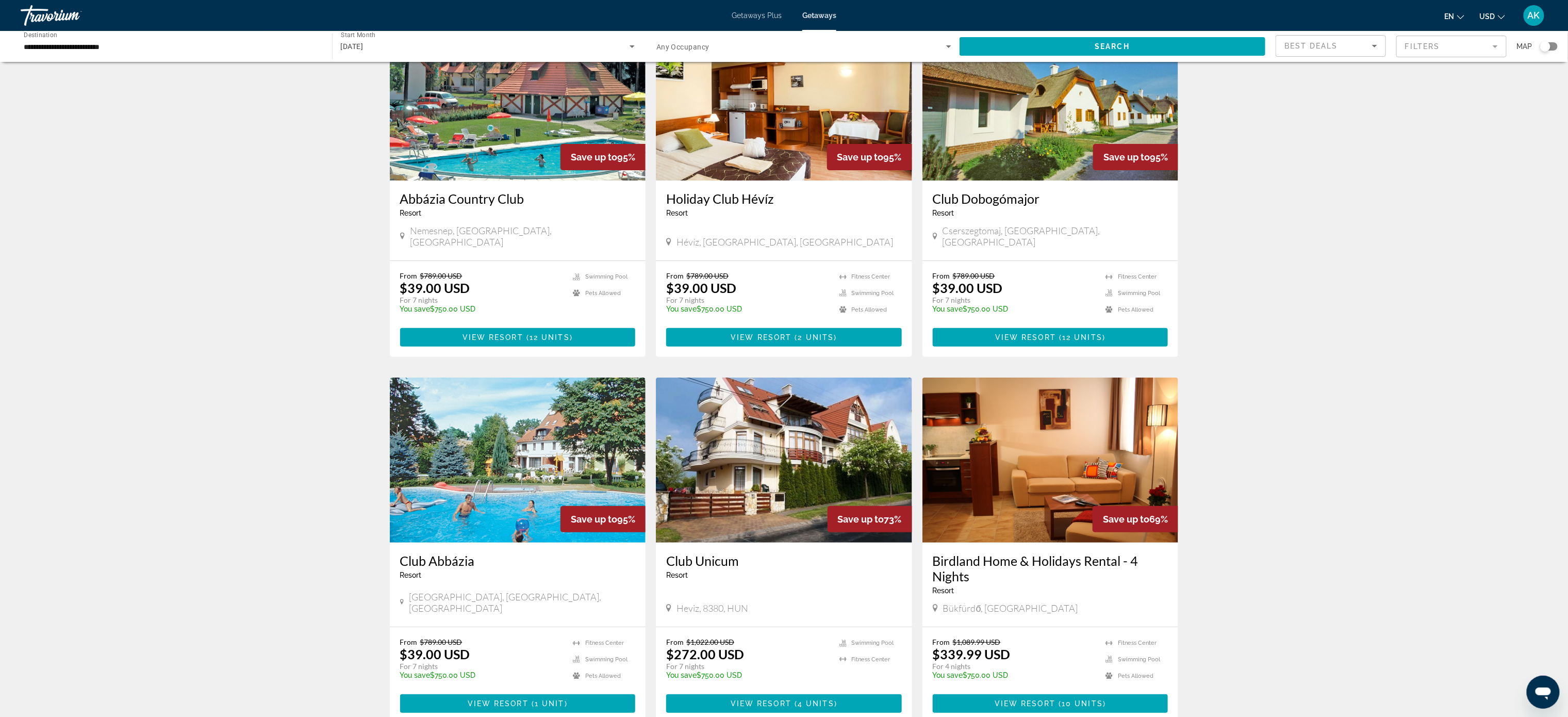
scroll to position [84, 0]
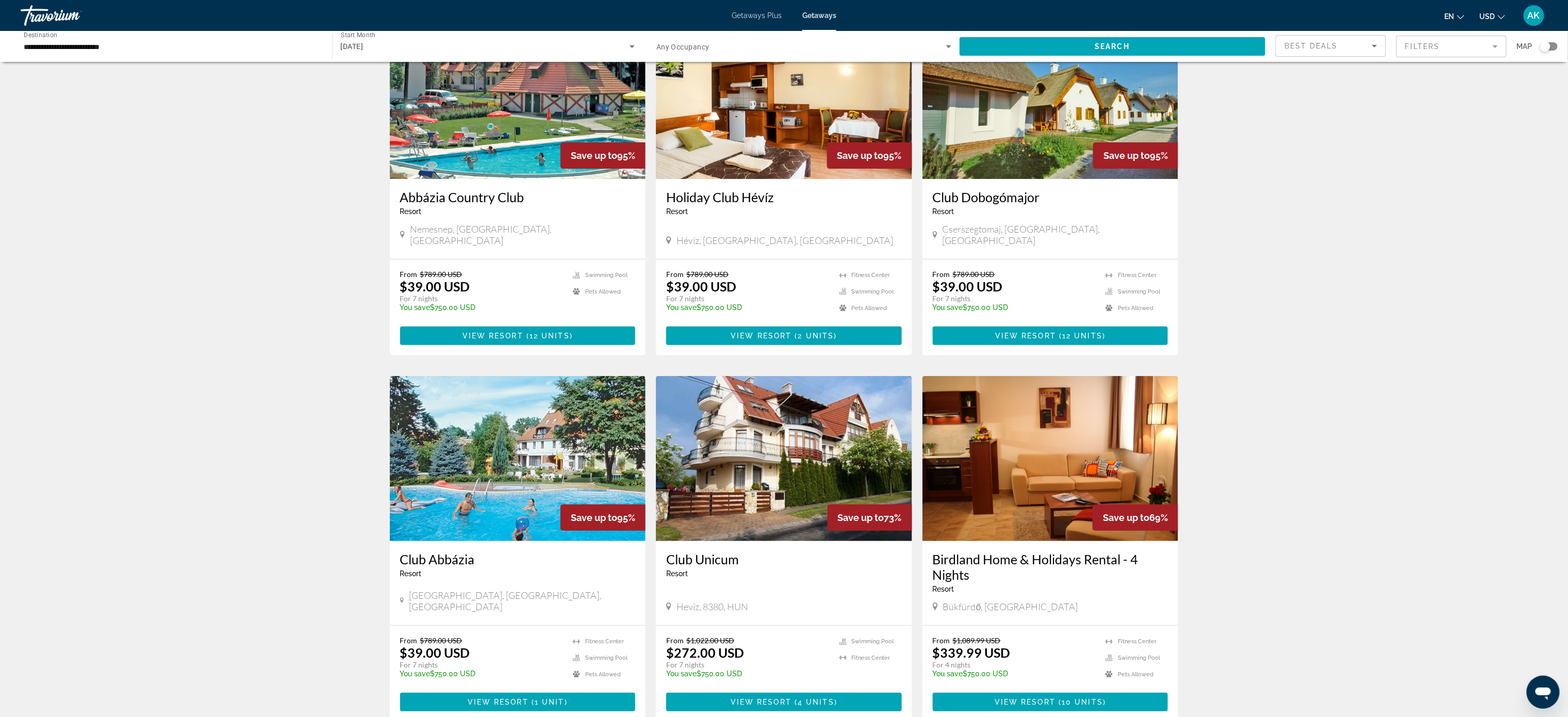
click at [174, 32] on div "**********" at bounding box center [171, 47] width 295 height 29
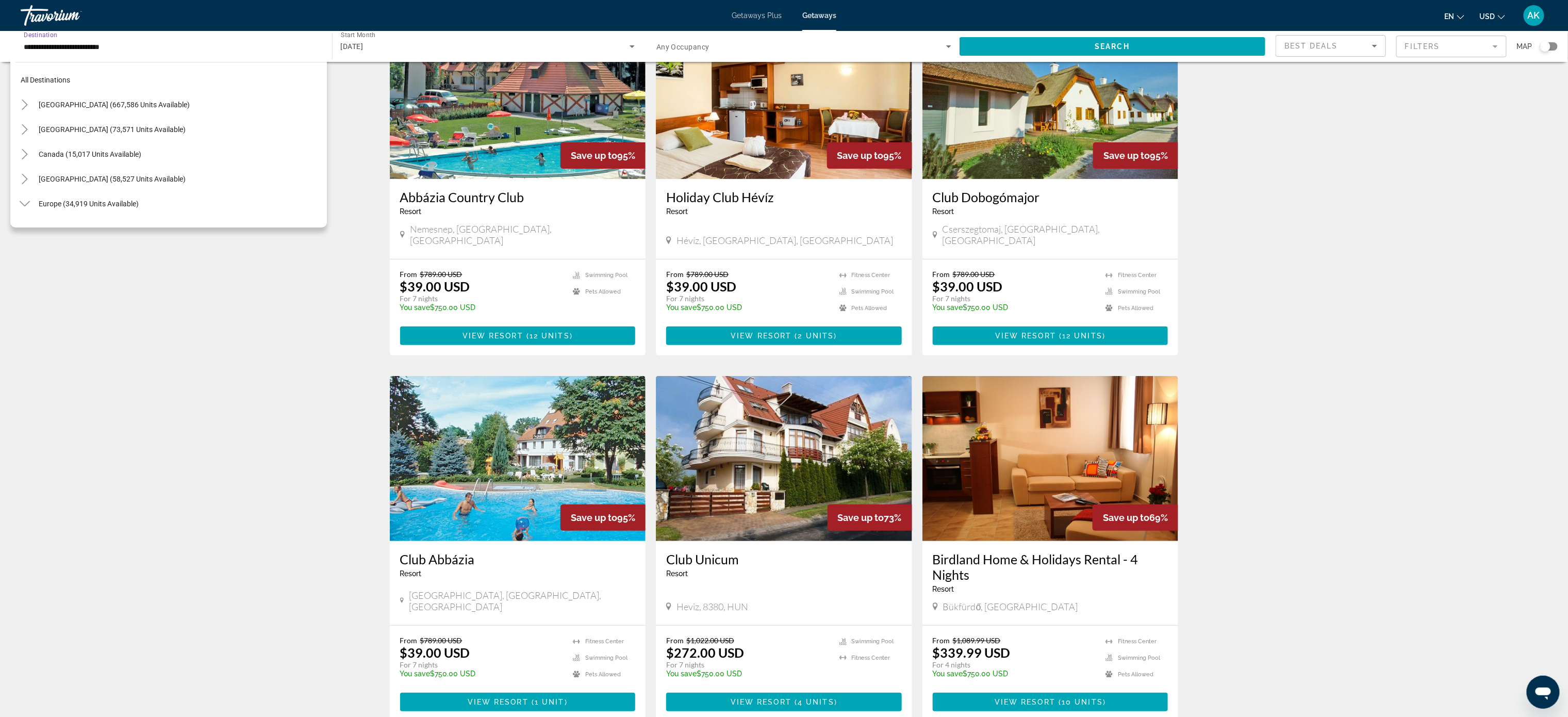
scroll to position [309, 0]
click at [48, 185] on span "Search widget" at bounding box center [176, 192] width 301 height 25
type input "**********"
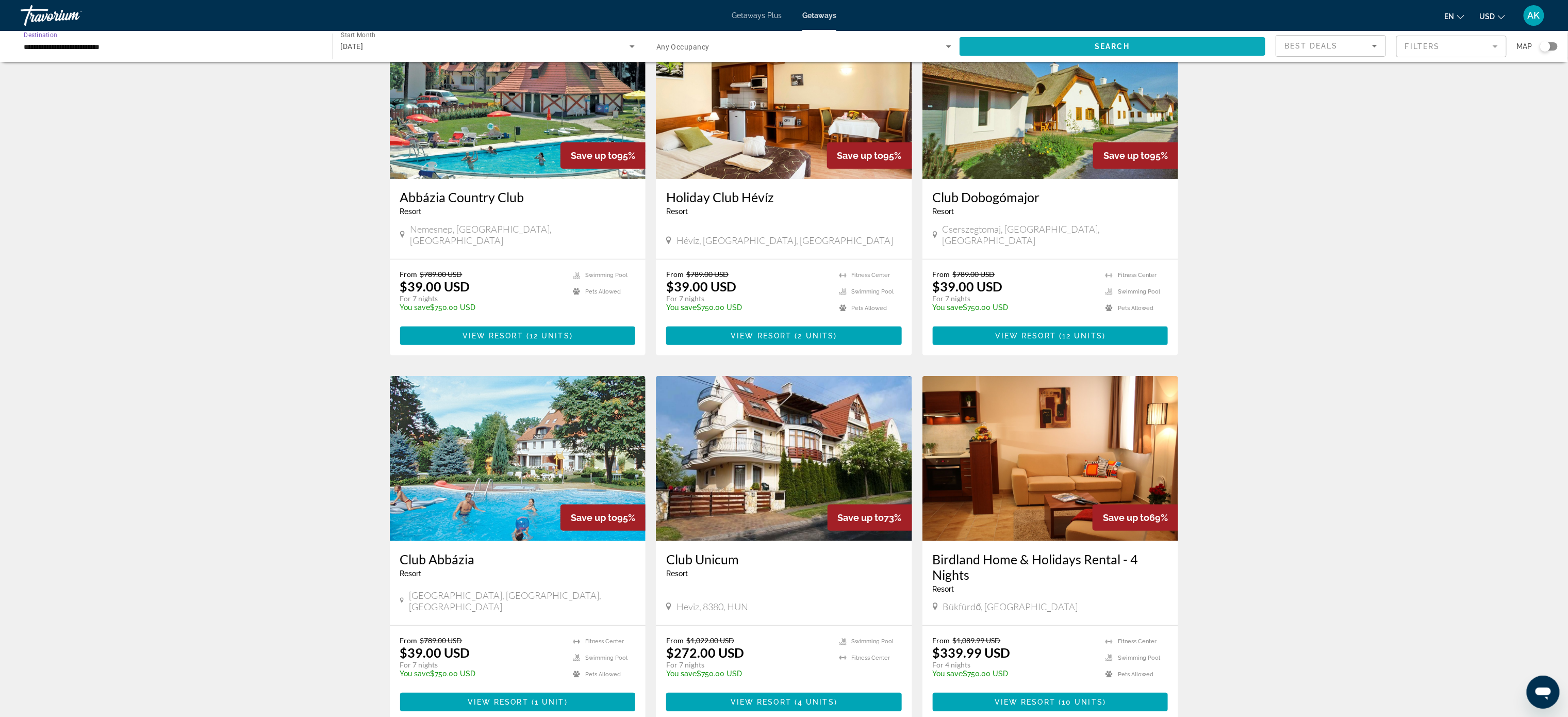
click at [792, 46] on span "Search widget" at bounding box center [1113, 46] width 306 height 25
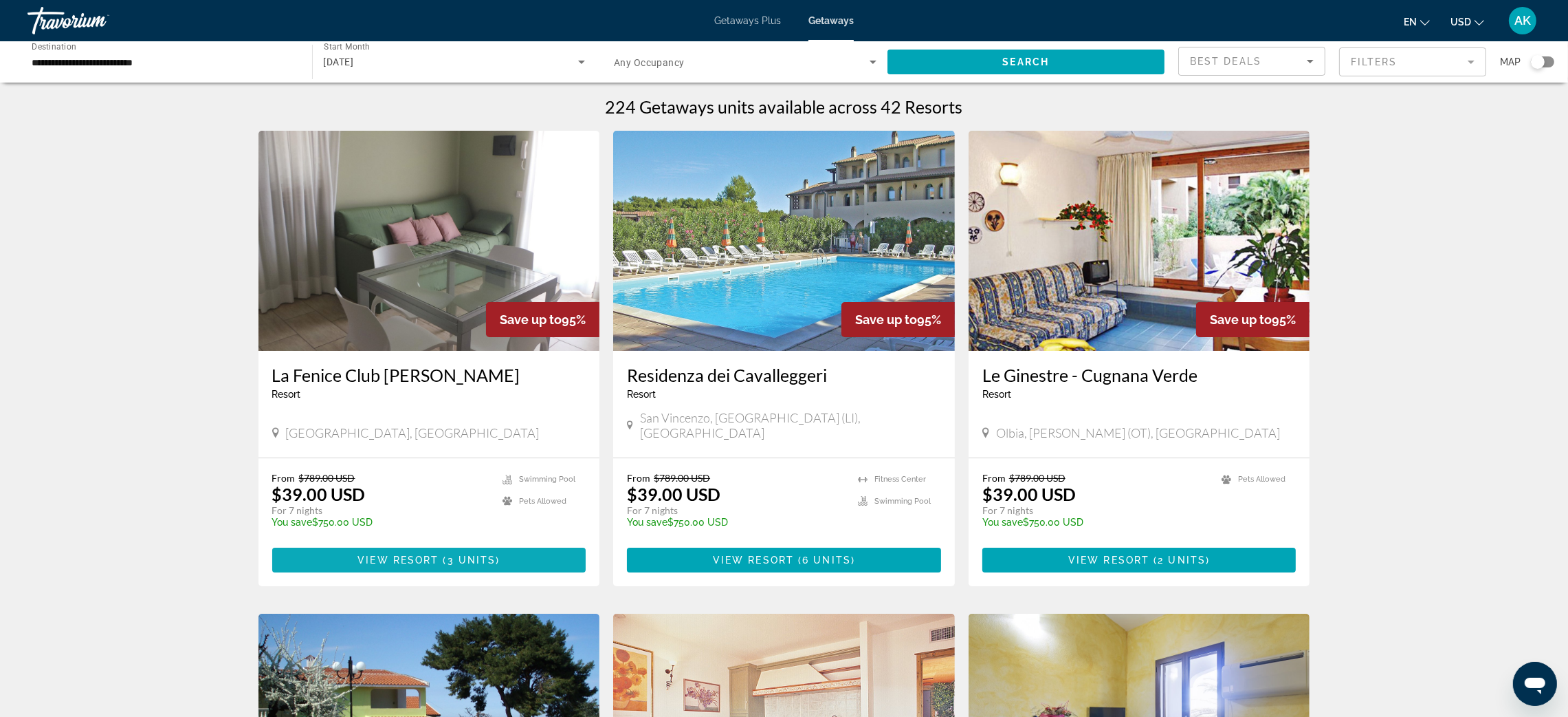
click at [516, 477] on span "Main content" at bounding box center [429, 560] width 314 height 33
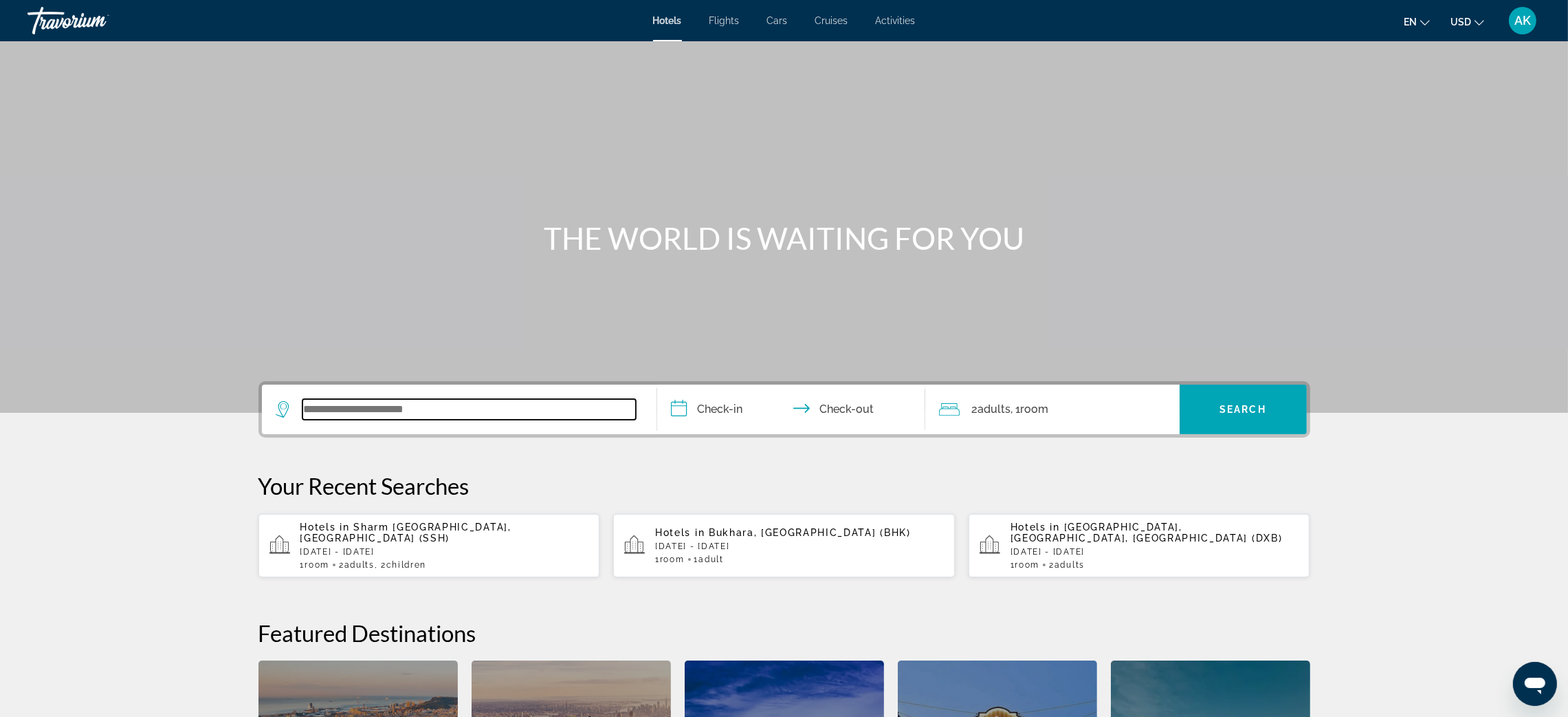
click at [468, 407] on input "Search widget" at bounding box center [468, 409] width 333 height 21
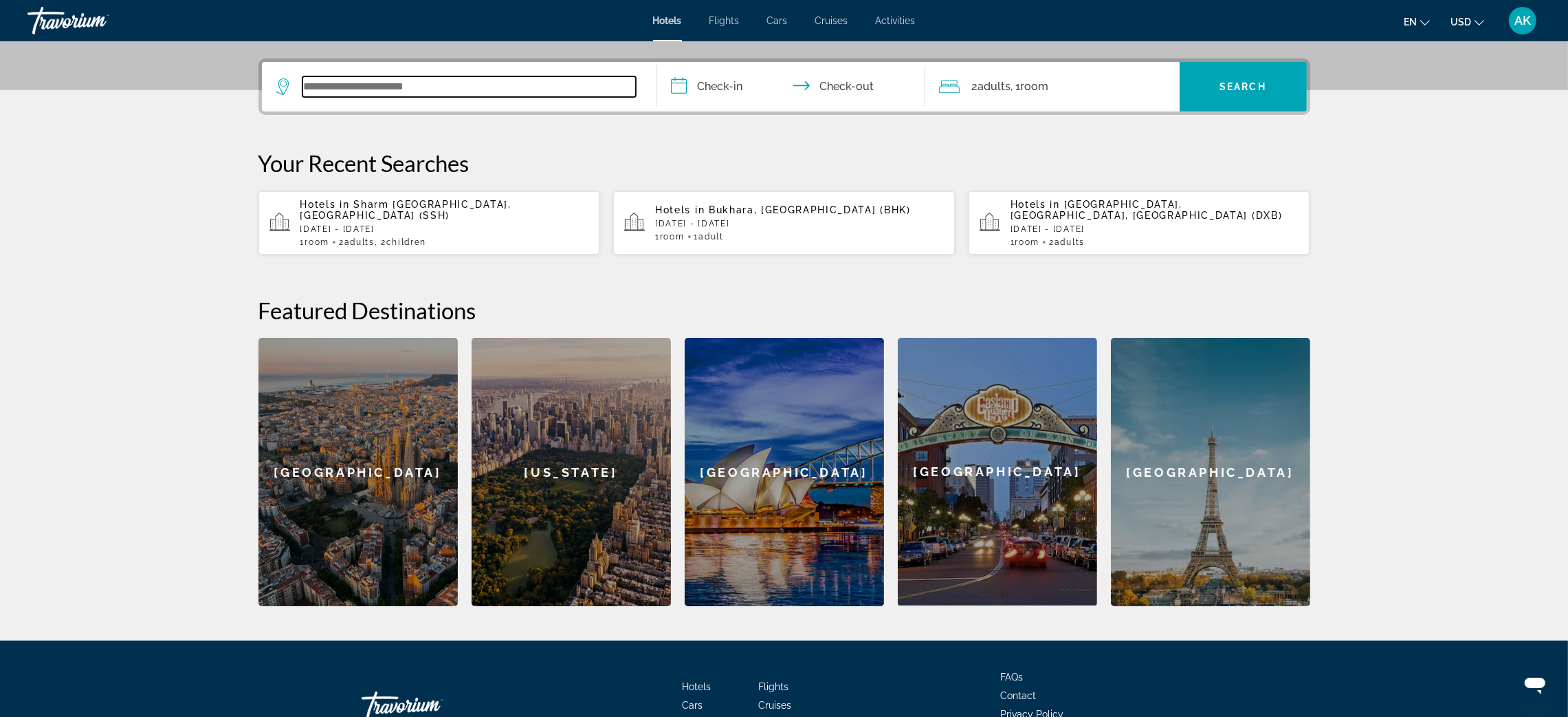
scroll to position [336, 0]
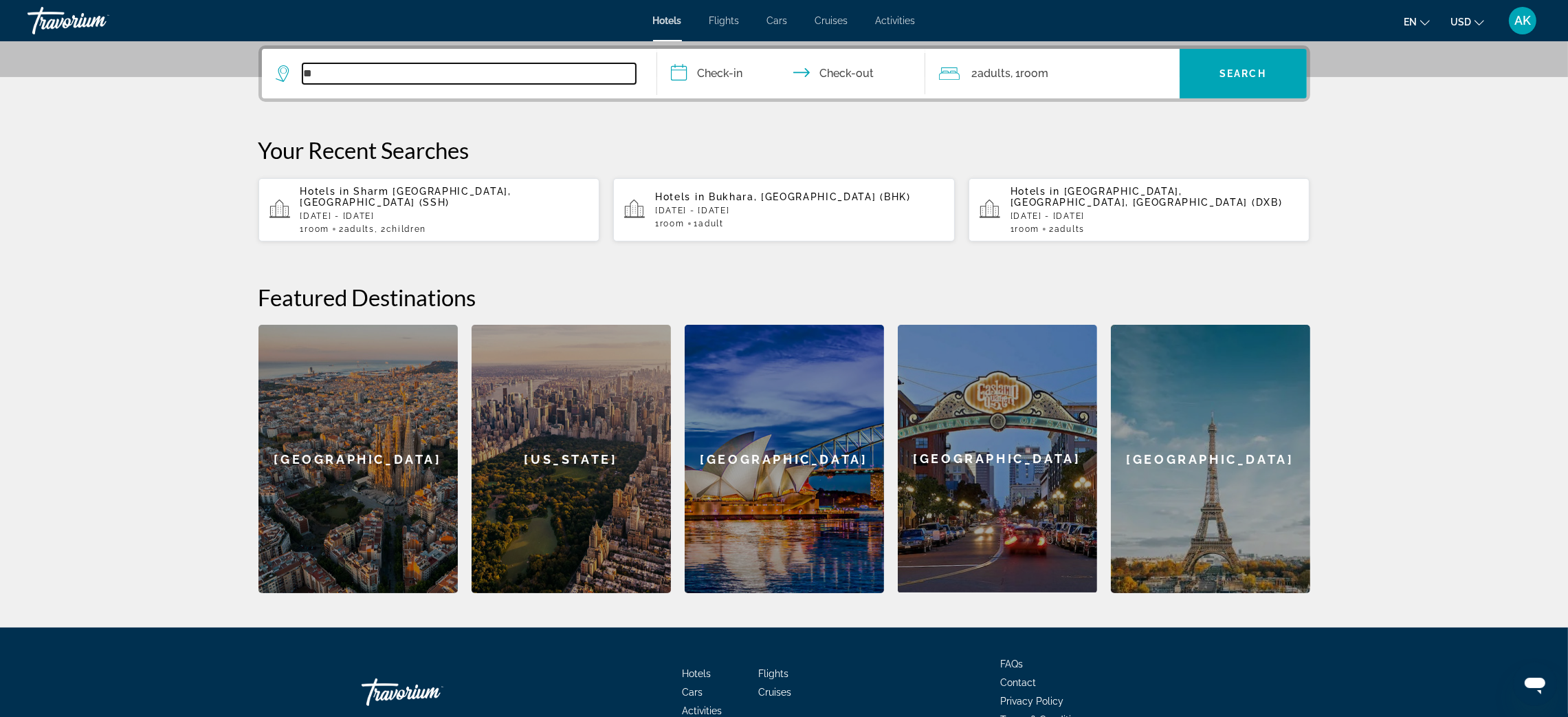
type input "*"
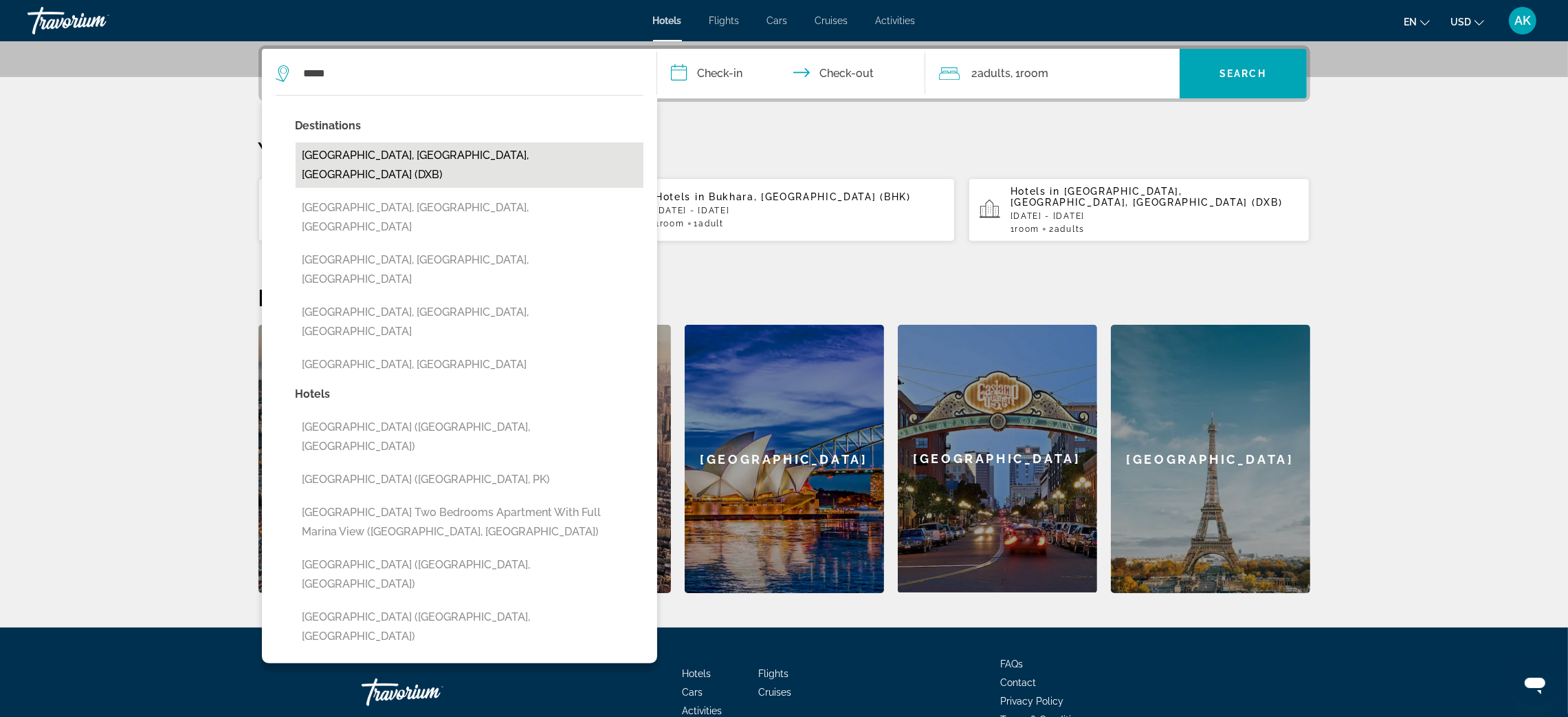
click at [467, 155] on button "[GEOGRAPHIC_DATA], [GEOGRAPHIC_DATA], [GEOGRAPHIC_DATA] (DXB)" at bounding box center [469, 165] width 348 height 45
type input "**********"
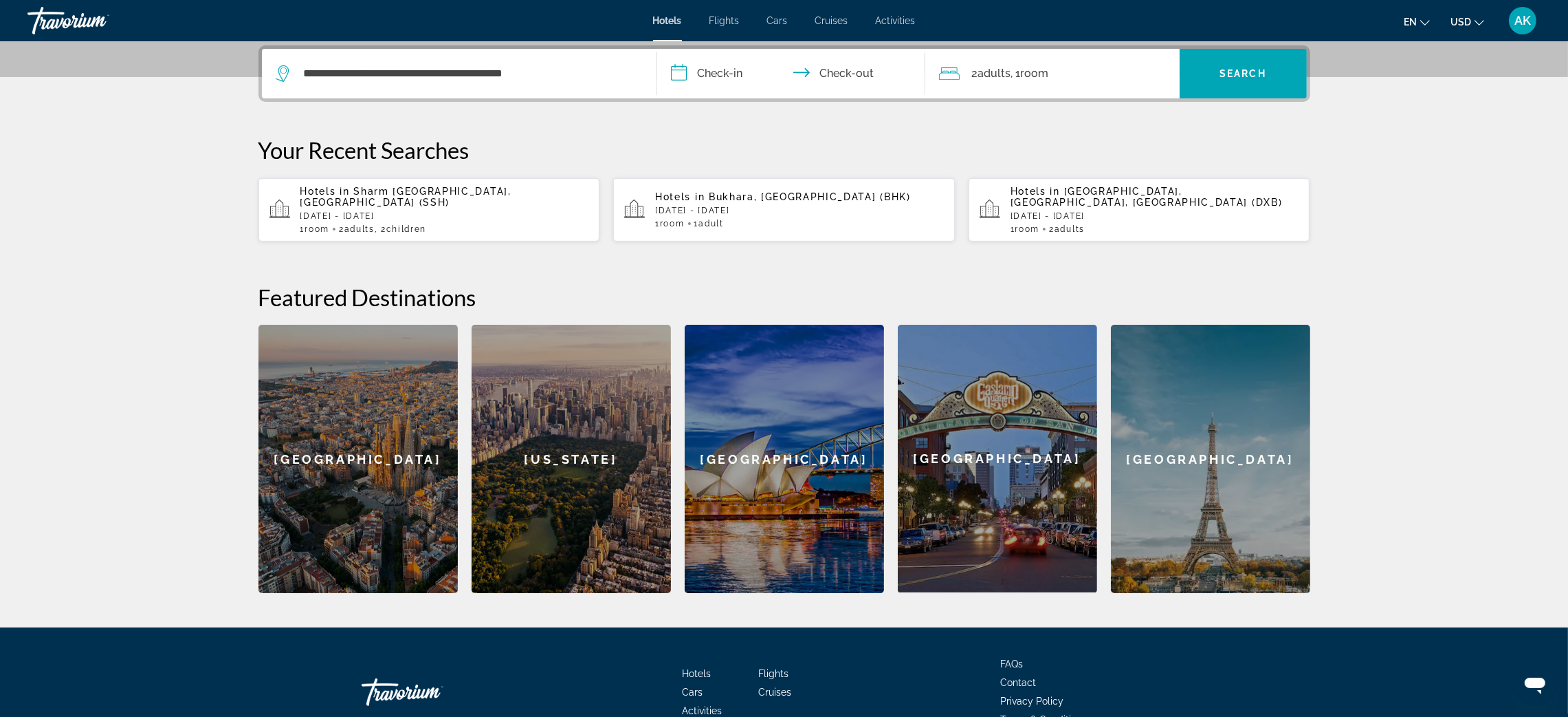
click at [709, 73] on input "**********" at bounding box center [794, 75] width 274 height 54
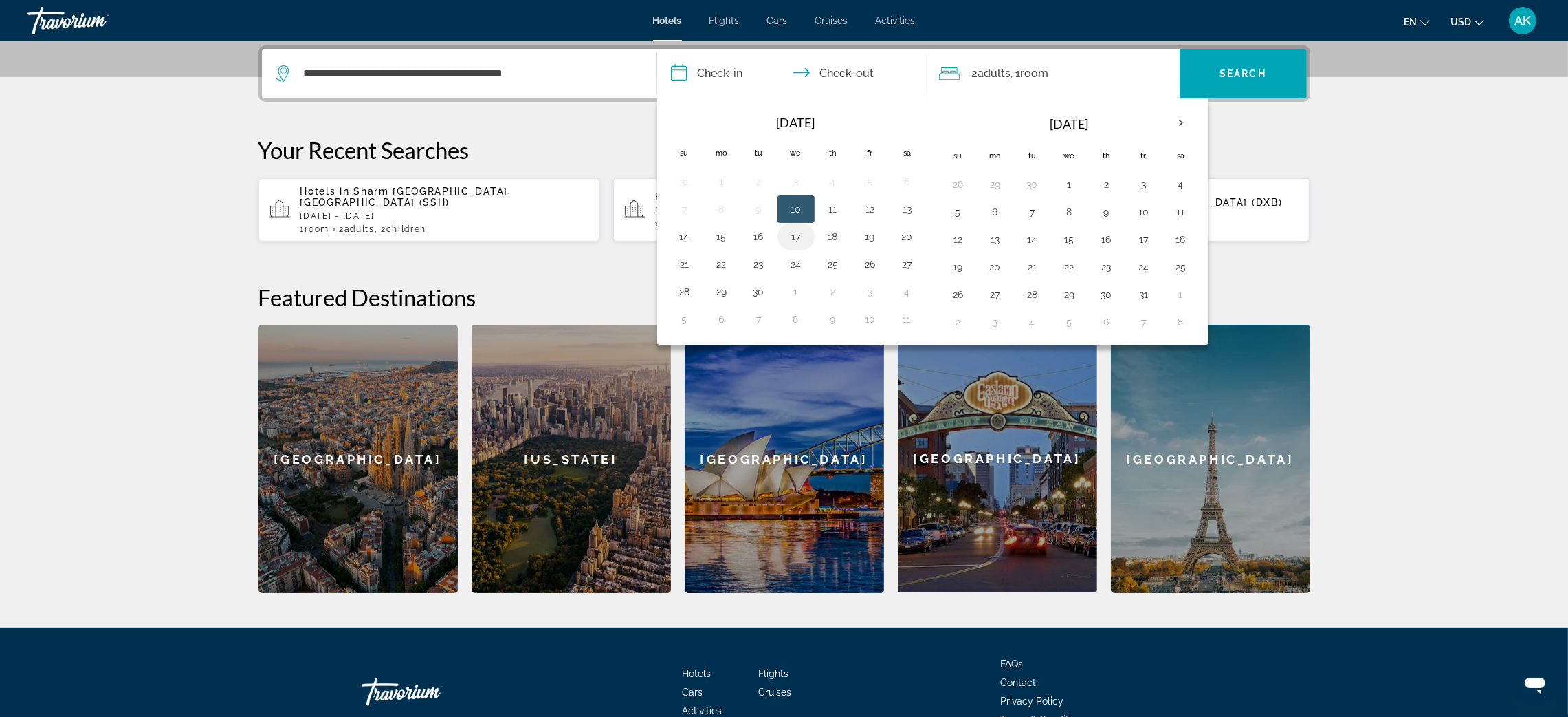
click at [801, 235] on button "17" at bounding box center [796, 237] width 22 height 20
click at [795, 268] on button "24" at bounding box center [796, 264] width 22 height 20
type input "**********"
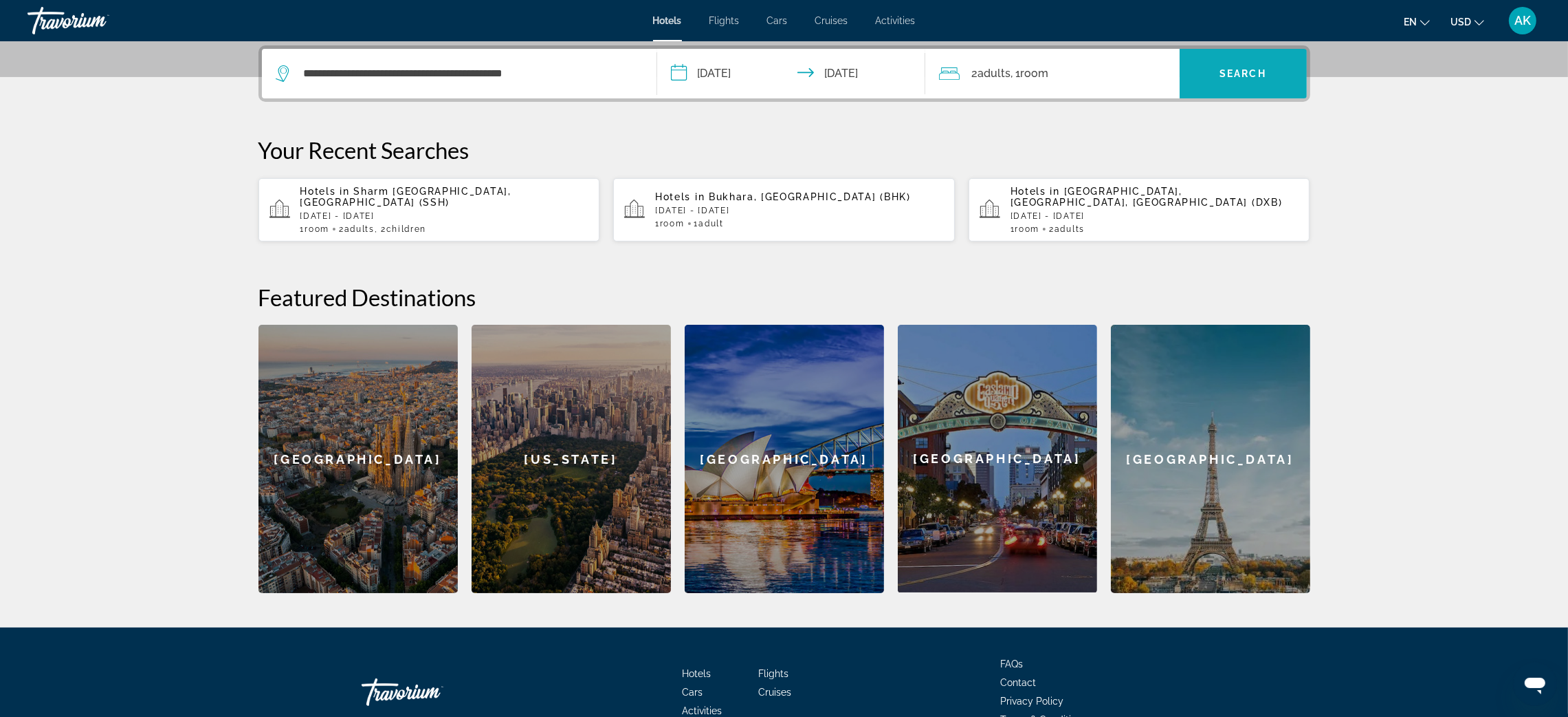
click at [1224, 80] on span "Search widget" at bounding box center [1243, 73] width 127 height 33
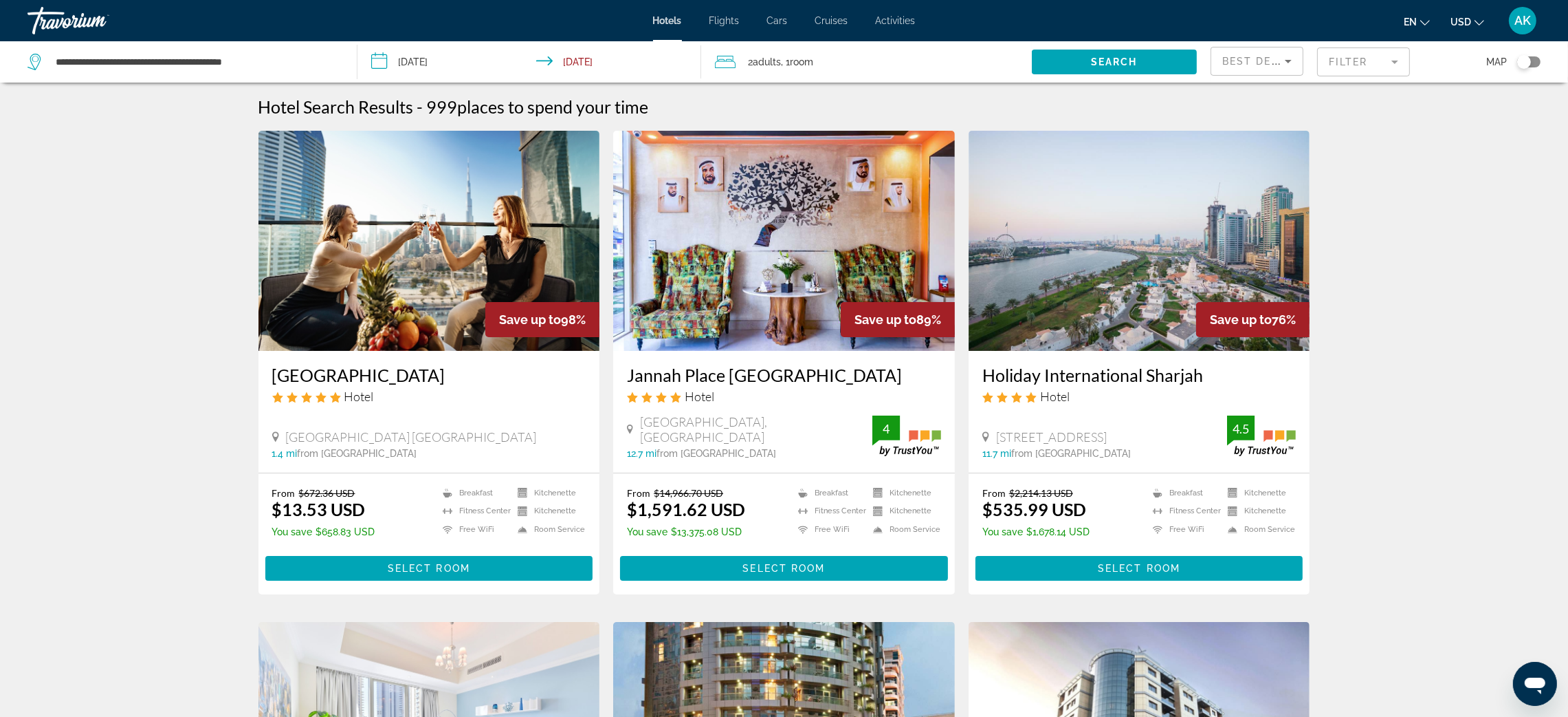
click at [1357, 62] on mat-form-field "Filter" at bounding box center [1364, 63] width 93 height 29
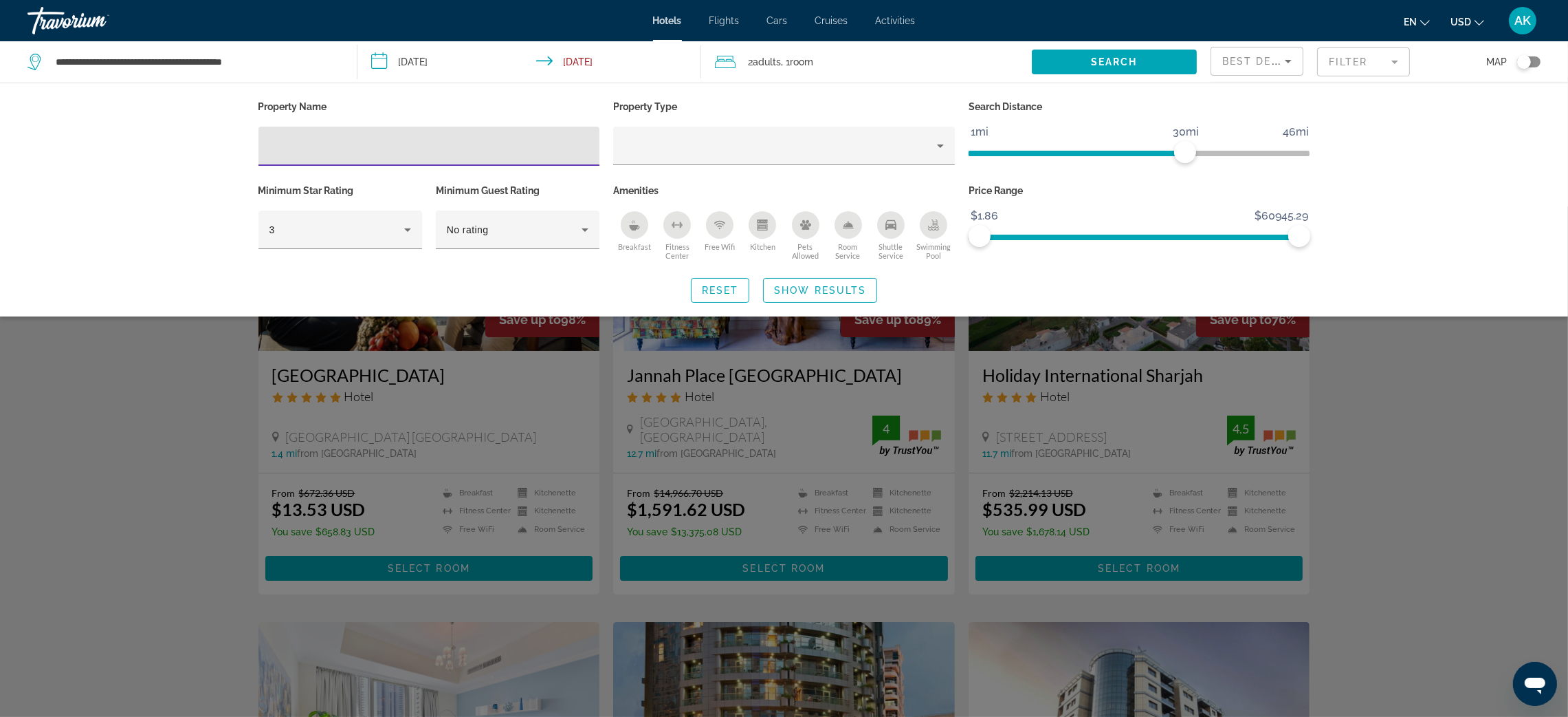
click at [358, 148] on input "Hotel Filters" at bounding box center [429, 146] width 320 height 17
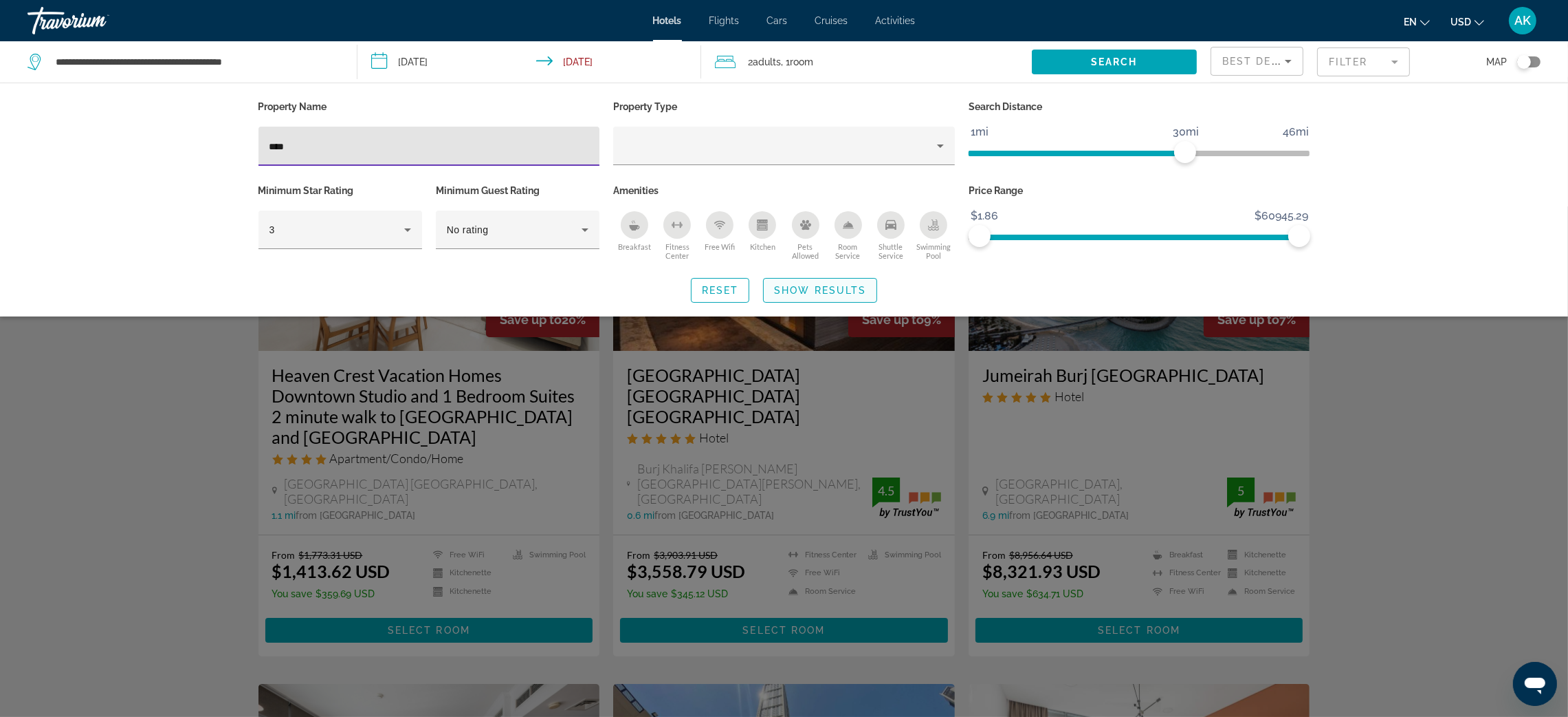
type input "****"
click at [800, 294] on span "Show Results" at bounding box center [820, 290] width 92 height 11
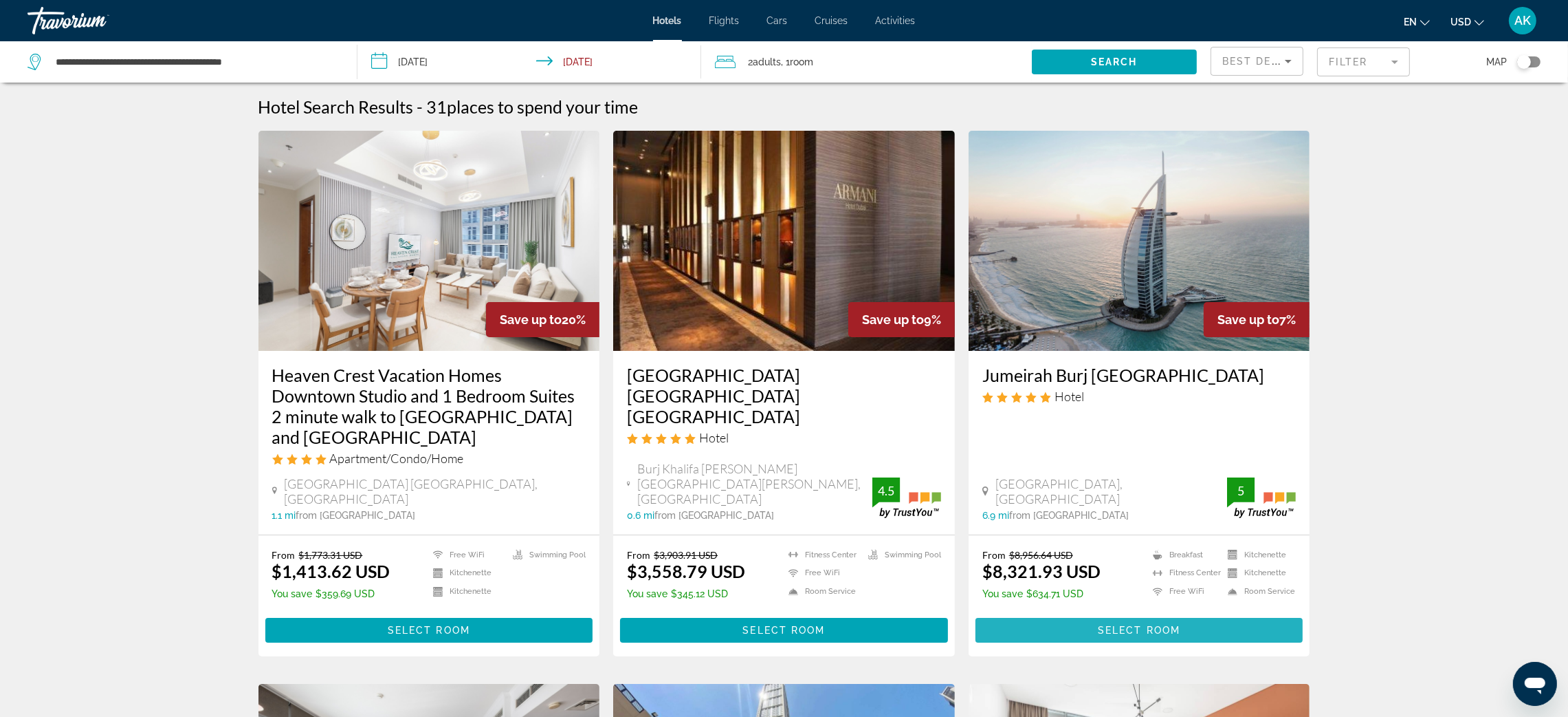
click at [1084, 613] on span "Main content" at bounding box center [1140, 630] width 328 height 33
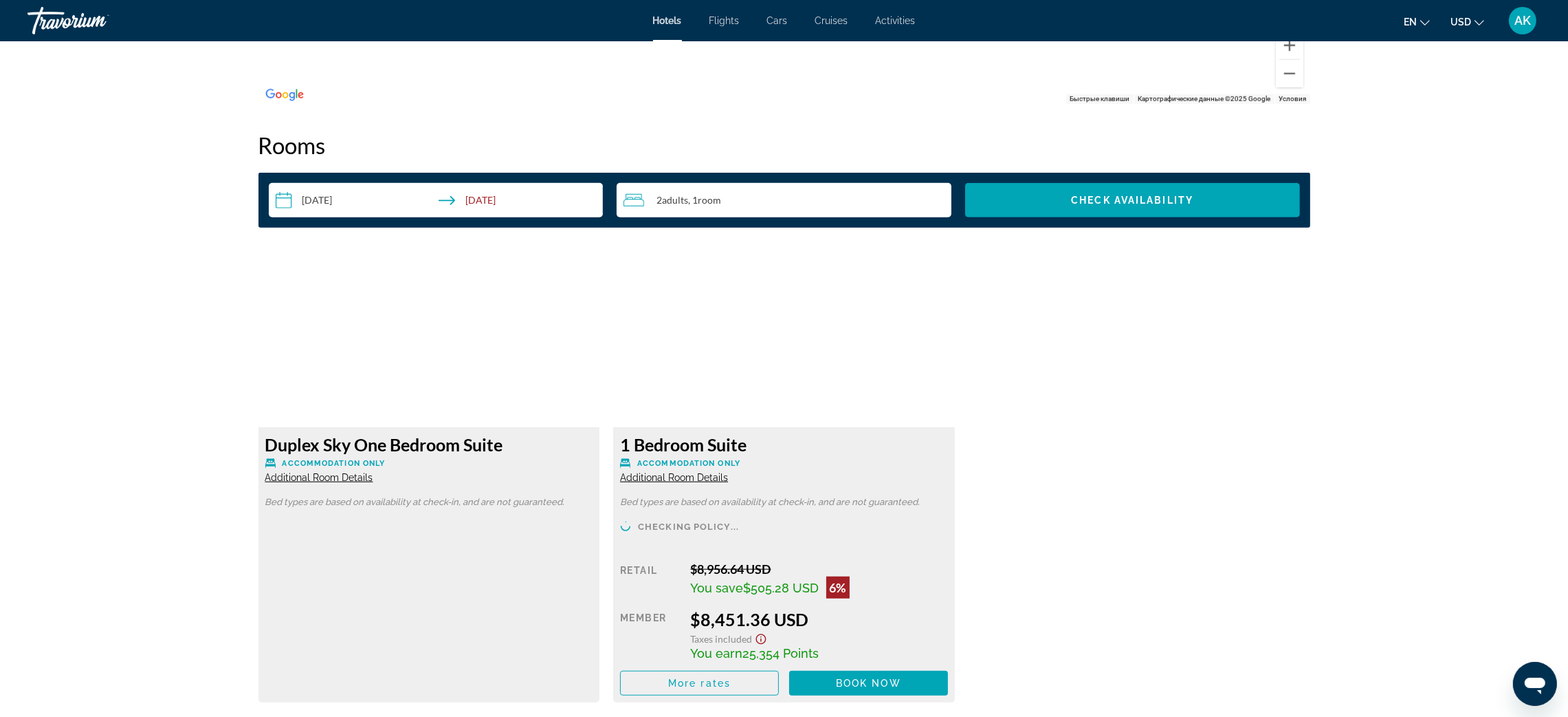
scroll to position [1755, 0]
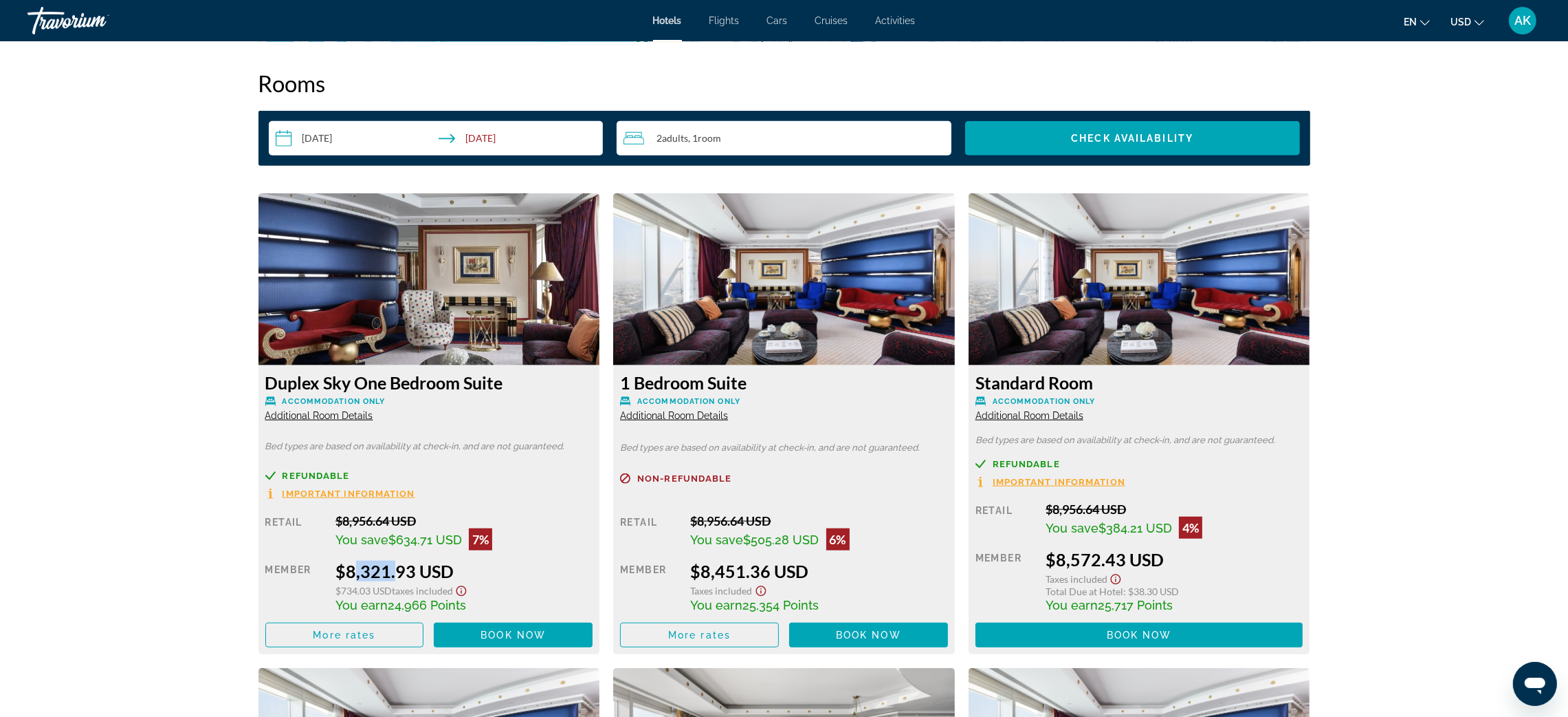
drag, startPoint x: 345, startPoint y: 571, endPoint x: 389, endPoint y: 569, distance: 44.0
click at [389, 569] on div "$8,321.93 USD" at bounding box center [463, 570] width 257 height 21
